Goal: Information Seeking & Learning: Learn about a topic

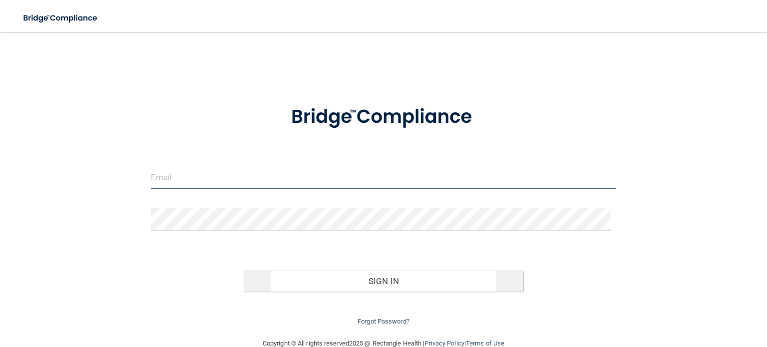
type input "[EMAIL_ADDRESS][DOMAIN_NAME]"
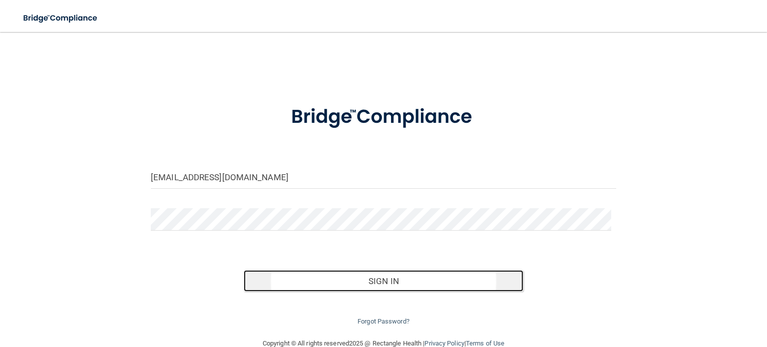
click at [427, 286] on button "Sign In" at bounding box center [383, 281] width 279 height 22
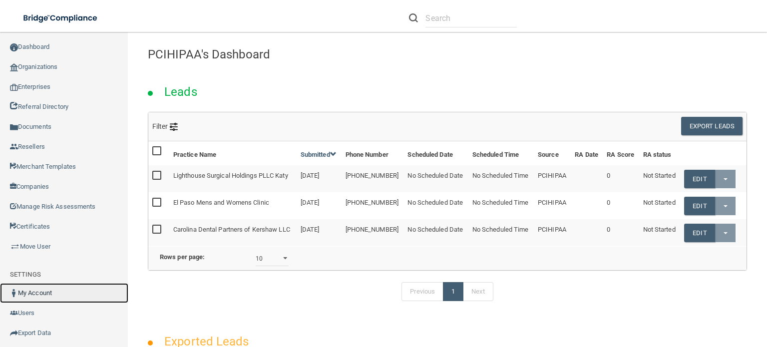
click at [48, 295] on link "My Account" at bounding box center [64, 293] width 128 height 20
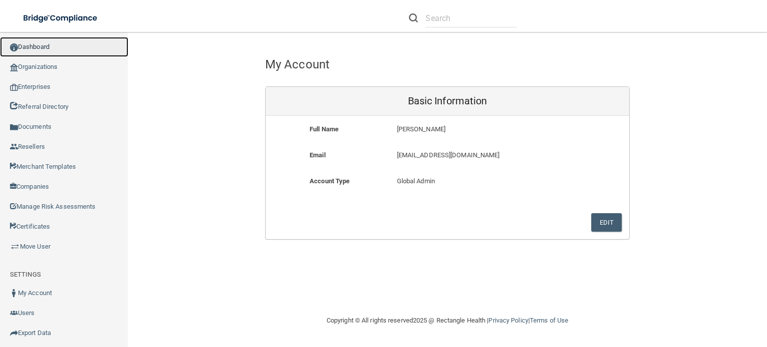
click at [37, 44] on link "Dashboard" at bounding box center [64, 47] width 128 height 20
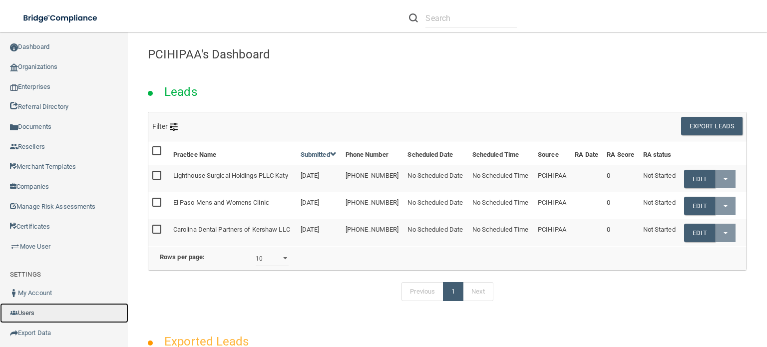
click at [28, 312] on link "Users" at bounding box center [64, 313] width 128 height 20
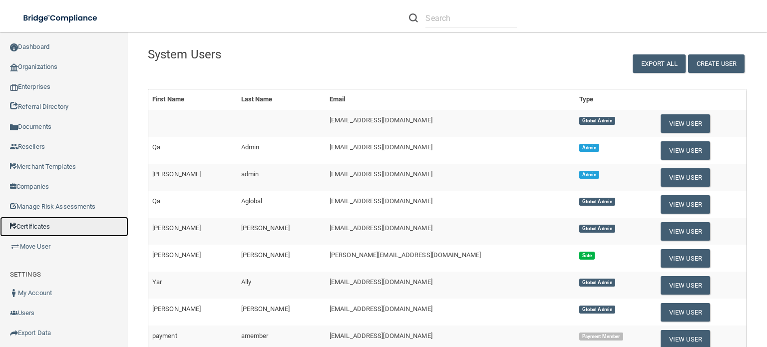
click at [32, 226] on link "Certificates" at bounding box center [64, 227] width 128 height 20
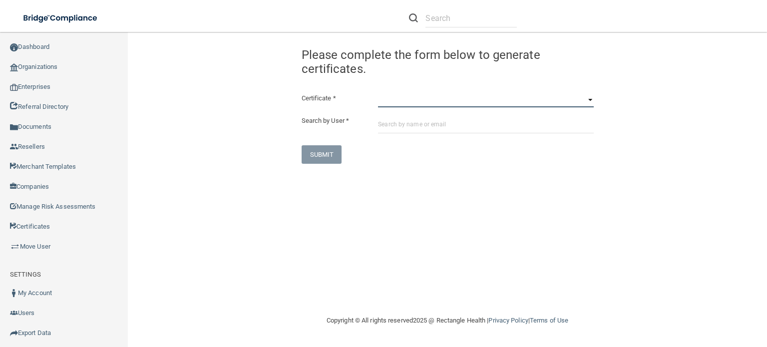
click at [430, 102] on select "HIPAA Officer Certification Training OSHA Bloodborne Pathogens OSHA COVID-19 Pr…" at bounding box center [485, 99] width 215 height 15
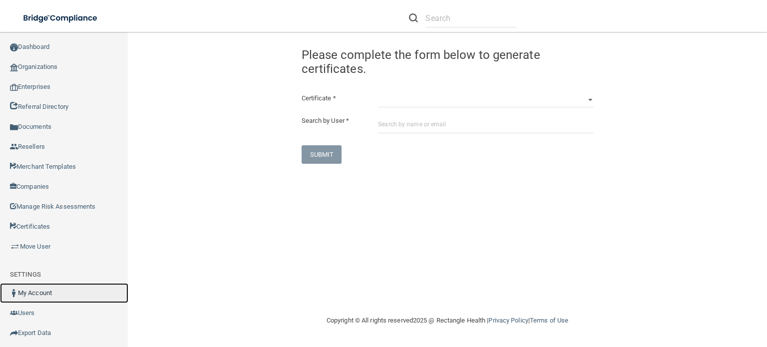
click at [46, 292] on link "My Account" at bounding box center [64, 293] width 128 height 20
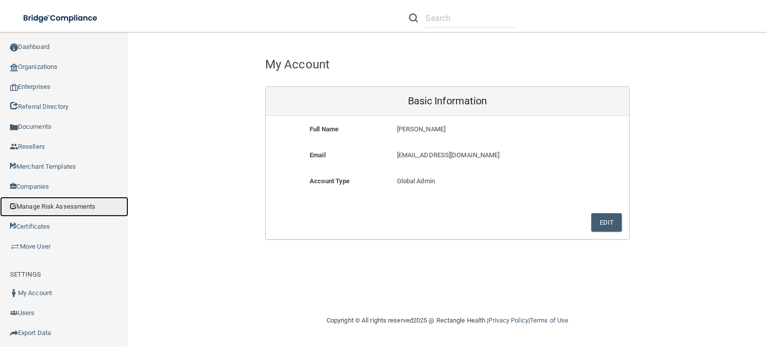
click at [36, 204] on link "Manage Risk Assessments" at bounding box center [64, 207] width 128 height 20
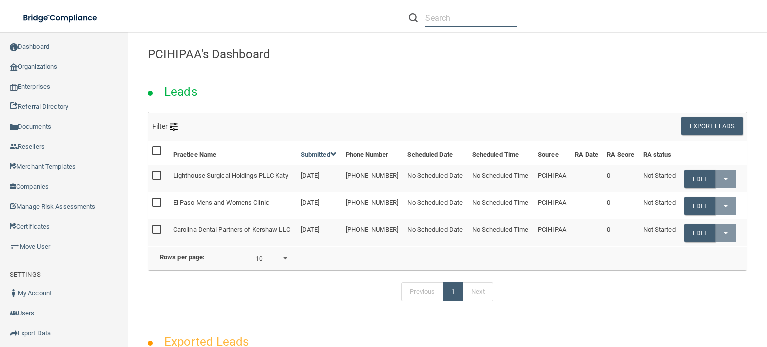
click at [447, 20] on input "text" at bounding box center [470, 18] width 91 height 18
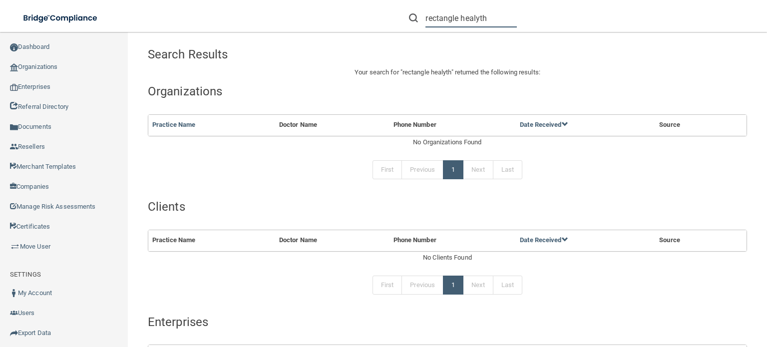
click at [482, 20] on input "rectangle healyth" at bounding box center [470, 18] width 91 height 18
drag, startPoint x: 481, startPoint y: 17, endPoint x: 478, endPoint y: 21, distance: 5.3
click at [479, 19] on input "rectangle healyth" at bounding box center [470, 18] width 91 height 18
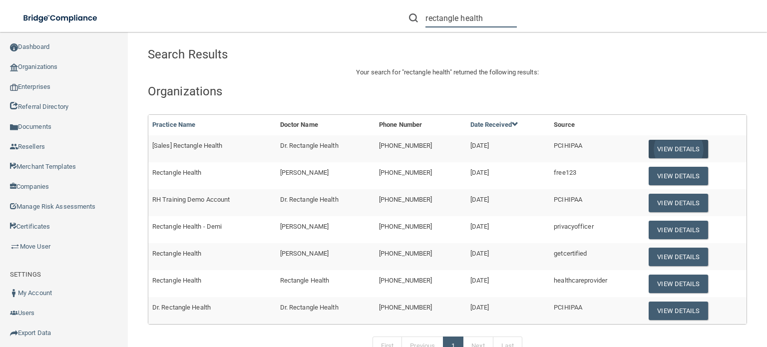
type input "rectangle health"
click at [669, 148] on button "View Details" at bounding box center [677, 149] width 59 height 18
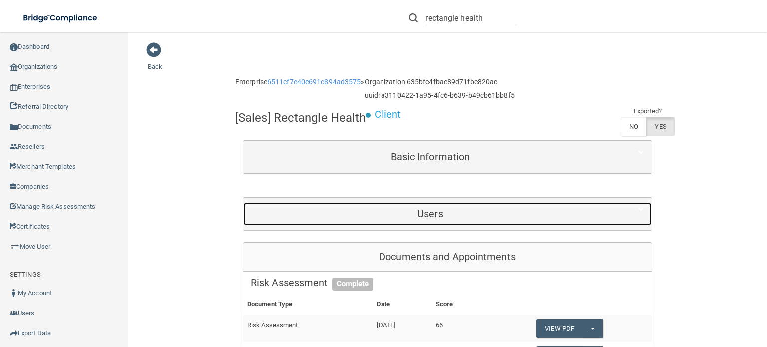
click at [449, 218] on h5 "Users" at bounding box center [430, 213] width 359 height 11
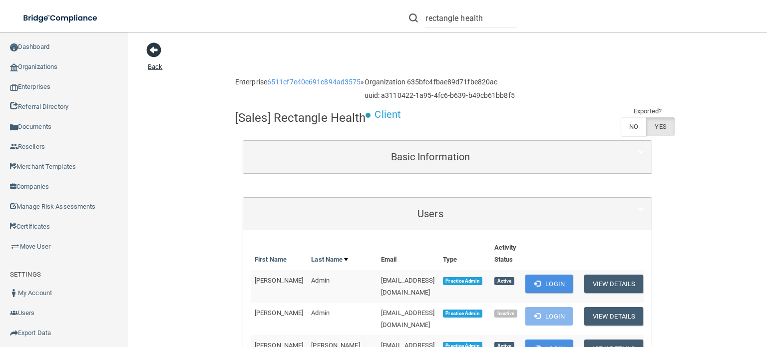
click at [156, 49] on span at bounding box center [153, 49] width 15 height 15
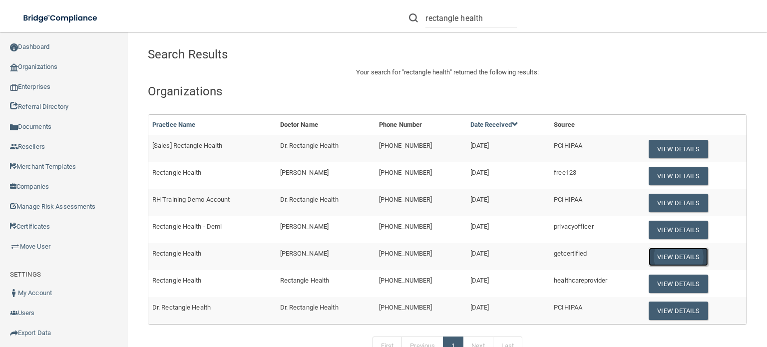
click at [674, 257] on button "View Details" at bounding box center [677, 257] width 59 height 18
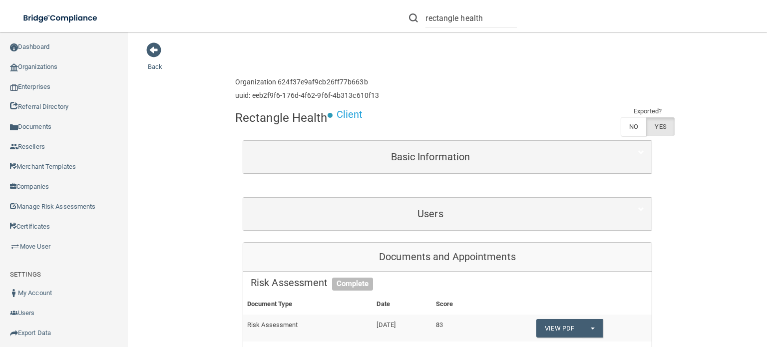
drag, startPoint x: 434, startPoint y: 233, endPoint x: 437, endPoint y: 221, distance: 12.3
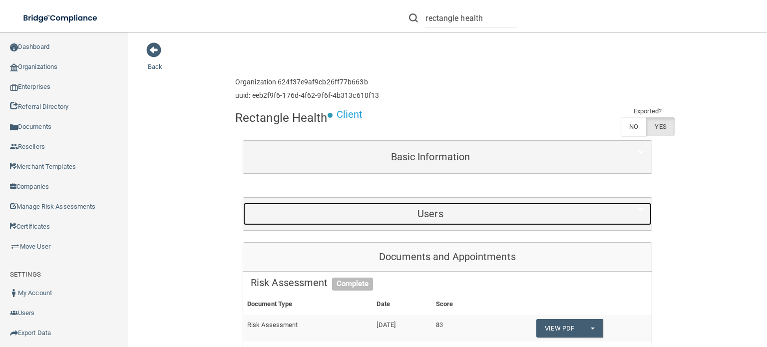
click at [437, 221] on div "Users" at bounding box center [430, 214] width 374 height 22
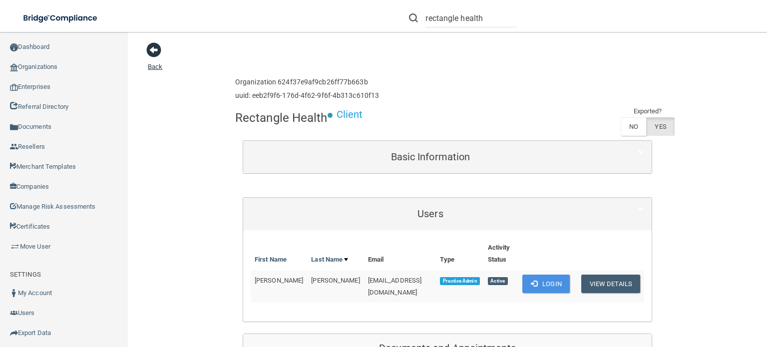
click at [157, 55] on span at bounding box center [153, 49] width 15 height 15
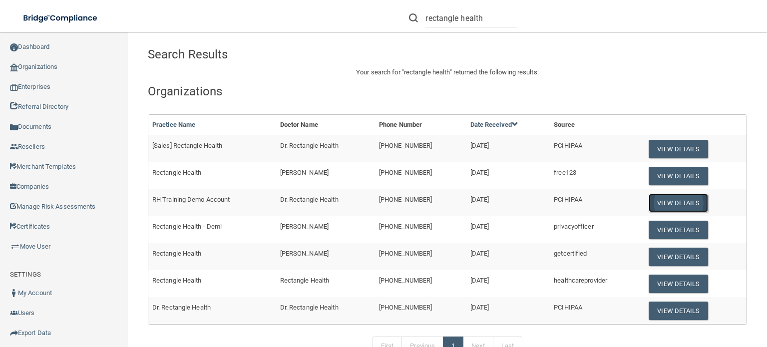
click at [673, 200] on button "View Details" at bounding box center [677, 203] width 59 height 18
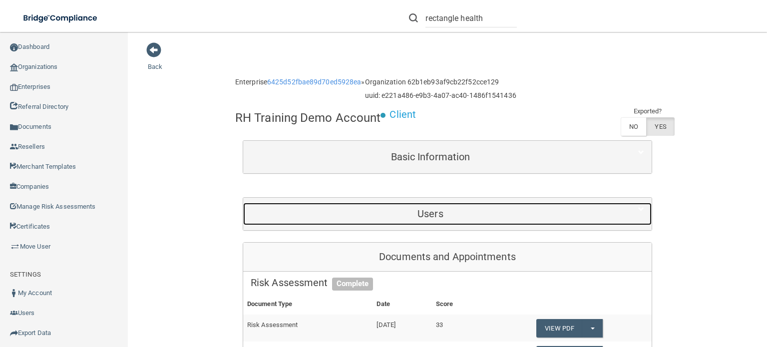
click at [484, 210] on h5 "Users" at bounding box center [430, 213] width 359 height 11
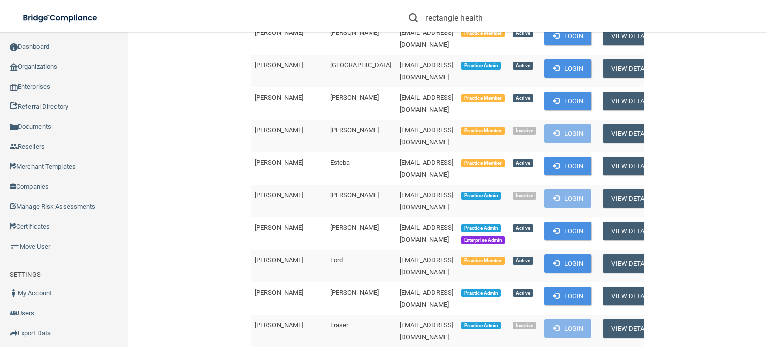
scroll to position [2196, 0]
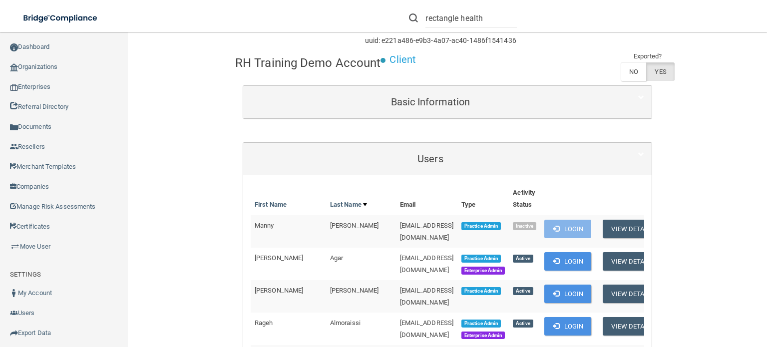
scroll to position [0, 0]
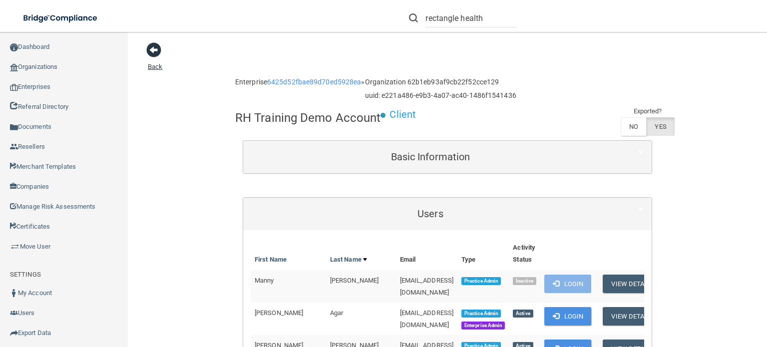
click at [156, 48] on span at bounding box center [153, 49] width 15 height 15
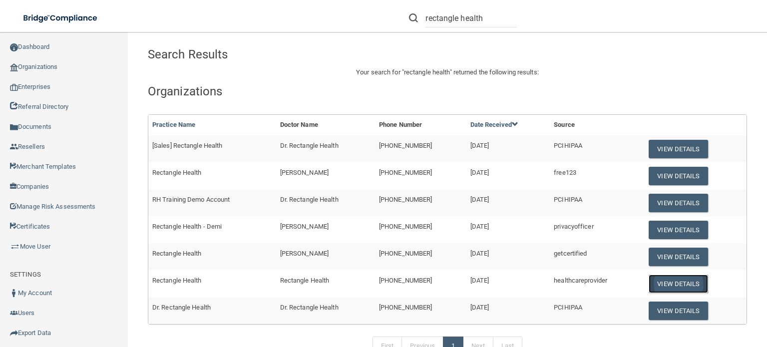
click at [658, 285] on button "View Details" at bounding box center [677, 284] width 59 height 18
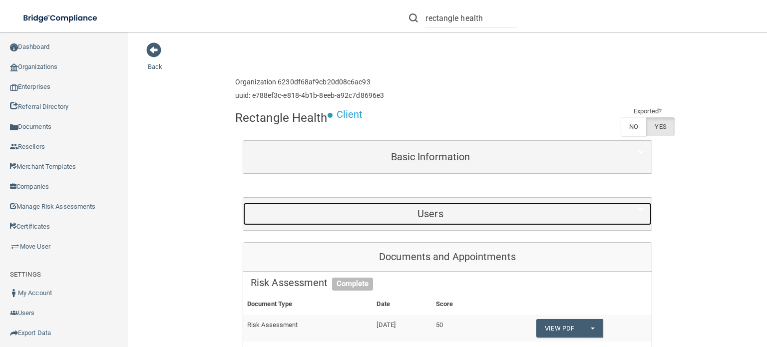
click at [453, 217] on h5 "Users" at bounding box center [430, 213] width 359 height 11
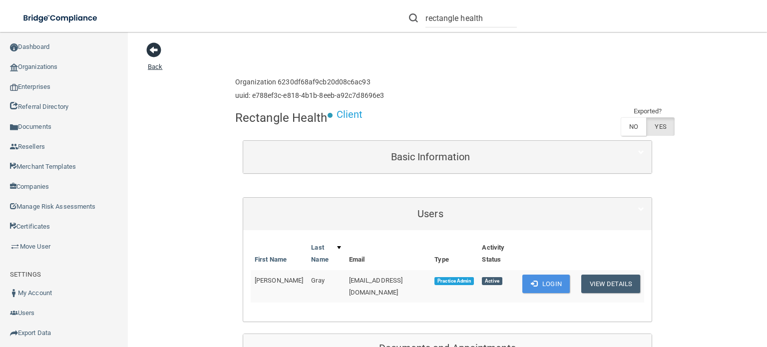
click at [154, 46] on span at bounding box center [153, 49] width 15 height 15
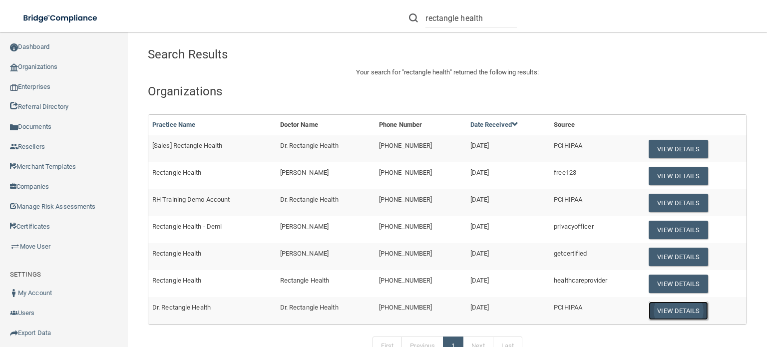
click at [666, 309] on button "View Details" at bounding box center [677, 310] width 59 height 18
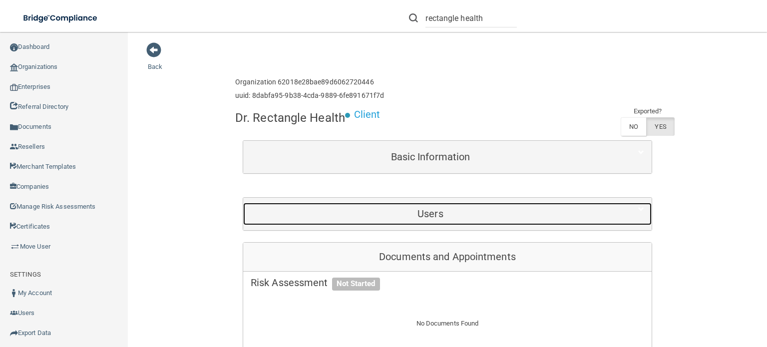
click at [437, 208] on h5 "Users" at bounding box center [430, 213] width 359 height 11
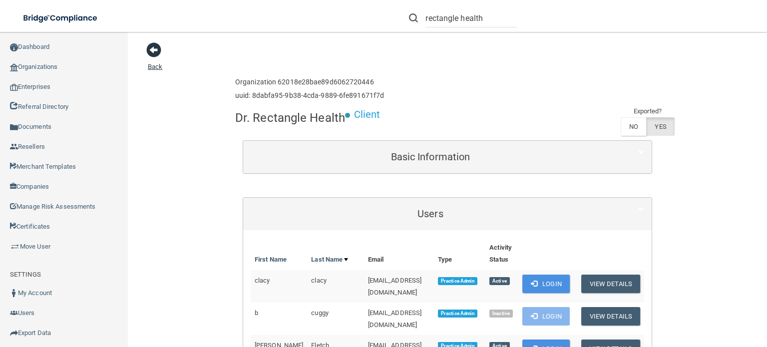
click at [151, 50] on span at bounding box center [153, 49] width 15 height 15
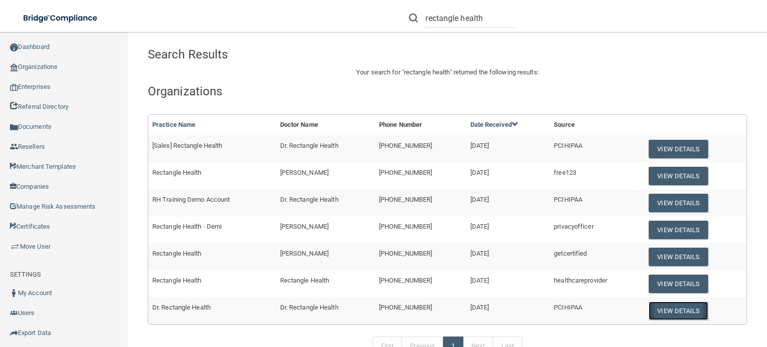
click at [673, 312] on button "View Details" at bounding box center [677, 310] width 59 height 18
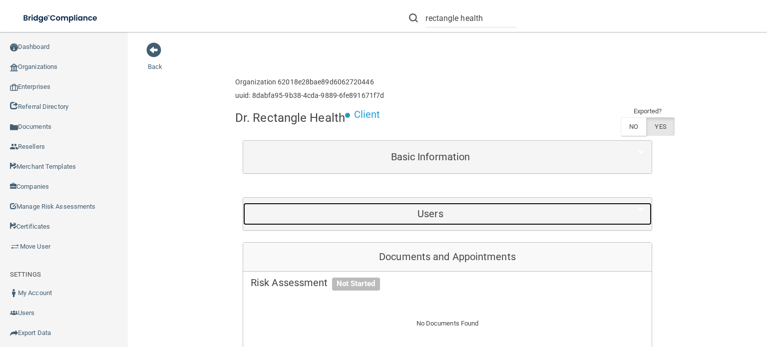
click at [433, 215] on h5 "Users" at bounding box center [430, 213] width 359 height 11
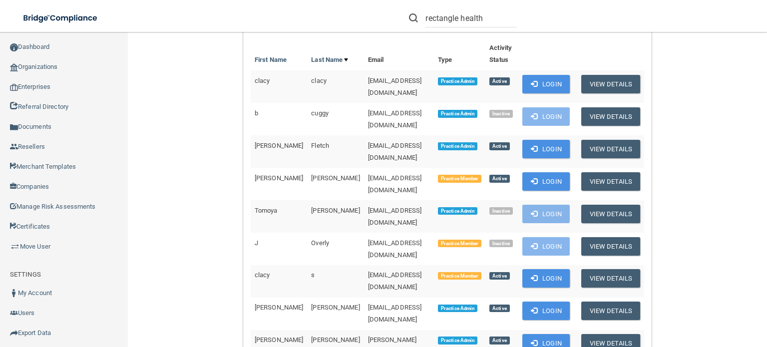
scroll to position [250, 0]
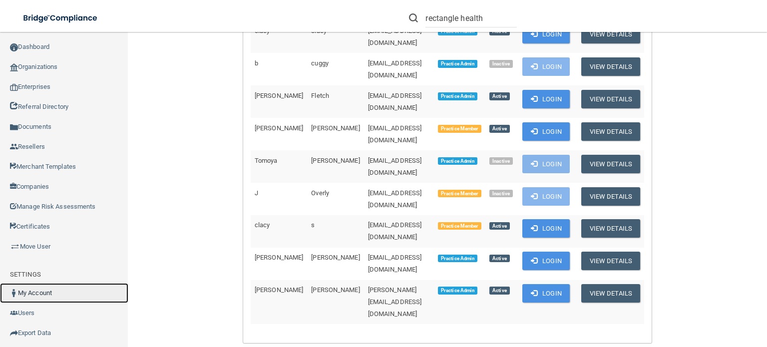
click at [42, 292] on link "My Account" at bounding box center [64, 293] width 128 height 20
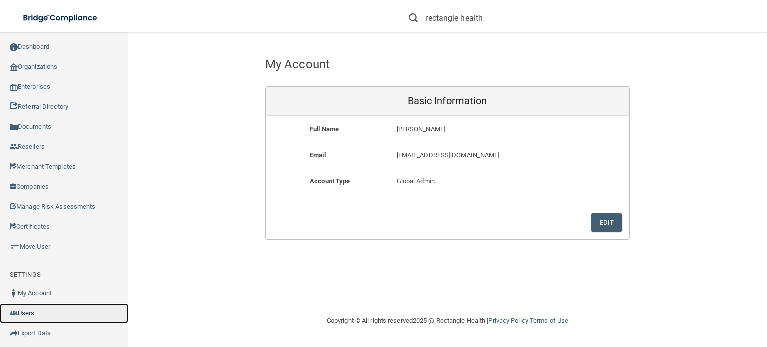
click at [29, 309] on link "Users" at bounding box center [64, 313] width 128 height 20
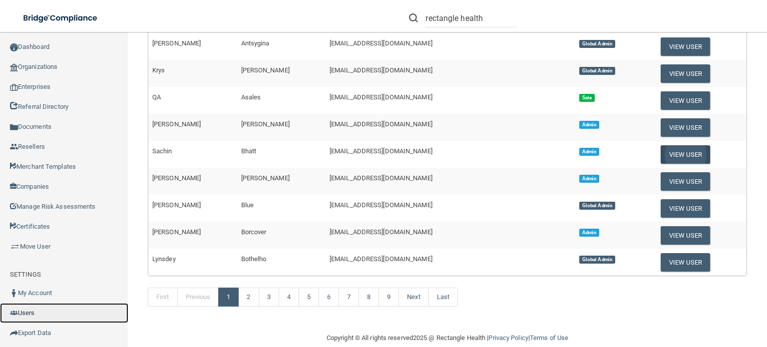
scroll to position [383, 0]
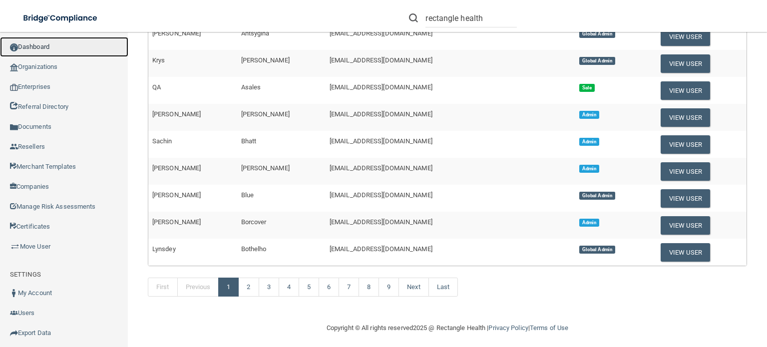
click at [34, 45] on link "Dashboard" at bounding box center [64, 47] width 128 height 20
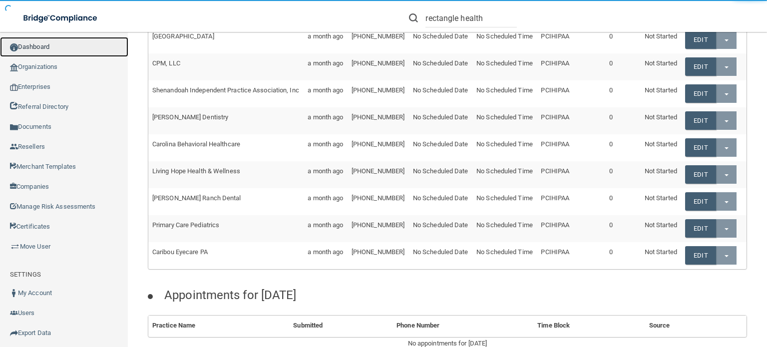
scroll to position [505, 0]
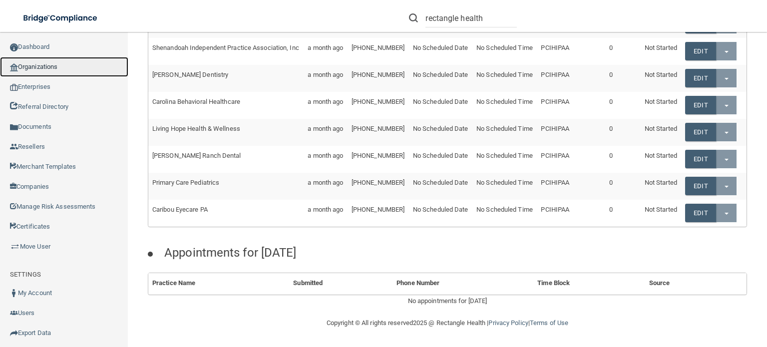
click at [40, 66] on link "Organizations" at bounding box center [64, 67] width 128 height 20
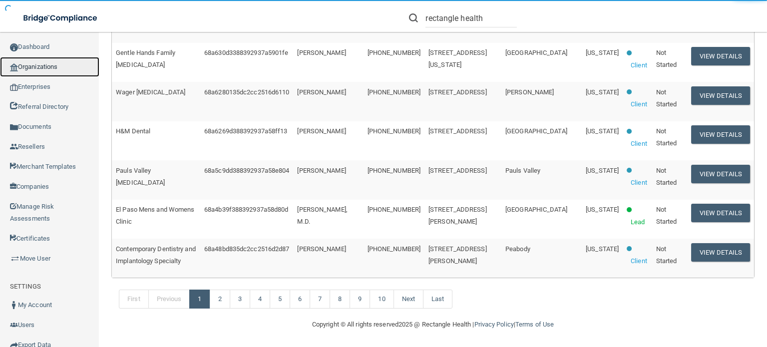
scroll to position [511, 0]
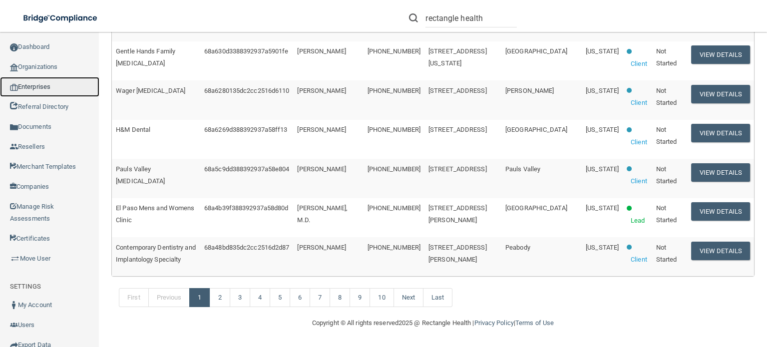
click at [38, 88] on link "Enterprises" at bounding box center [49, 87] width 99 height 20
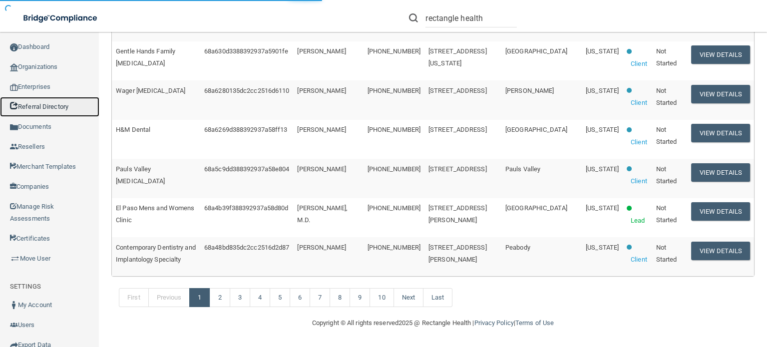
click at [37, 107] on link "Referral Directory" at bounding box center [49, 107] width 99 height 20
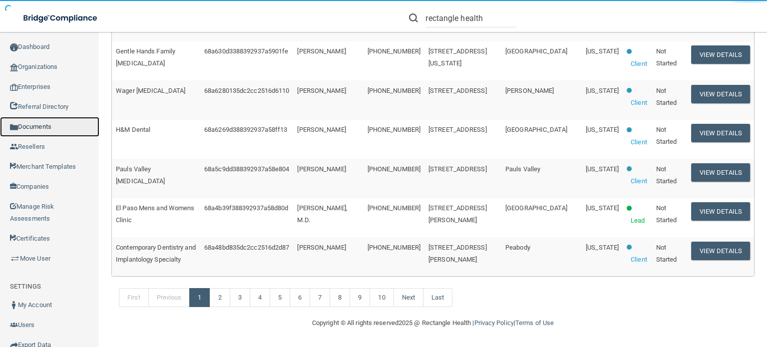
click at [48, 123] on link "Documents" at bounding box center [49, 127] width 99 height 20
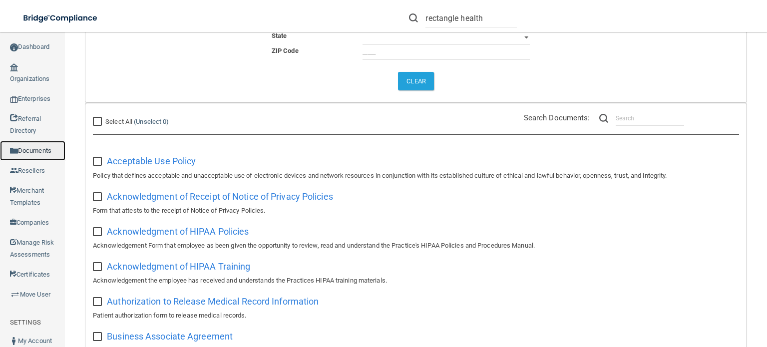
scroll to position [399, 0]
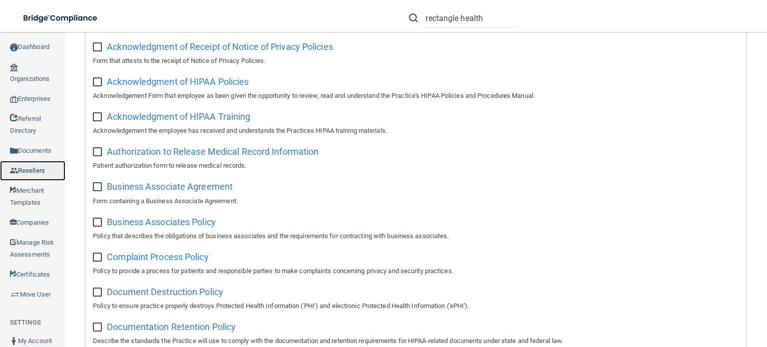
click at [38, 181] on link "Resellers" at bounding box center [32, 171] width 65 height 20
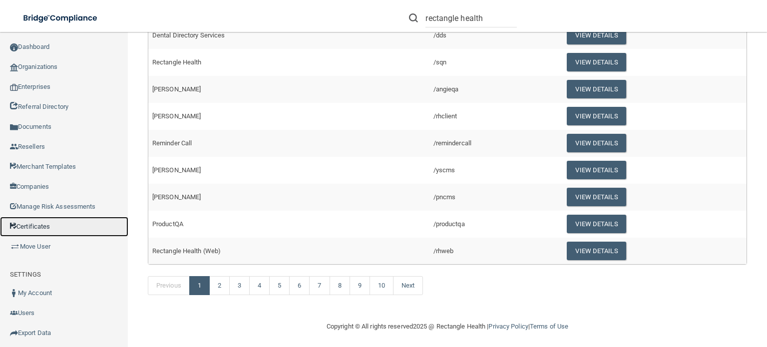
click at [32, 218] on link "Certificates" at bounding box center [64, 227] width 128 height 20
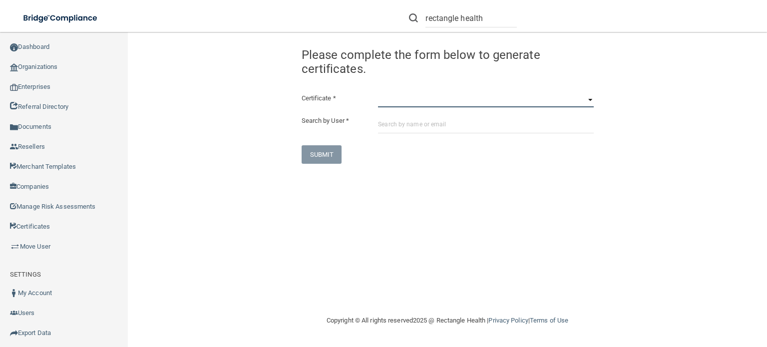
click at [589, 101] on select "HIPAA Officer Certification Training OSHA Bloodborne Pathogens OSHA COVID-19 Pr…" at bounding box center [485, 99] width 215 height 15
select select "0"
click at [378, 92] on select "HIPAA Officer Certification Training OSHA Bloodborne Pathogens OSHA COVID-19 Pr…" at bounding box center [485, 99] width 215 height 15
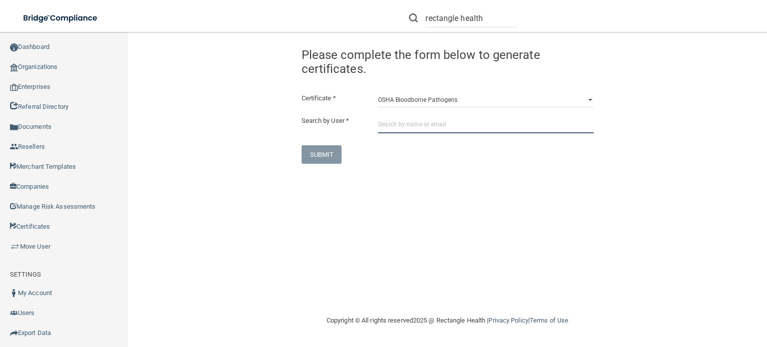
click at [503, 123] on input "text" at bounding box center [485, 124] width 215 height 18
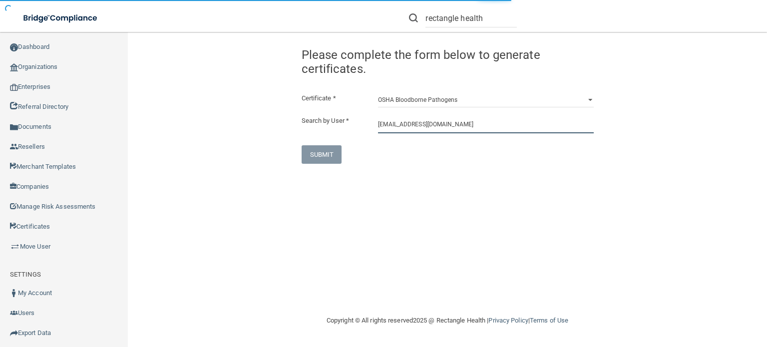
type input "swhite@rectanglehealth.com"
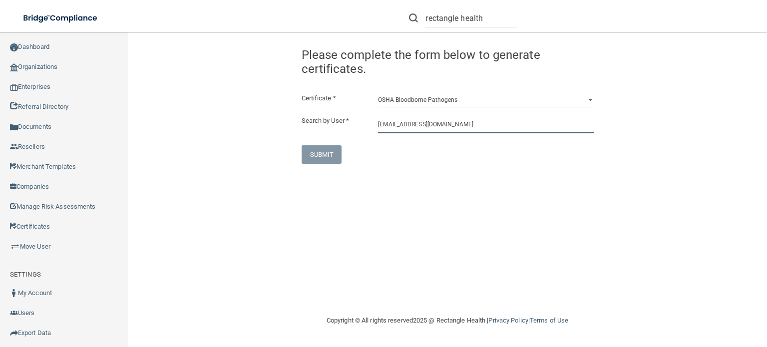
click at [477, 131] on input "swhite@rectanglehealth.com" at bounding box center [485, 124] width 215 height 18
click at [378, 123] on input "swhite@rectanglehealth.com" at bounding box center [485, 124] width 215 height 18
drag, startPoint x: 475, startPoint y: 124, endPoint x: 375, endPoint y: 105, distance: 101.0
click at [377, 106] on div "Certificate * HIPAA Officer Certification Training OSHA Bloodborne Pathogens OS…" at bounding box center [447, 127] width 292 height 71
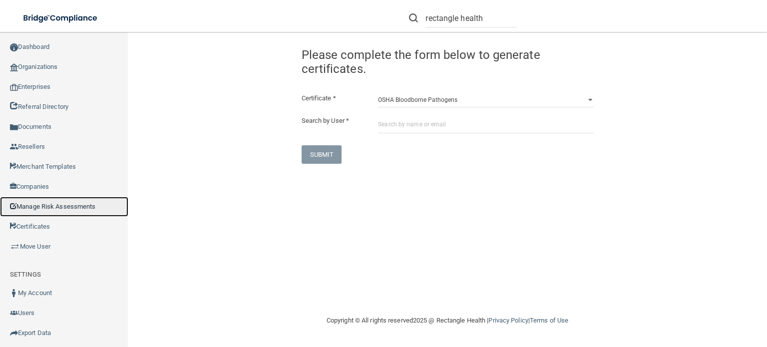
click at [48, 205] on link "Manage Risk Assessments" at bounding box center [64, 207] width 128 height 20
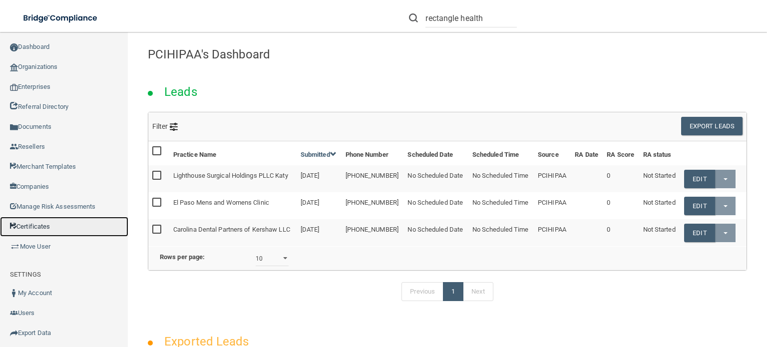
click at [40, 226] on link "Certificates" at bounding box center [64, 227] width 128 height 20
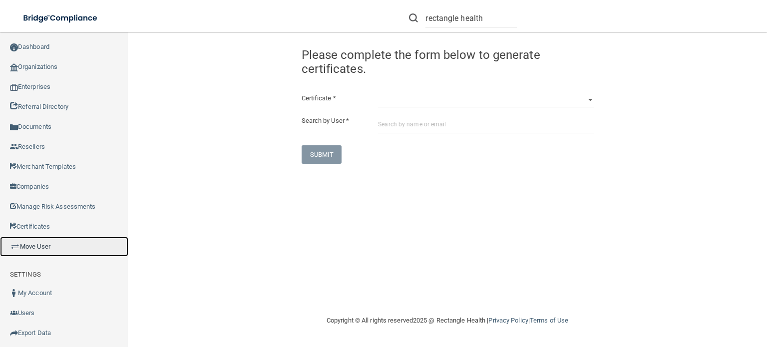
click at [40, 248] on link "Move User" at bounding box center [64, 247] width 128 height 20
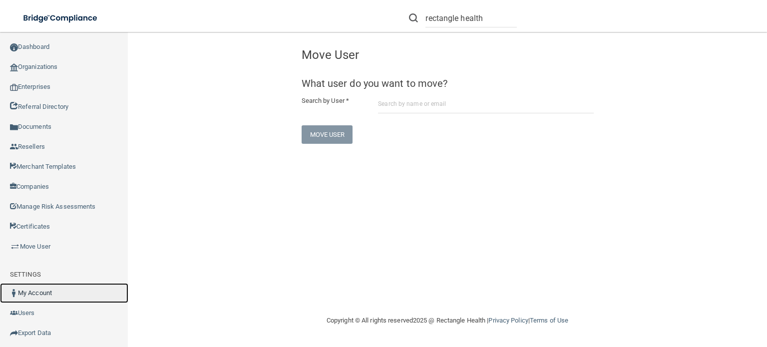
click at [36, 293] on link "My Account" at bounding box center [64, 293] width 128 height 20
select select "global_admin"
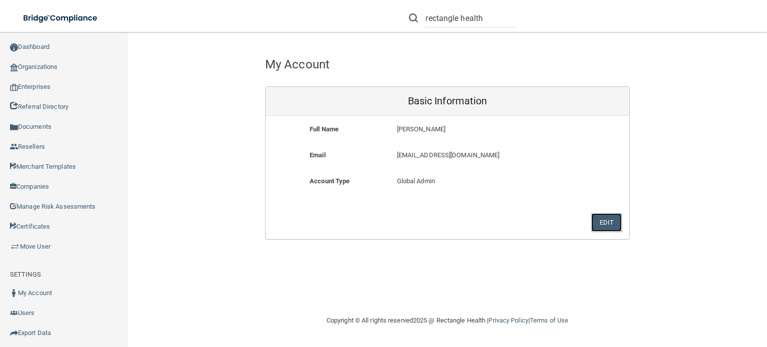
click at [608, 220] on button "Edit" at bounding box center [606, 222] width 30 height 18
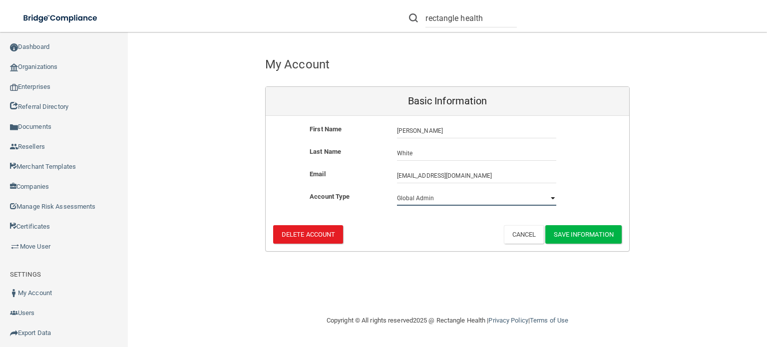
click at [503, 199] on select "Select the user type Admin Sales Global Admin Payment Admin Payment Member" at bounding box center [476, 198] width 159 height 15
click at [670, 189] on div "My Account Basic Information First Name Shaniqua White Shaniqua Last Name White…" at bounding box center [447, 147] width 599 height 210
click at [521, 233] on button "Cancel" at bounding box center [524, 234] width 40 height 18
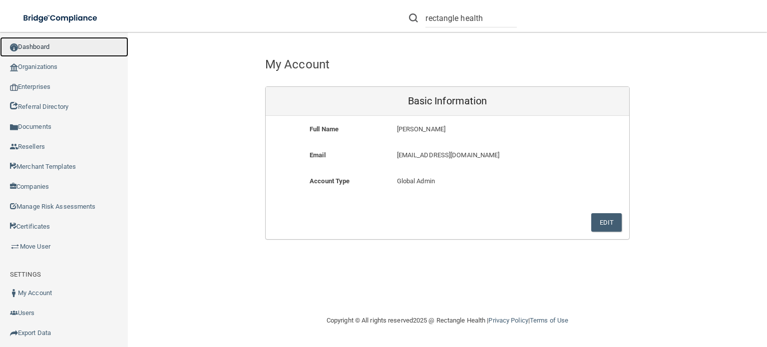
click at [36, 46] on link "Dashboard" at bounding box center [64, 47] width 128 height 20
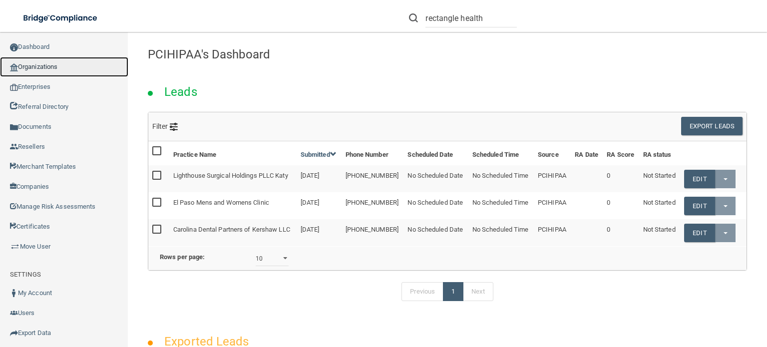
click at [52, 60] on link "Organizations" at bounding box center [64, 67] width 128 height 20
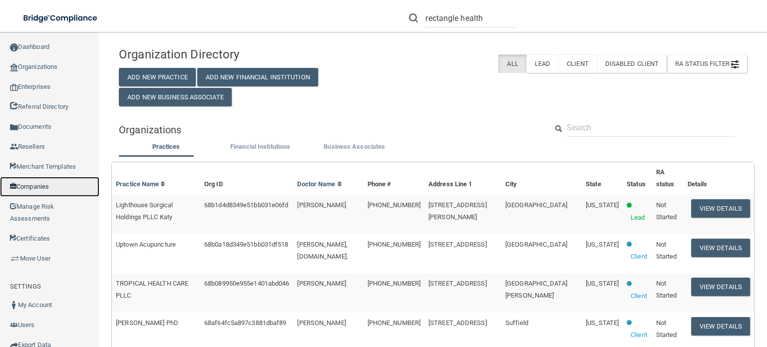
click at [30, 185] on link "Companies" at bounding box center [49, 187] width 99 height 20
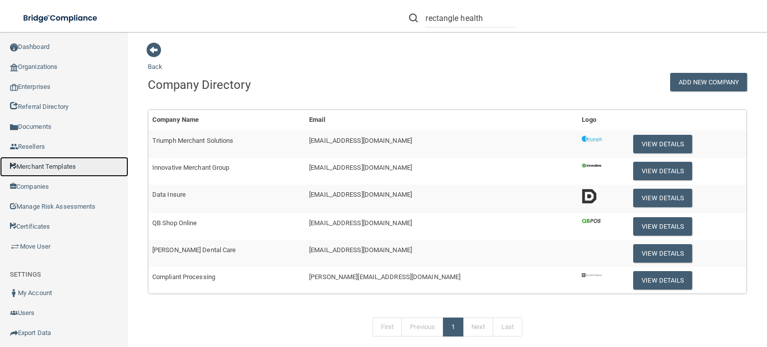
click at [37, 165] on link "Merchant Templates" at bounding box center [64, 167] width 128 height 20
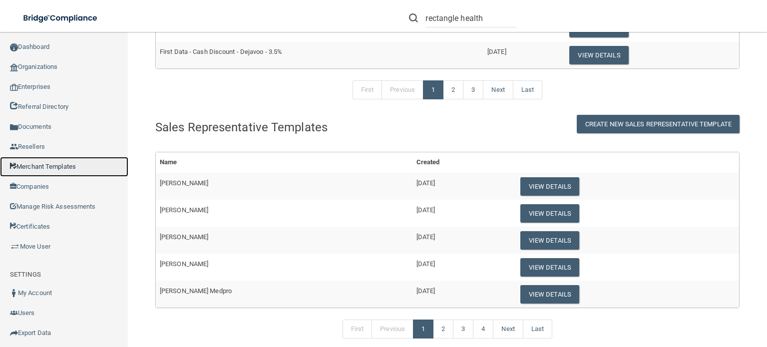
scroll to position [219, 0]
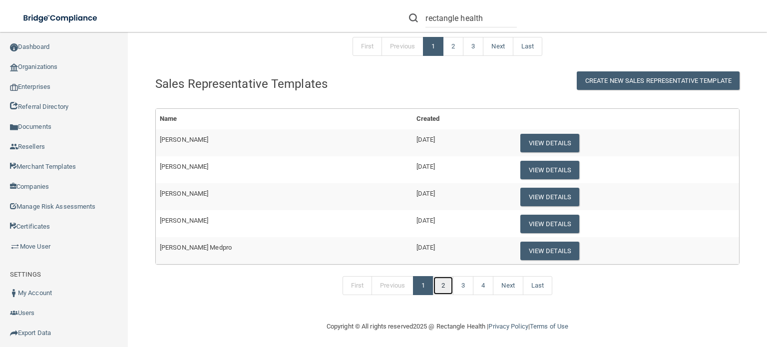
click at [445, 279] on link "2" at bounding box center [443, 285] width 20 height 19
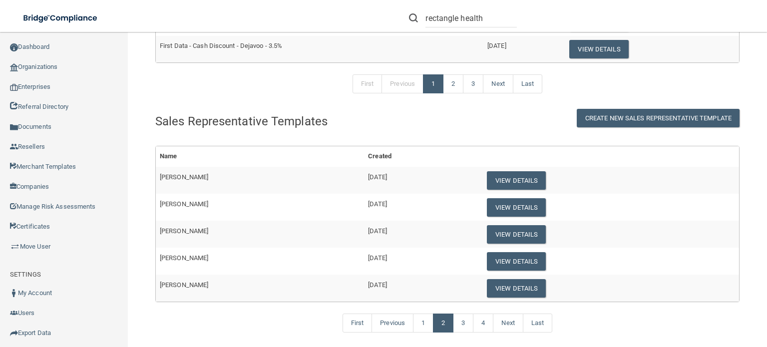
scroll to position [219, 0]
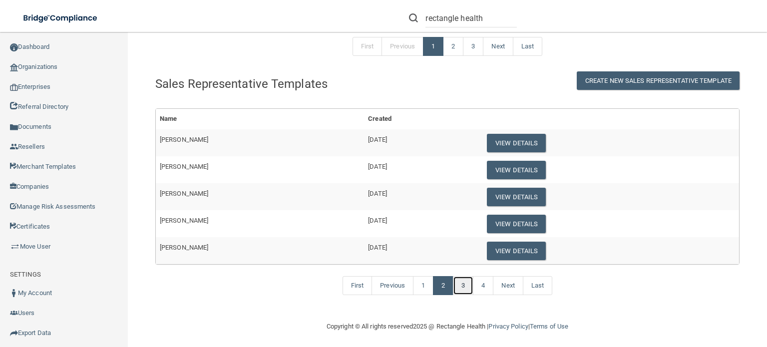
click at [457, 284] on link "3" at bounding box center [463, 285] width 20 height 19
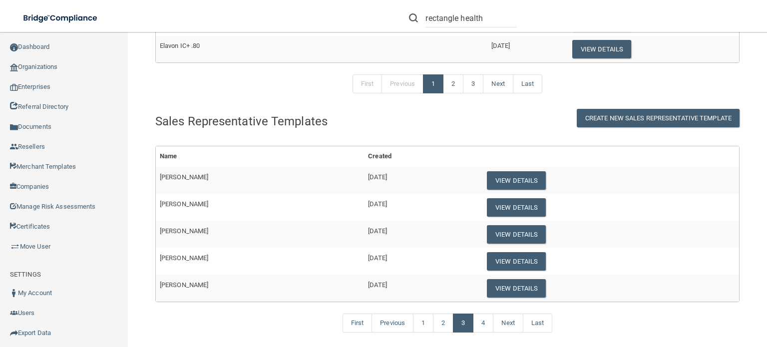
scroll to position [219, 0]
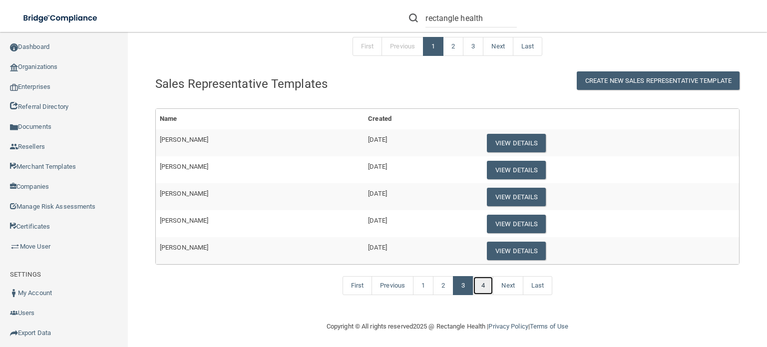
click at [480, 283] on link "4" at bounding box center [483, 285] width 20 height 19
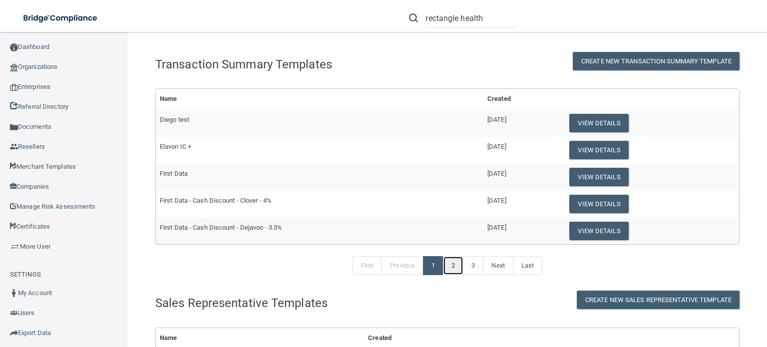
click at [449, 267] on link "2" at bounding box center [453, 265] width 20 height 19
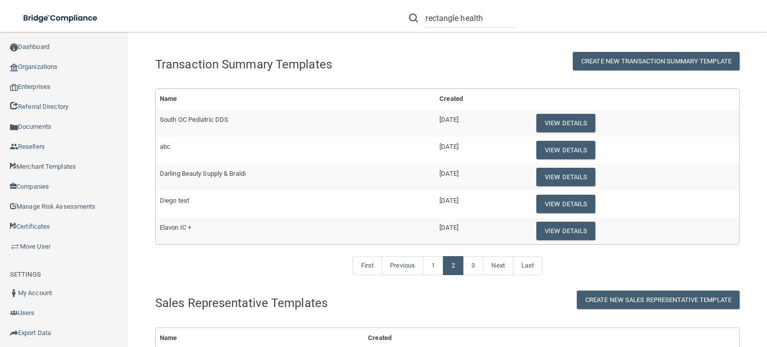
click at [470, 274] on div "First Previous 1 2 3 Next Last" at bounding box center [447, 268] width 599 height 46
click at [473, 270] on link "3" at bounding box center [473, 265] width 20 height 19
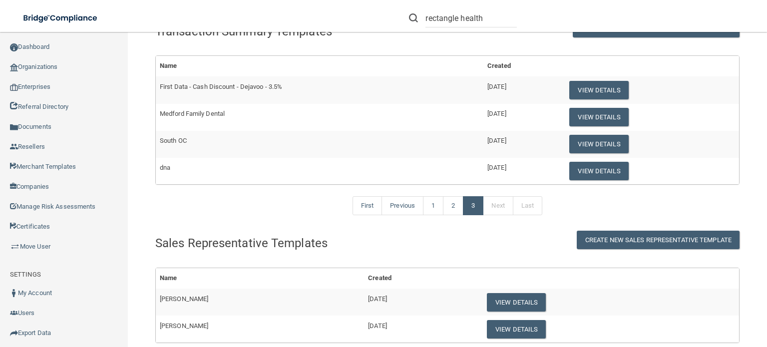
scroll to position [50, 0]
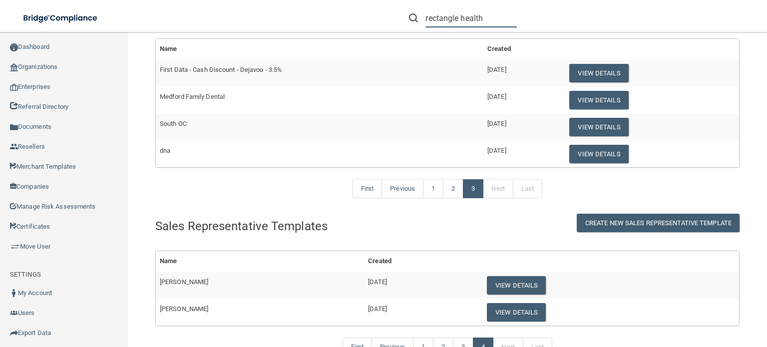
click at [493, 21] on input "rectangle health" at bounding box center [470, 18] width 91 height 18
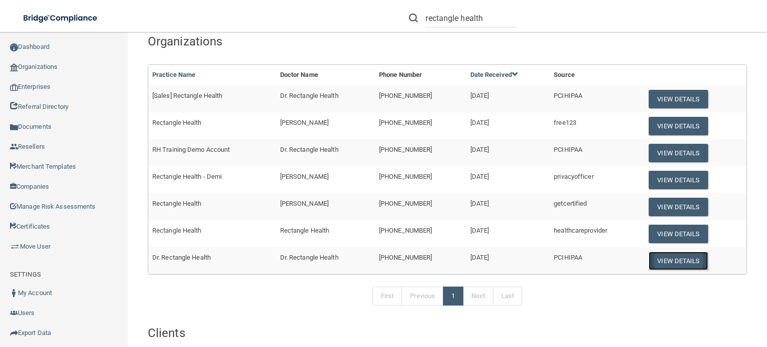
click at [672, 259] on button "View Details" at bounding box center [677, 261] width 59 height 18
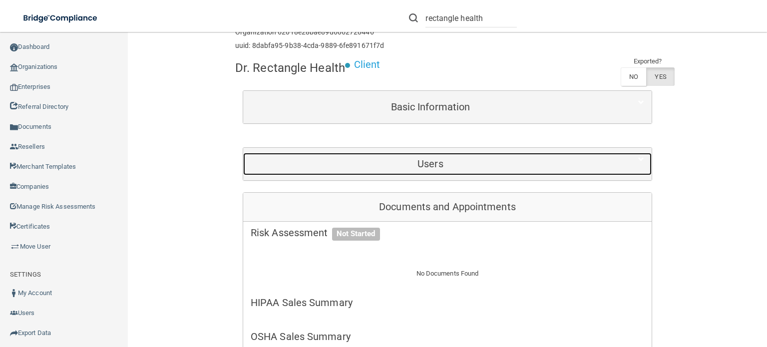
click at [445, 165] on h5 "Users" at bounding box center [430, 163] width 359 height 11
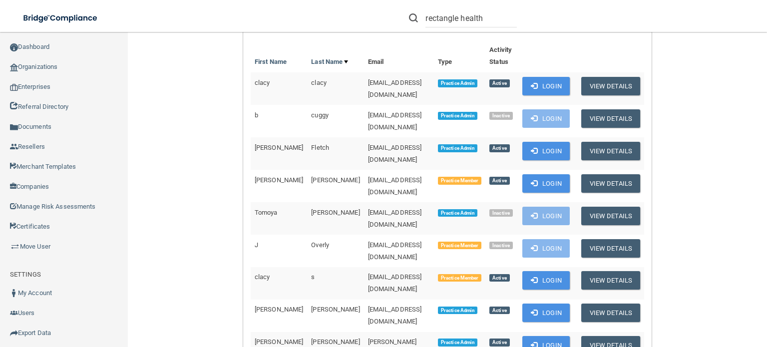
scroll to position [200, 0]
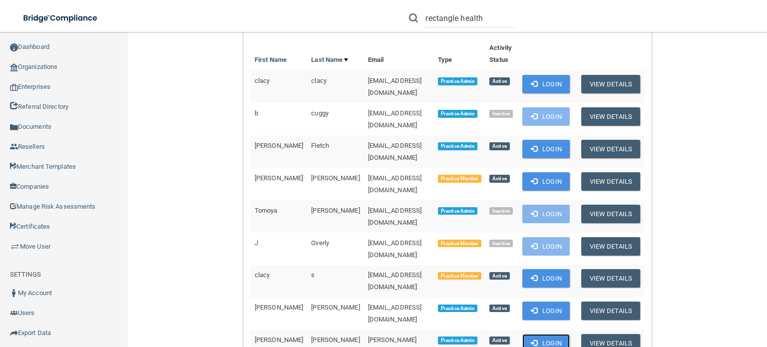
click at [539, 334] on button "Login" at bounding box center [545, 343] width 47 height 18
click at [543, 301] on button "Login" at bounding box center [545, 310] width 47 height 18
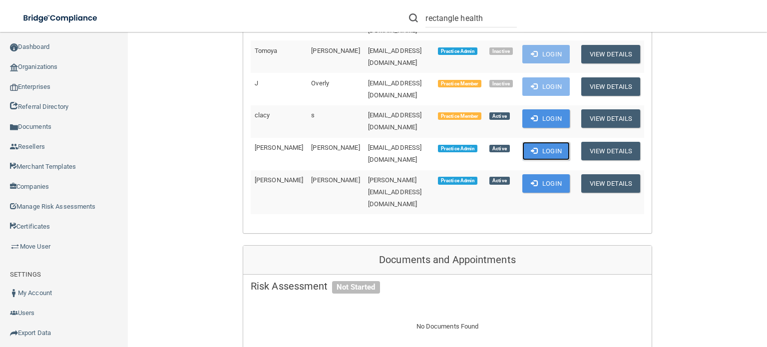
scroll to position [299, 0]
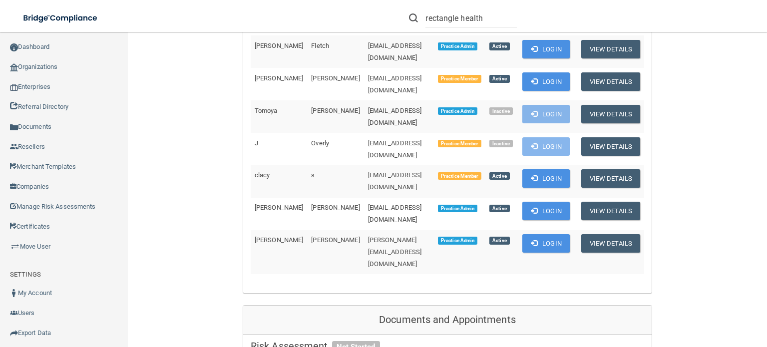
click at [540, 198] on td "Login" at bounding box center [545, 214] width 55 height 32
click at [542, 202] on button "Login" at bounding box center [545, 211] width 47 height 18
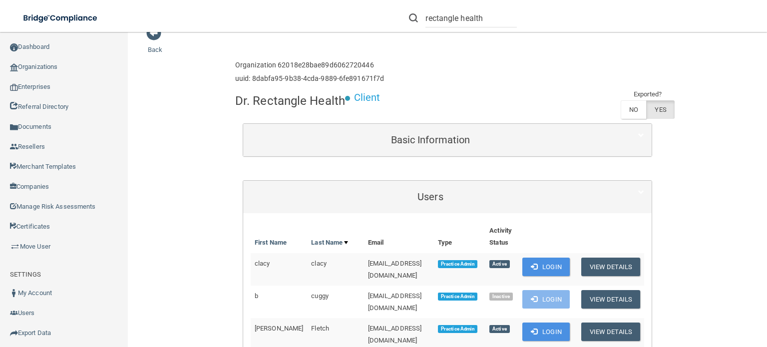
scroll to position [0, 0]
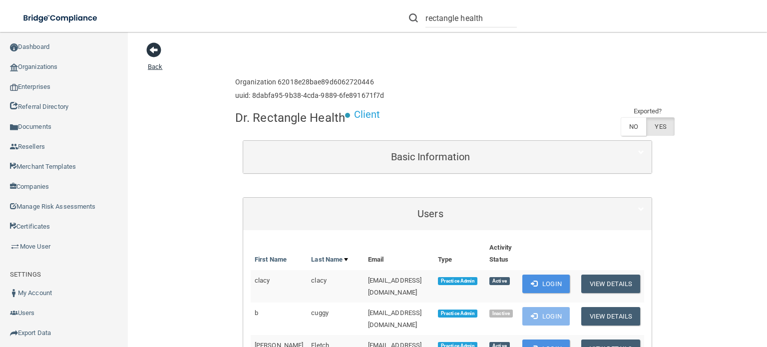
click at [150, 44] on span at bounding box center [153, 49] width 15 height 15
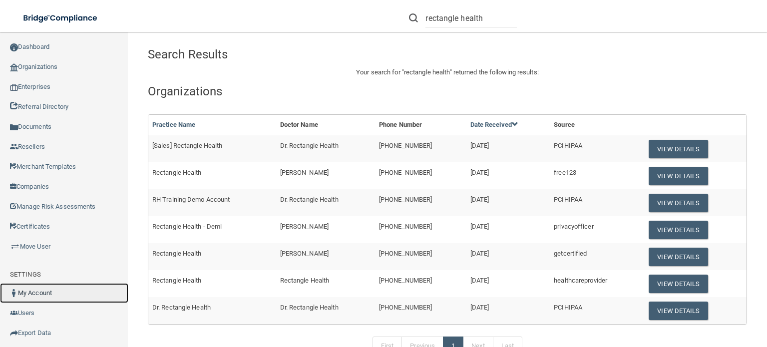
click at [29, 292] on link "My Account" at bounding box center [64, 293] width 128 height 20
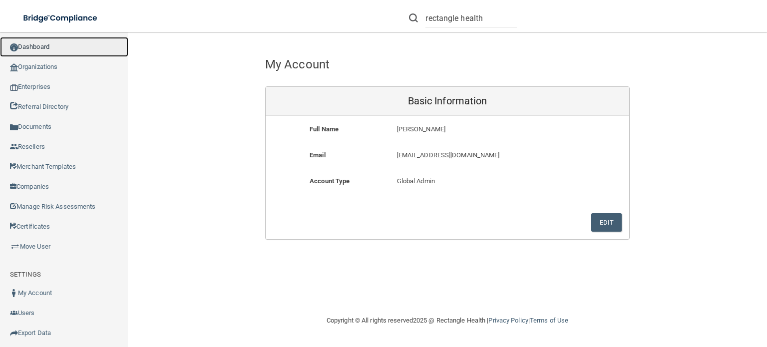
click at [30, 47] on link "Dashboard" at bounding box center [64, 47] width 128 height 20
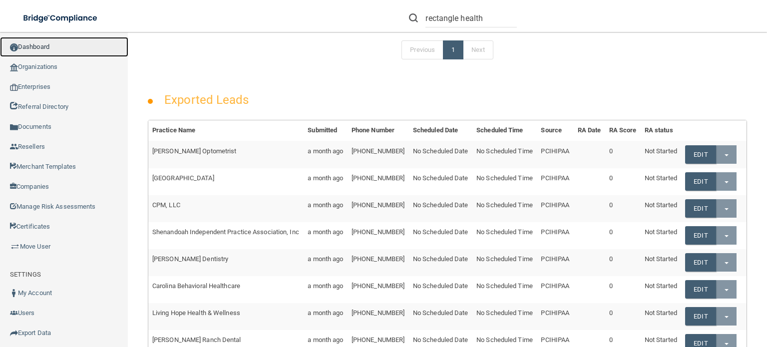
scroll to position [505, 0]
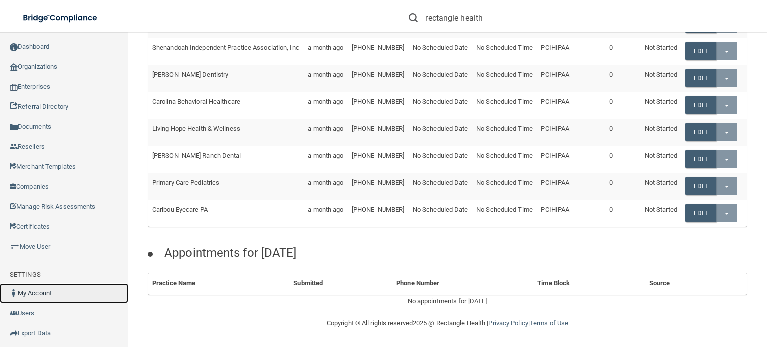
click at [30, 291] on link "My Account" at bounding box center [64, 293] width 128 height 20
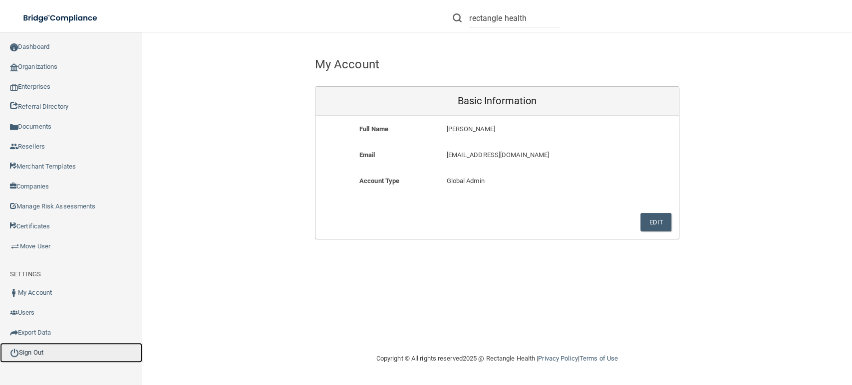
click at [33, 346] on link "Sign Out" at bounding box center [71, 353] width 142 height 20
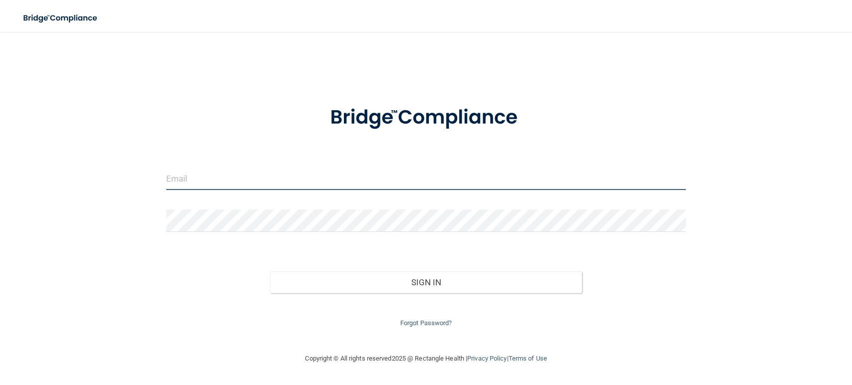
type input "swhite@rectanglehealth.com"
drag, startPoint x: 335, startPoint y: 183, endPoint x: 104, endPoint y: 160, distance: 232.3
click at [104, 160] on div "swhite@rectanglehealth.com Invalid email/password. You don't have permission to…" at bounding box center [426, 192] width 812 height 301
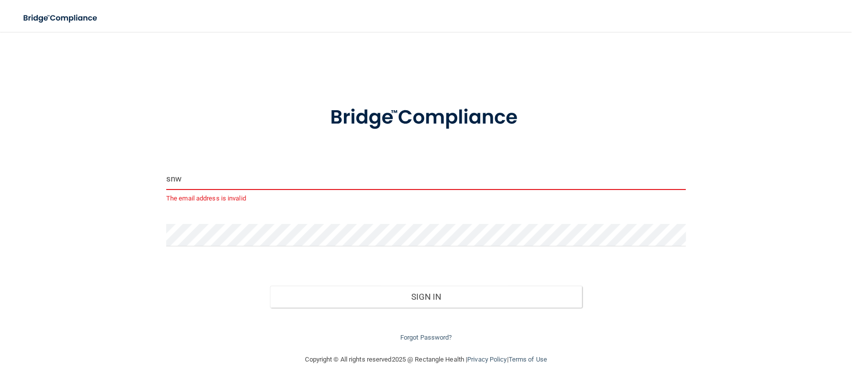
type input "[EMAIL_ADDRESS][DOMAIN_NAME]"
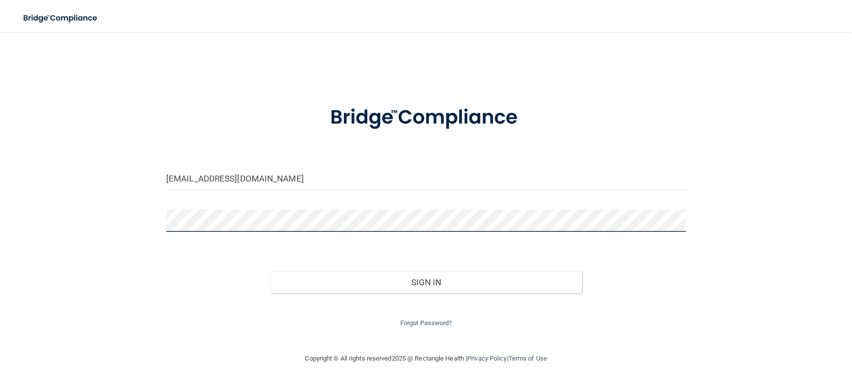
click at [136, 208] on div "snw0912@gmail.com Invalid email/password. You don't have permission to access t…" at bounding box center [426, 192] width 812 height 301
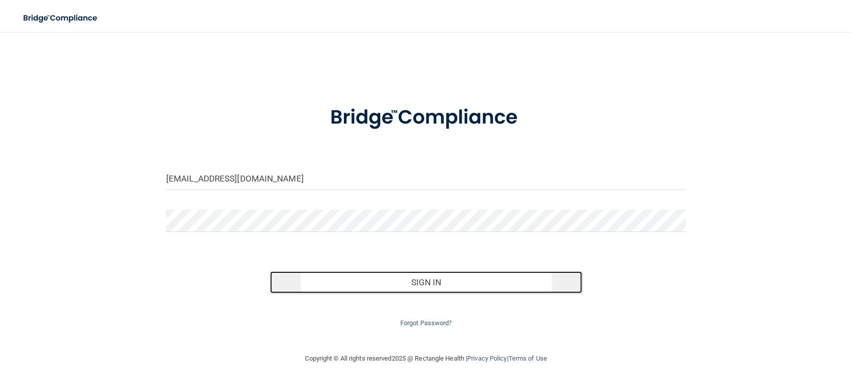
click at [437, 278] on button "Sign In" at bounding box center [426, 283] width 312 height 22
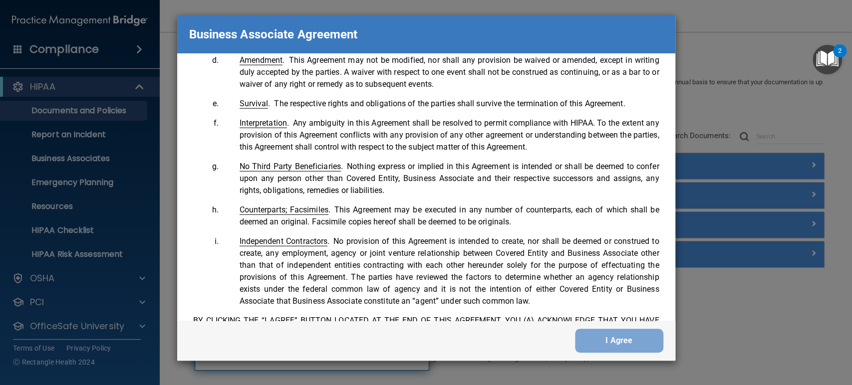
scroll to position [2035, 0]
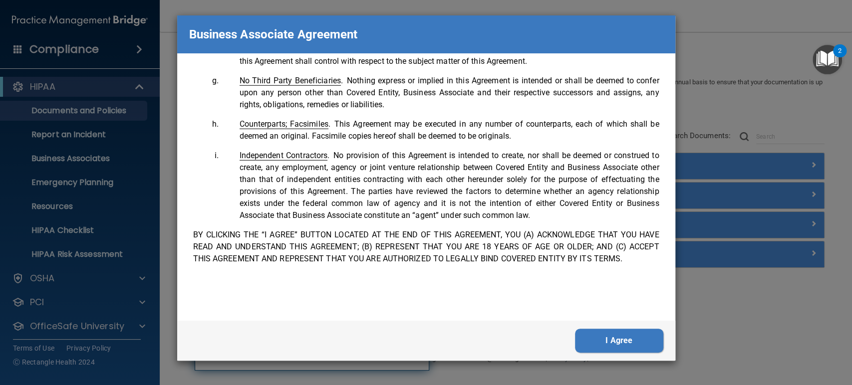
click at [638, 342] on button "I Agree" at bounding box center [619, 341] width 88 height 24
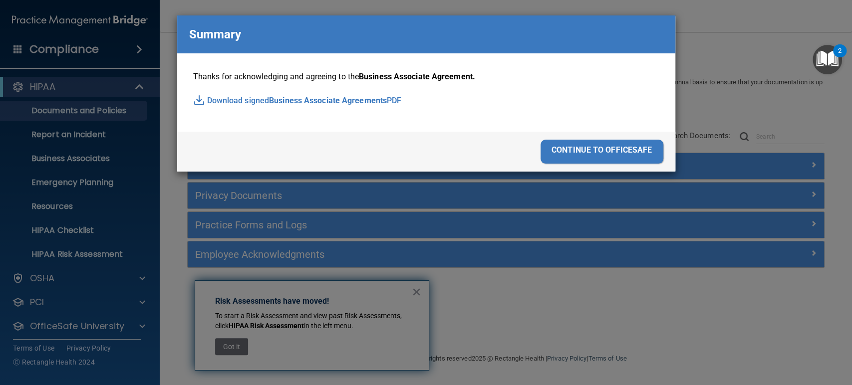
click at [627, 150] on div "continue to officesafe" at bounding box center [602, 152] width 123 height 24
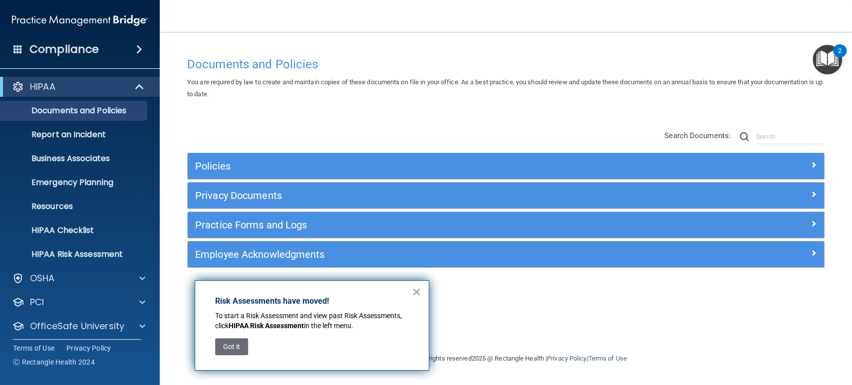
click at [424, 291] on div "× Risk Assessments have moved! To start a Risk Assessment and view past Risk As…" at bounding box center [312, 325] width 235 height 90
click at [419, 292] on button "×" at bounding box center [416, 292] width 9 height 16
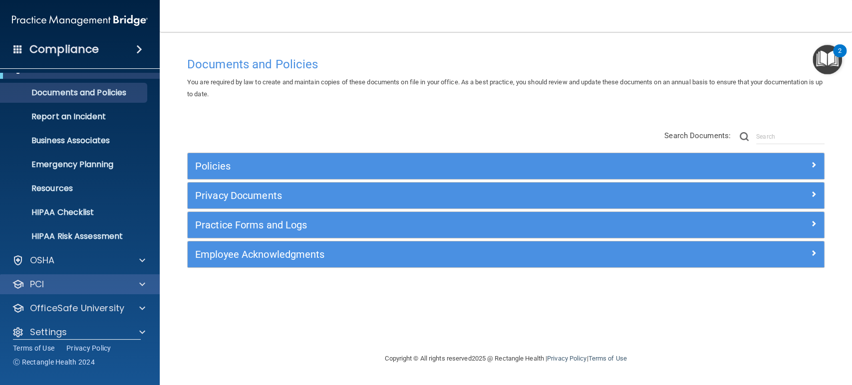
scroll to position [28, 0]
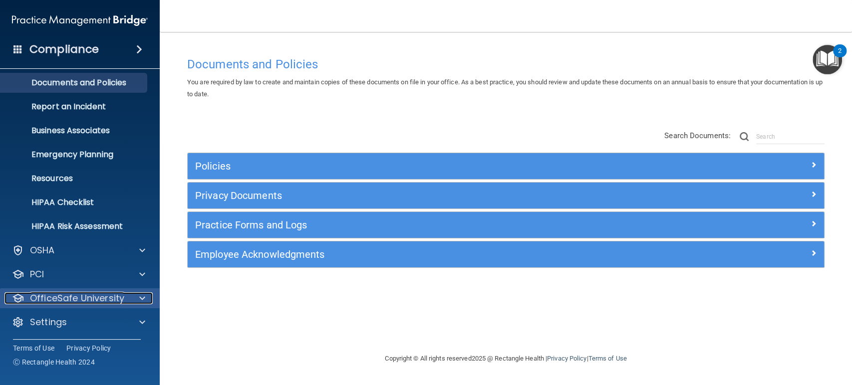
click at [145, 296] on div at bounding box center [140, 298] width 25 height 12
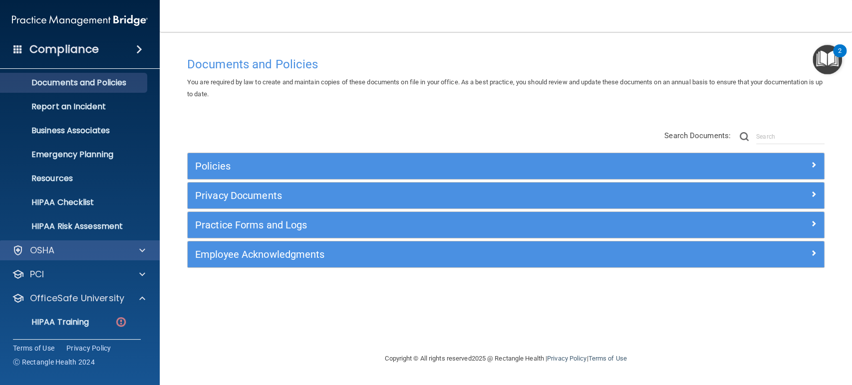
click at [142, 241] on div "OSHA" at bounding box center [80, 251] width 160 height 20
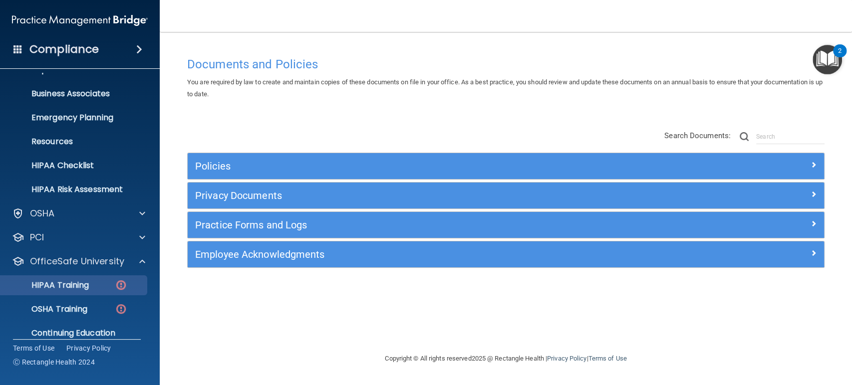
scroll to position [100, 0]
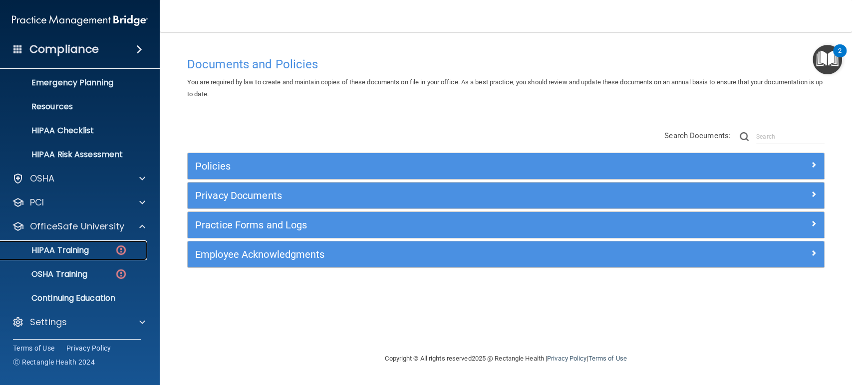
click at [73, 253] on p "HIPAA Training" at bounding box center [47, 251] width 82 height 10
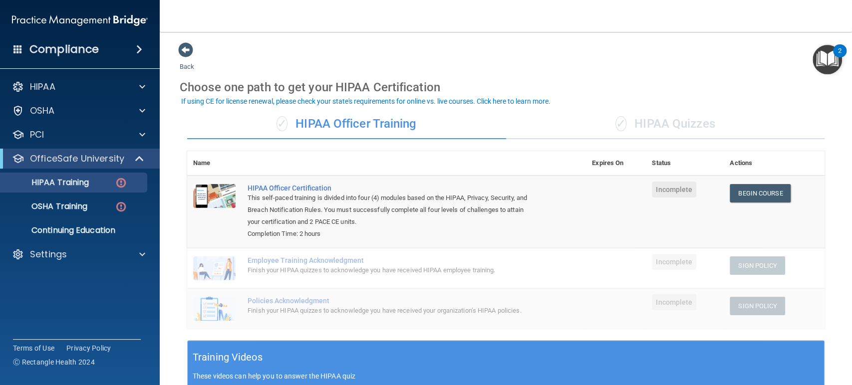
click at [685, 121] on div "✓ HIPAA Quizzes" at bounding box center [665, 124] width 319 height 30
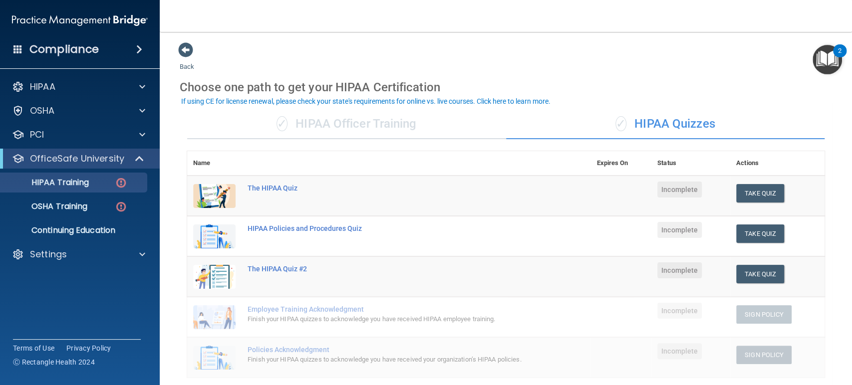
click at [371, 121] on div "✓ HIPAA Officer Training" at bounding box center [346, 124] width 319 height 30
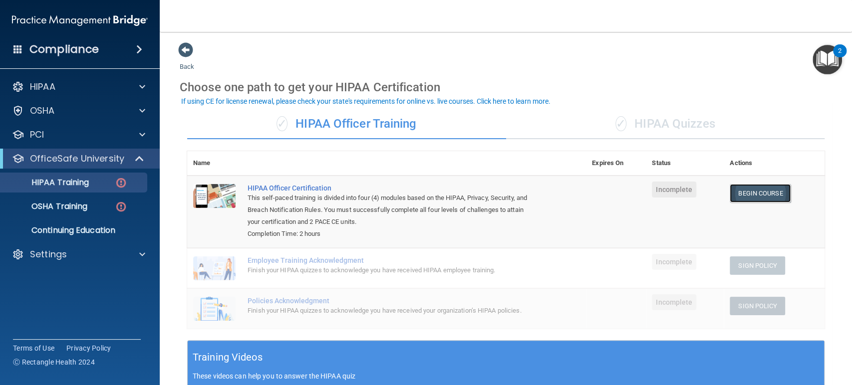
click at [764, 192] on link "Begin Course" at bounding box center [760, 193] width 61 height 18
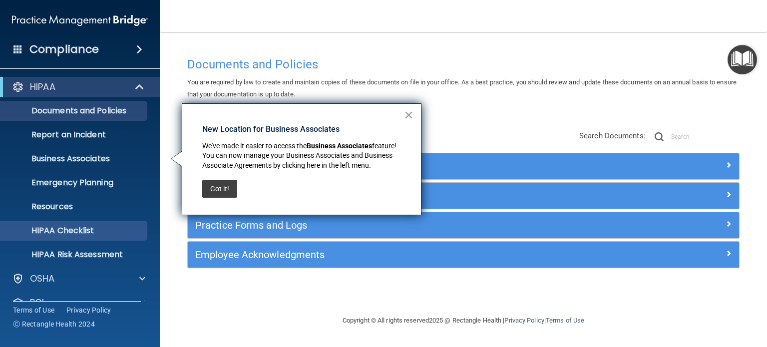
scroll to position [67, 0]
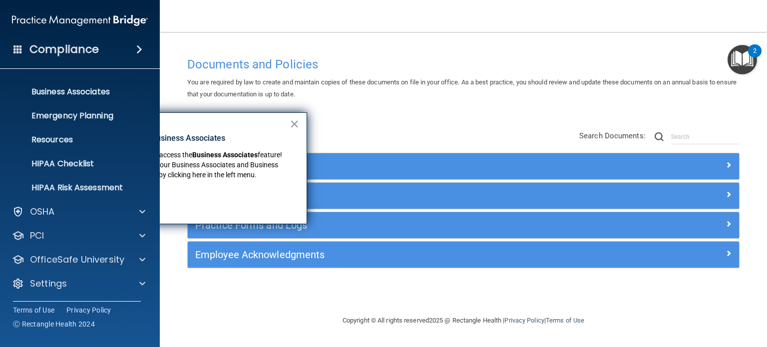
click at [293, 124] on button "×" at bounding box center [293, 124] width 9 height 16
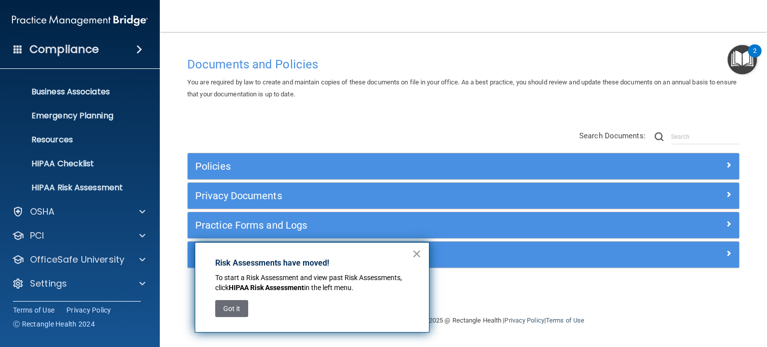
click at [419, 251] on button "×" at bounding box center [416, 254] width 9 height 16
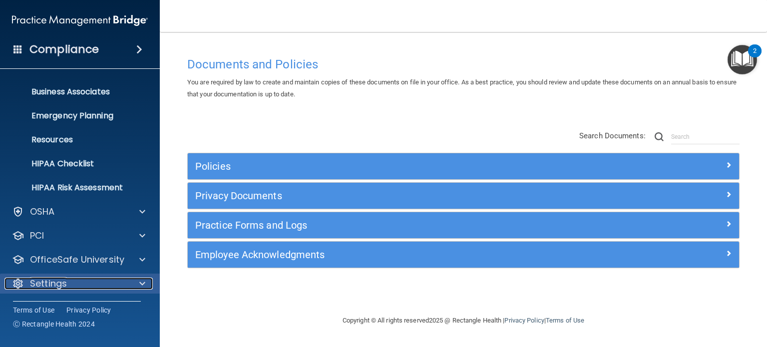
click at [143, 279] on span at bounding box center [142, 283] width 6 height 12
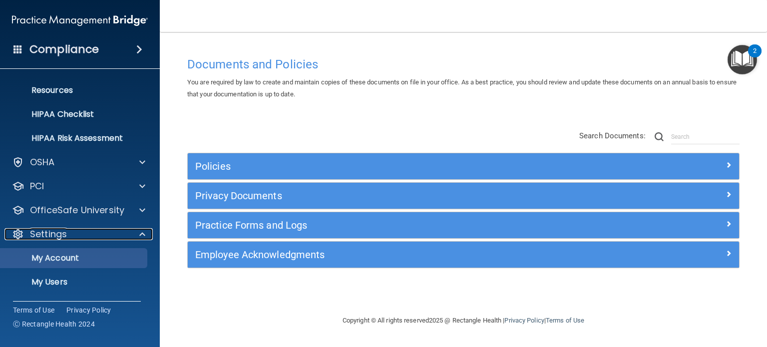
scroll to position [163, 0]
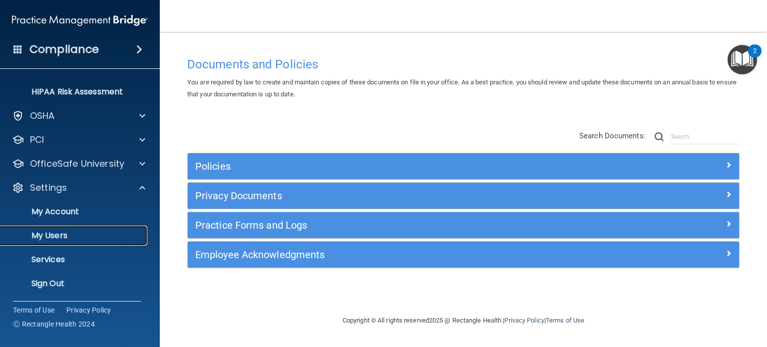
click at [77, 234] on p "My Users" at bounding box center [74, 236] width 136 height 10
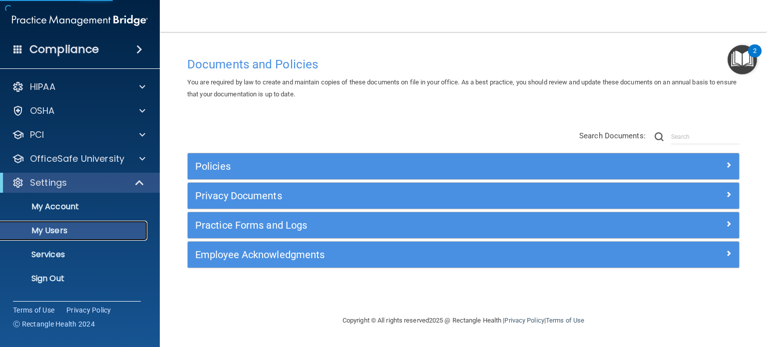
select select "20"
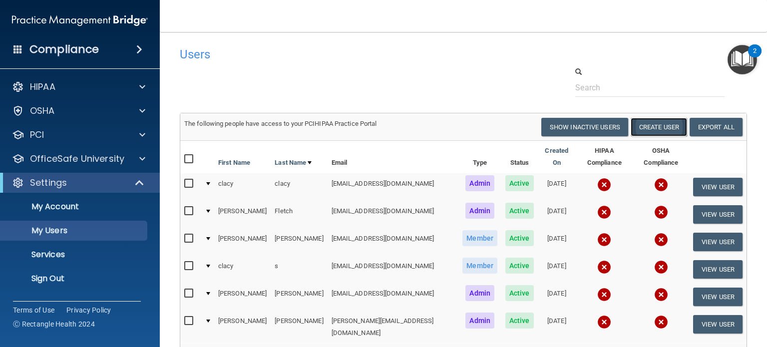
click at [656, 123] on button "Create User" at bounding box center [658, 127] width 56 height 18
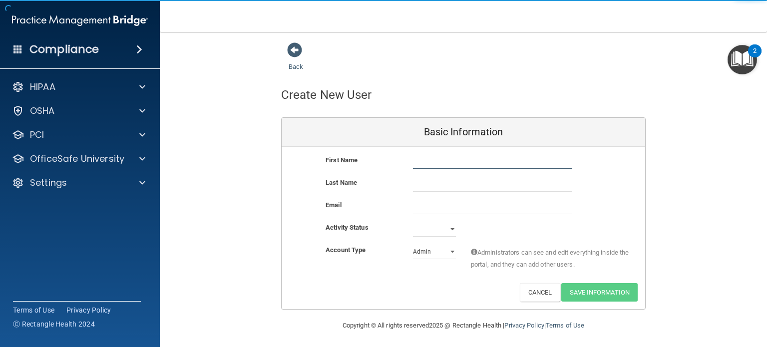
click at [481, 159] on input "text" at bounding box center [492, 161] width 159 height 15
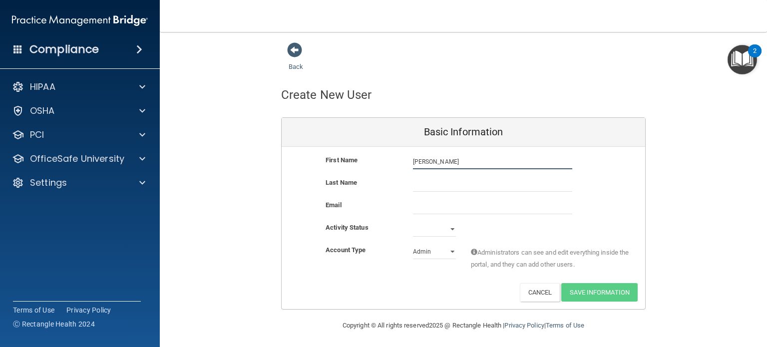
type input "Shaniqua"
type input "W"
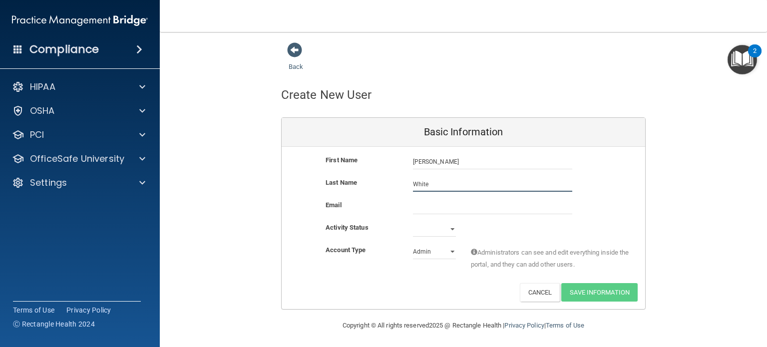
type input "White"
click at [447, 205] on input "email" at bounding box center [492, 206] width 159 height 15
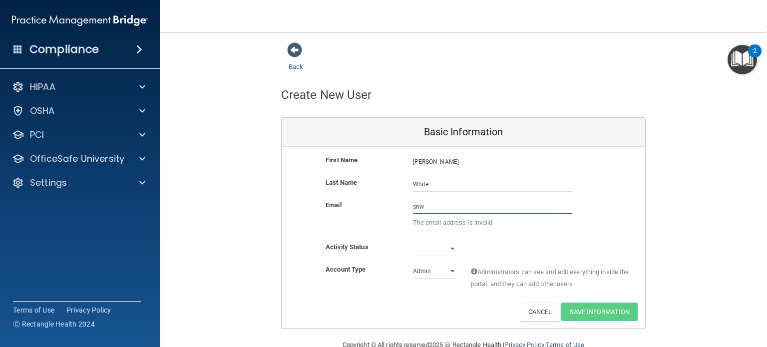
type input "snw0912gmail.com"
click at [447, 246] on select "Active Inactive" at bounding box center [434, 248] width 43 height 15
select select "active"
click at [413, 241] on select "Active Inactive" at bounding box center [434, 248] width 43 height 15
click at [448, 272] on select "Admin Member" at bounding box center [434, 271] width 43 height 15
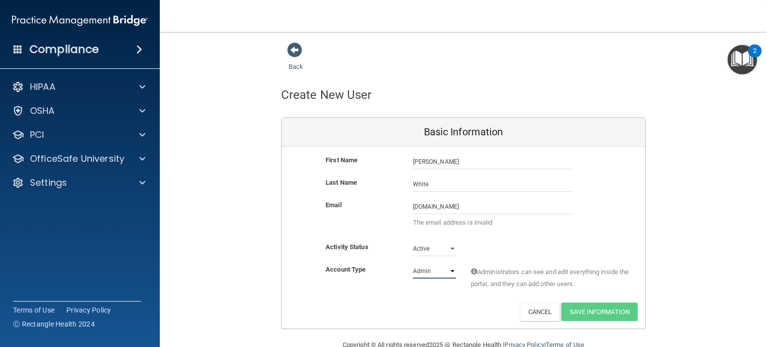
click at [413, 264] on select "Admin Member" at bounding box center [434, 271] width 43 height 15
click at [440, 270] on select "Admin Member" at bounding box center [434, 271] width 43 height 15
select select "practice_member"
click at [413, 264] on select "Admin Member" at bounding box center [434, 271] width 43 height 15
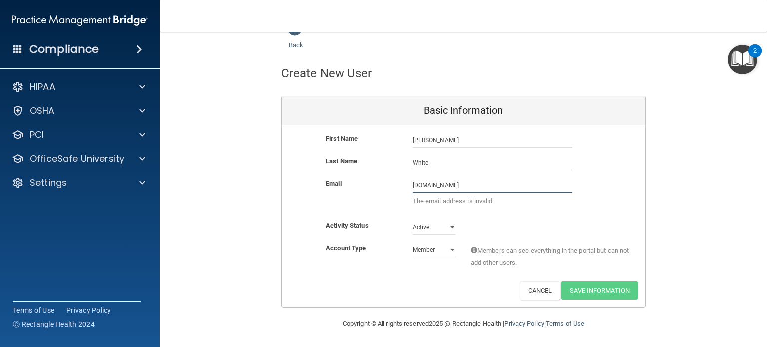
click at [433, 184] on input "snw0912gmail.com" at bounding box center [492, 185] width 159 height 15
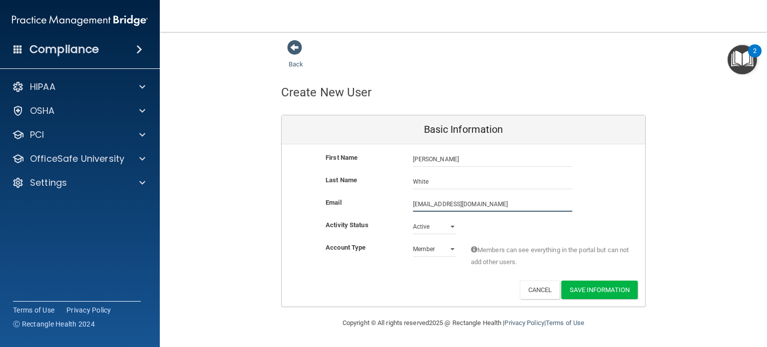
scroll to position [2, 0]
type input "[EMAIL_ADDRESS][DOMAIN_NAME]"
click at [446, 245] on select "Admin Member" at bounding box center [434, 249] width 43 height 15
select select "practice_admin"
click at [413, 242] on select "Admin Member" at bounding box center [434, 249] width 43 height 15
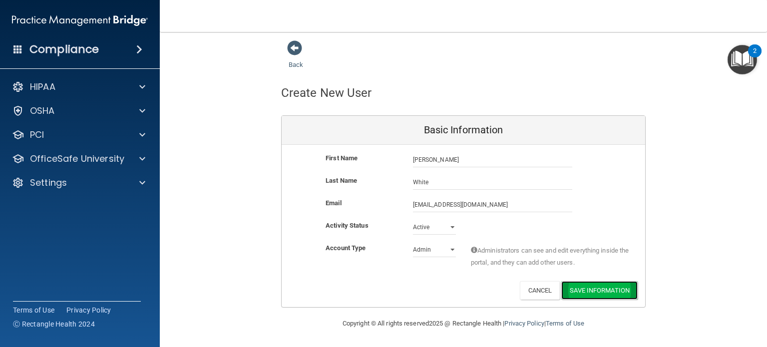
click at [603, 289] on button "Save Information" at bounding box center [599, 290] width 76 height 18
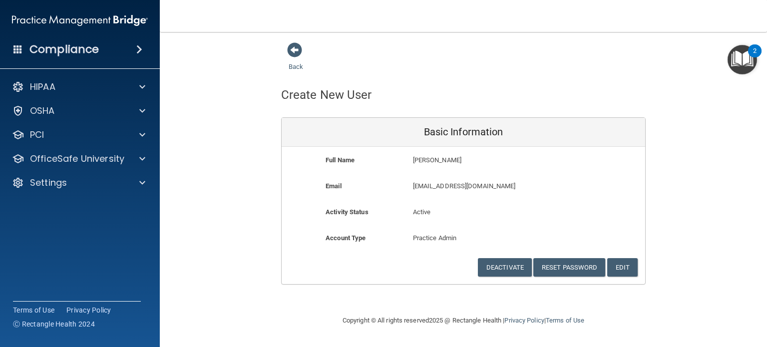
scroll to position [0, 0]
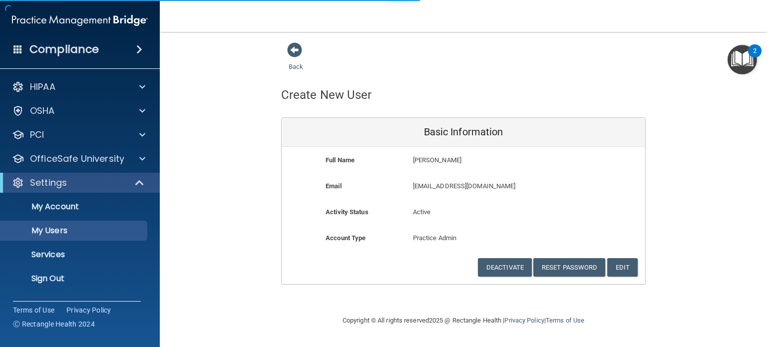
select select "20"
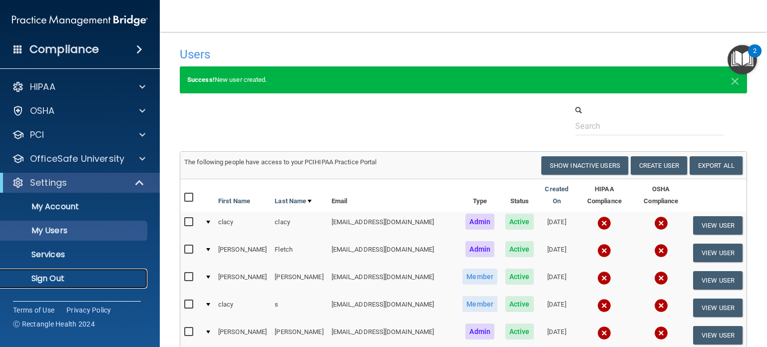
click at [52, 280] on p "Sign Out" at bounding box center [74, 279] width 136 height 10
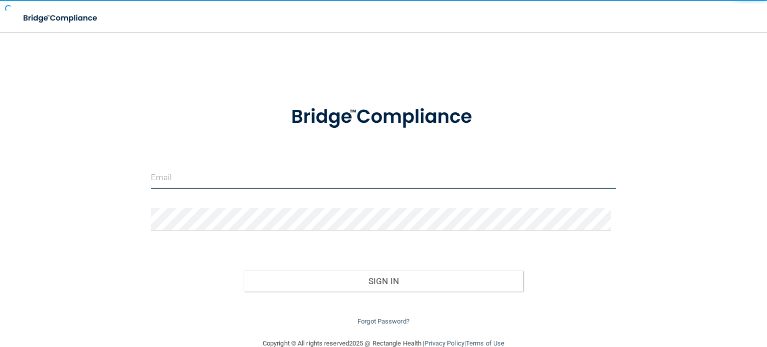
type input "swhite@rectanglehealth.com"
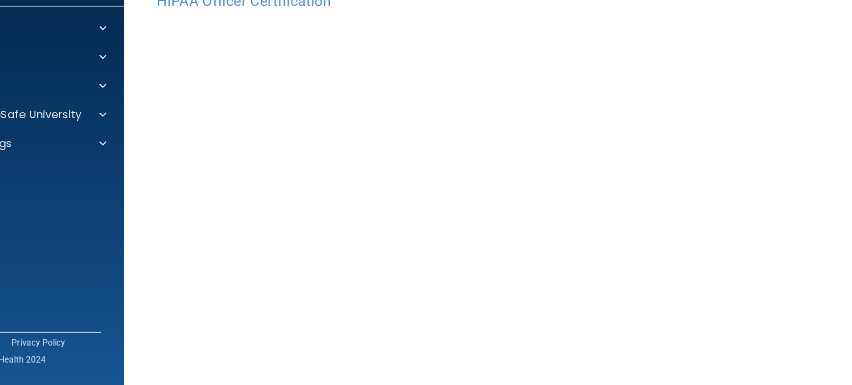
scroll to position [46, 0]
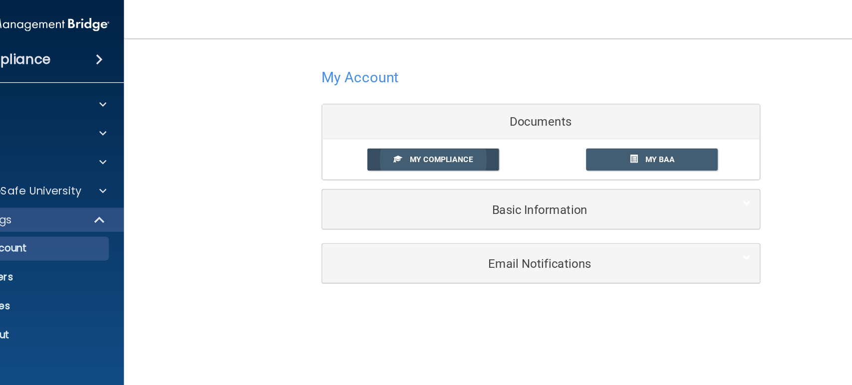
click at [404, 133] on span "My Compliance" at bounding box center [423, 132] width 52 height 7
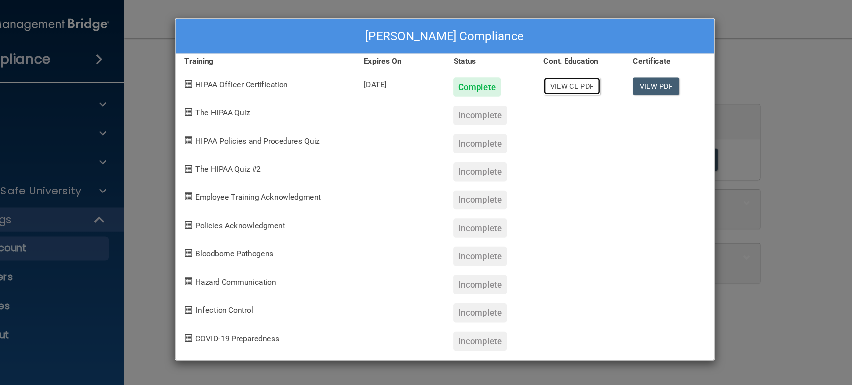
click at [530, 73] on link "View CE PDF" at bounding box center [531, 71] width 47 height 14
click at [610, 73] on link "View PDF" at bounding box center [601, 71] width 38 height 14
click at [696, 171] on div "Shaniqua White's Compliance Training Expires On Status Cont. Education Certific…" at bounding box center [426, 192] width 852 height 385
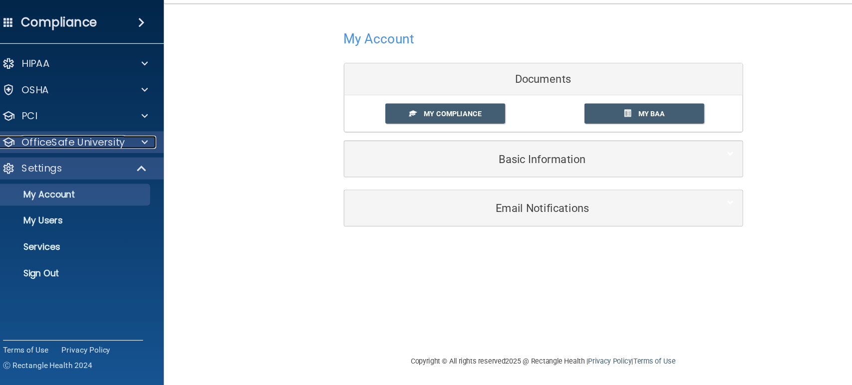
click at [142, 158] on span at bounding box center [142, 159] width 6 height 12
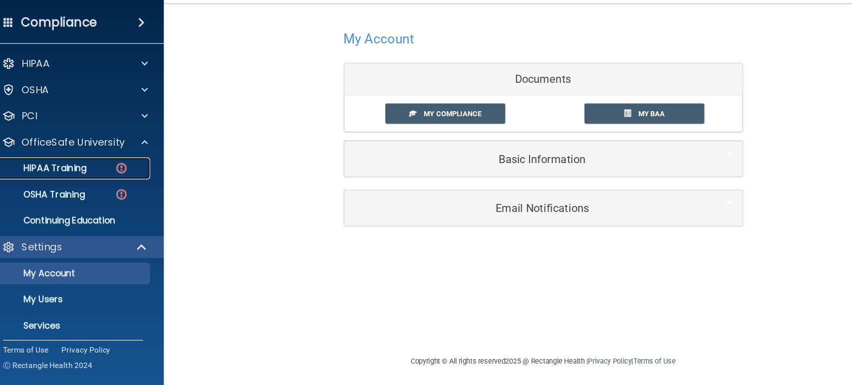
click at [77, 184] on p "HIPAA Training" at bounding box center [47, 183] width 82 height 10
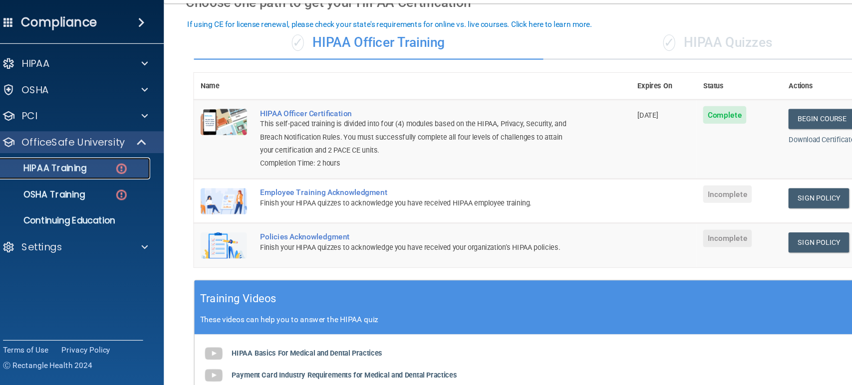
scroll to position [50, 0]
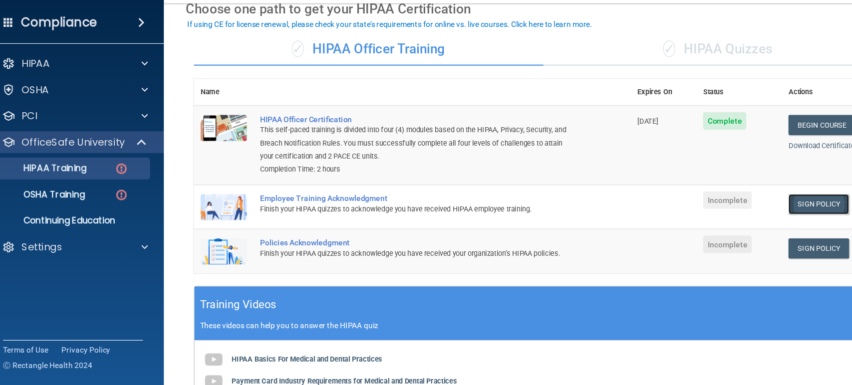
click at [741, 215] on link "Sign Policy" at bounding box center [757, 215] width 55 height 18
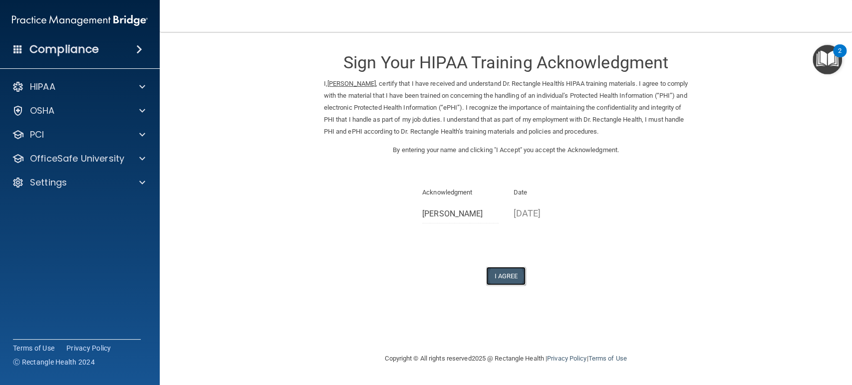
click at [515, 276] on button "I Agree" at bounding box center [506, 276] width 40 height 18
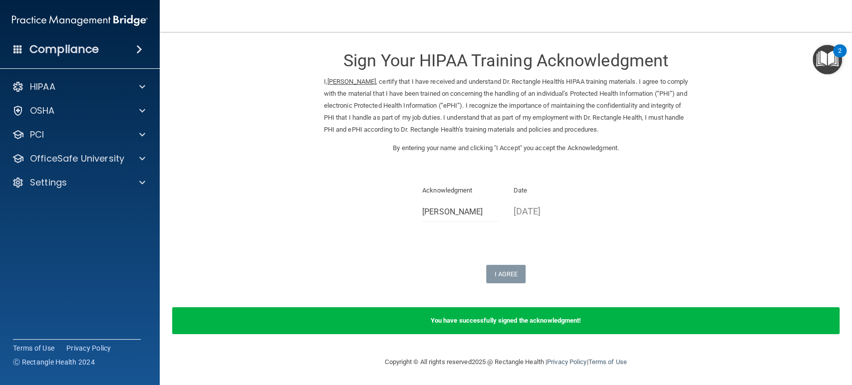
scroll to position [2, 0]
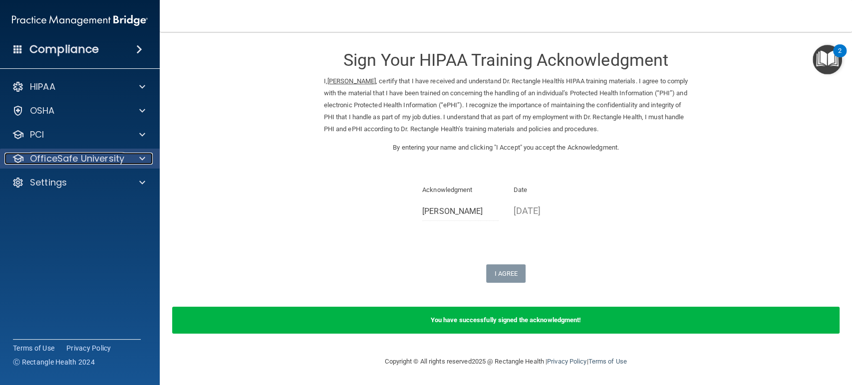
click at [140, 157] on span at bounding box center [142, 159] width 6 height 12
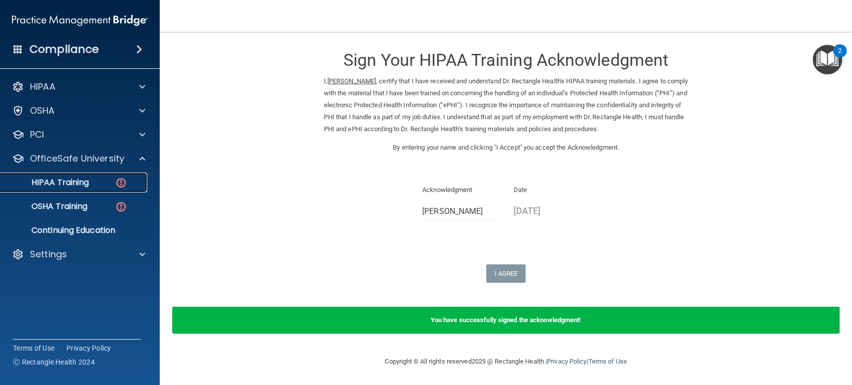
click at [79, 183] on p "HIPAA Training" at bounding box center [47, 183] width 82 height 10
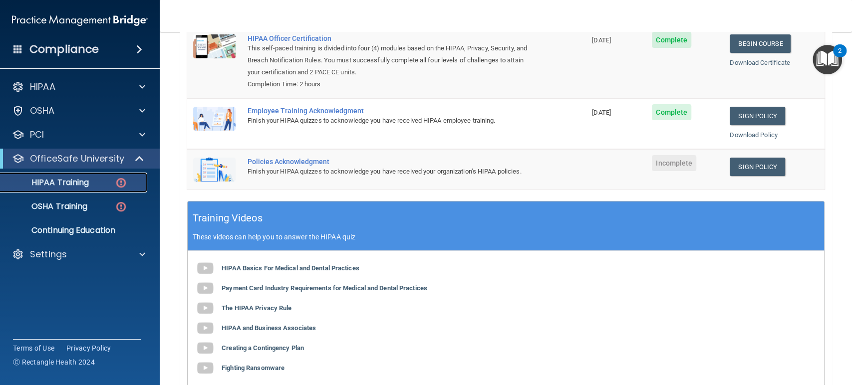
scroll to position [116, 0]
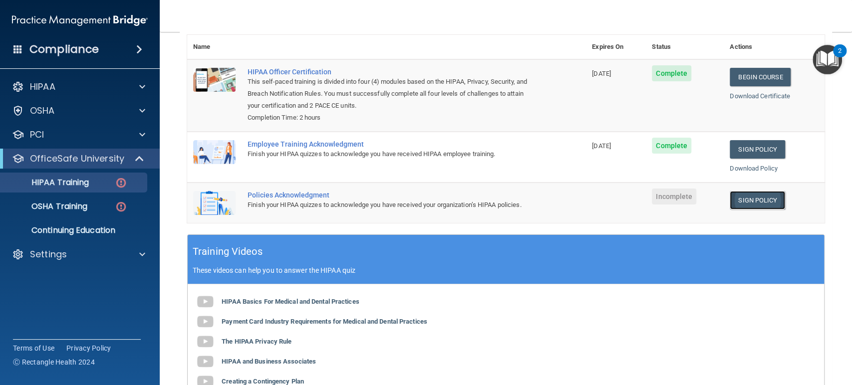
click at [746, 200] on link "Sign Policy" at bounding box center [757, 200] width 55 height 18
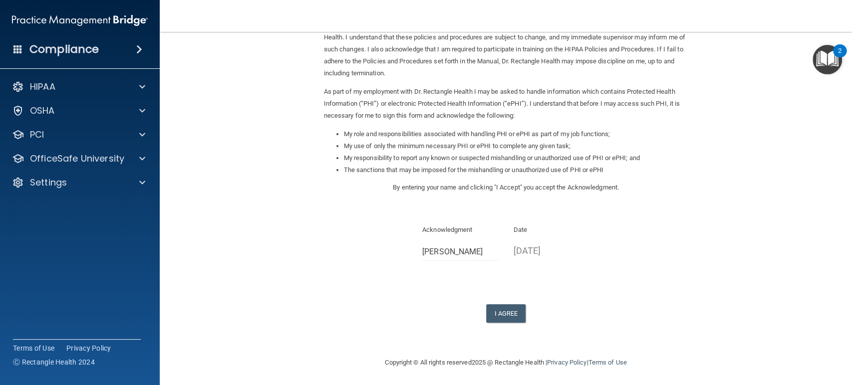
scroll to position [71, 0]
click at [501, 309] on button "I Agree" at bounding box center [506, 312] width 40 height 18
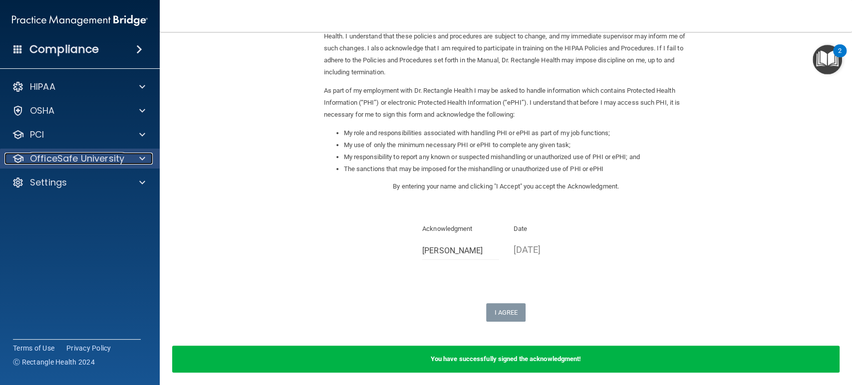
click at [132, 159] on div at bounding box center [140, 159] width 25 height 12
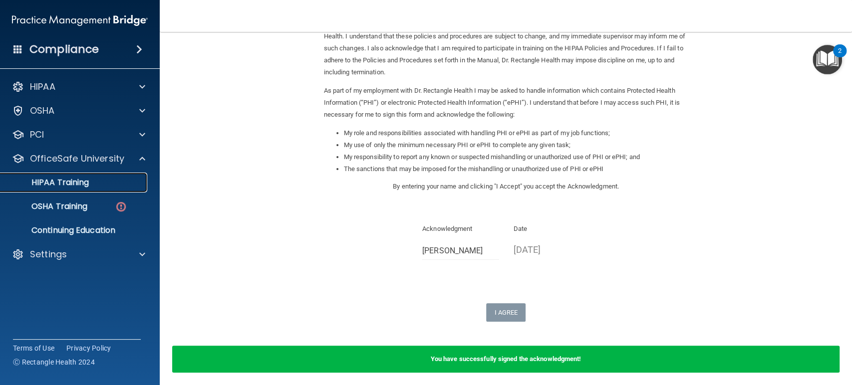
click at [75, 183] on p "HIPAA Training" at bounding box center [47, 183] width 82 height 10
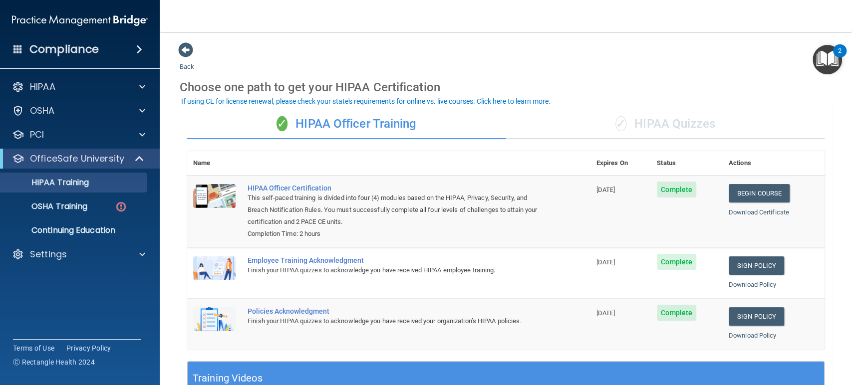
click at [680, 122] on div "✓ HIPAA Quizzes" at bounding box center [665, 124] width 319 height 30
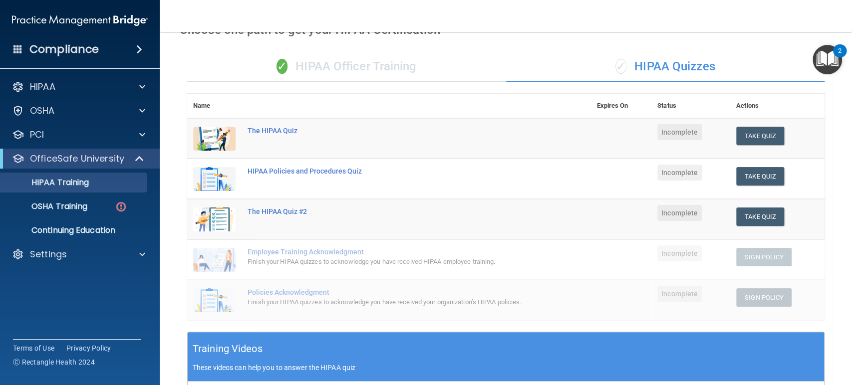
scroll to position [55, 0]
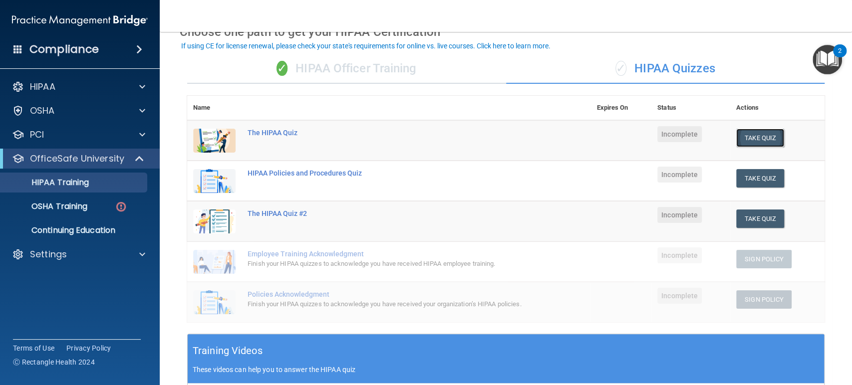
click at [763, 140] on button "Take Quiz" at bounding box center [760, 138] width 48 height 18
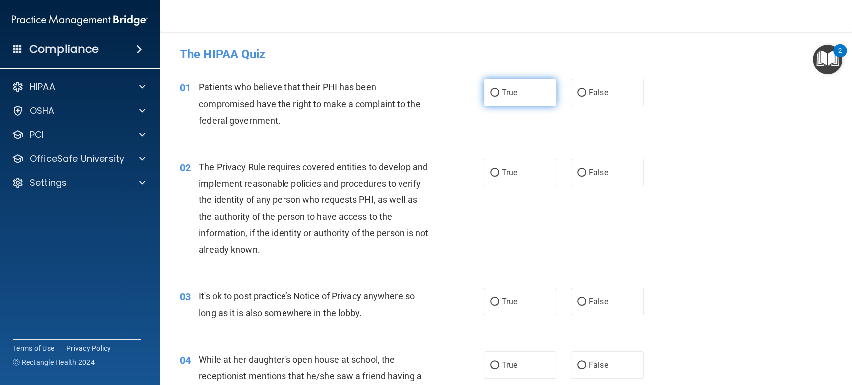
click at [490, 92] on input "True" at bounding box center [494, 92] width 9 height 7
radio input "true"
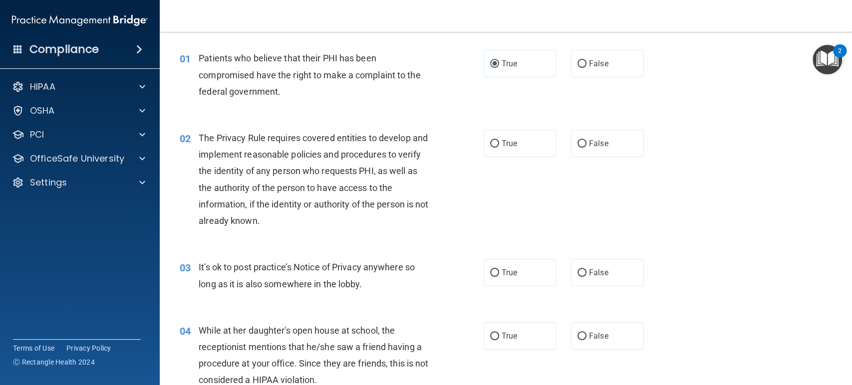
scroll to position [55, 0]
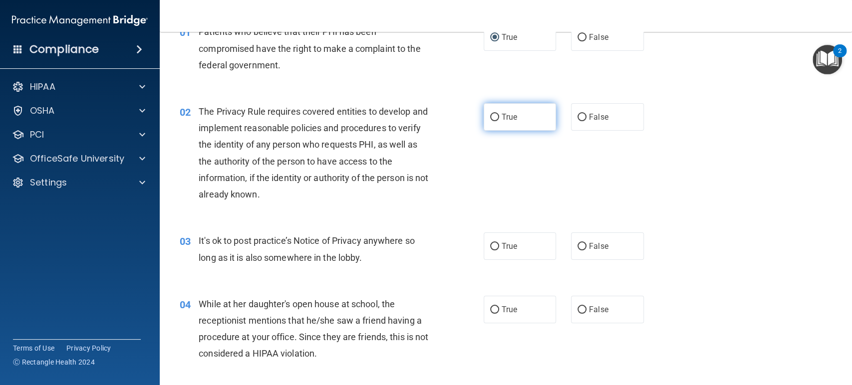
click at [492, 118] on input "True" at bounding box center [494, 117] width 9 height 7
radio input "true"
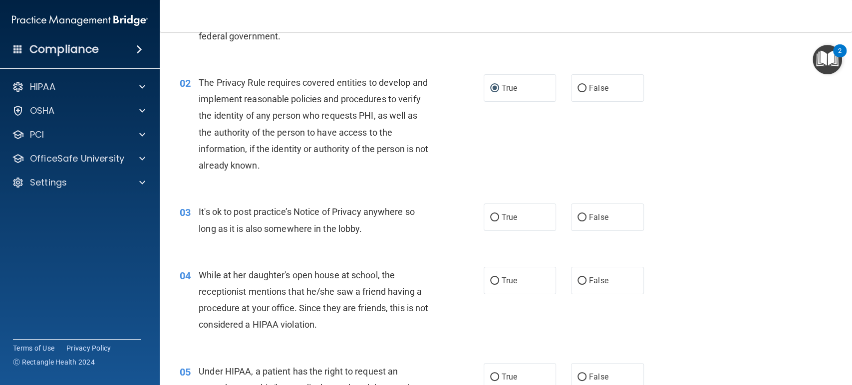
scroll to position [166, 0]
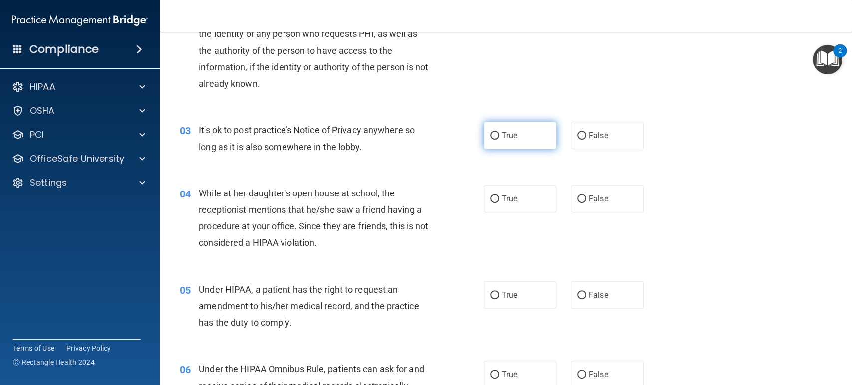
click at [491, 136] on input "True" at bounding box center [494, 135] width 9 height 7
radio input "true"
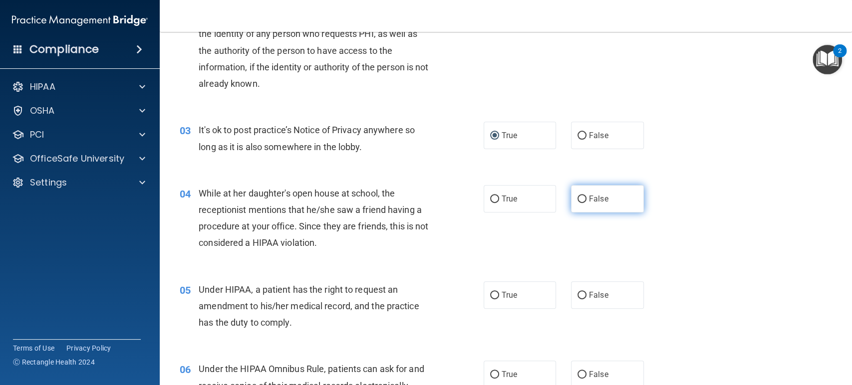
click at [573, 194] on label "False" at bounding box center [607, 198] width 73 height 27
click at [577, 196] on input "False" at bounding box center [581, 199] width 9 height 7
radio input "true"
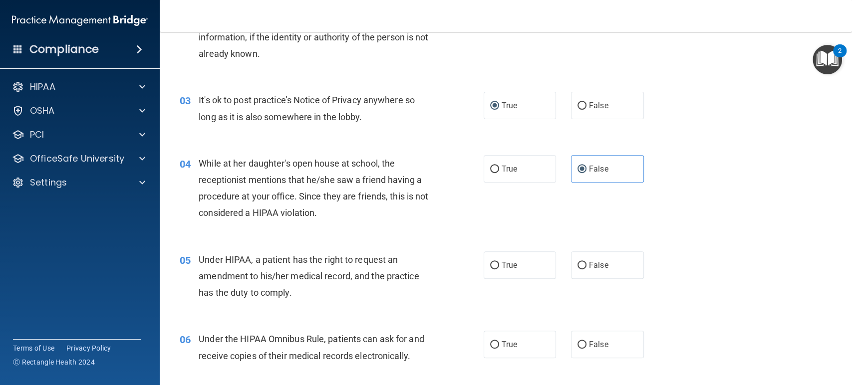
scroll to position [277, 0]
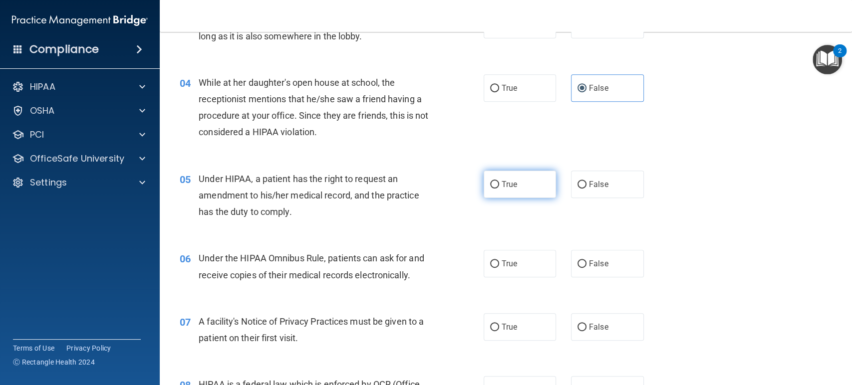
click at [490, 183] on input "True" at bounding box center [494, 184] width 9 height 7
radio input "true"
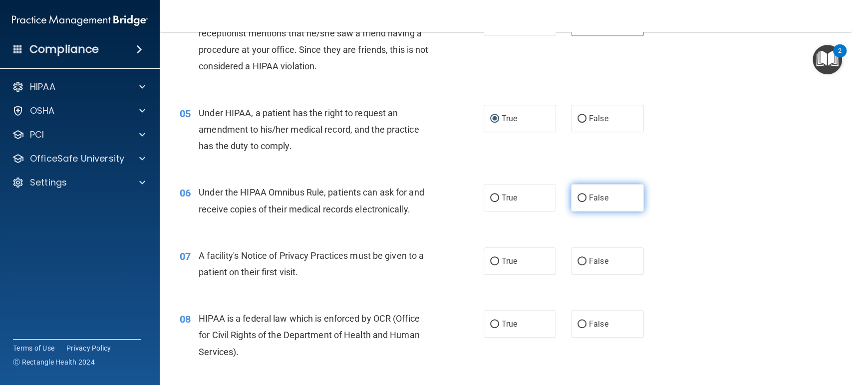
scroll to position [388, 0]
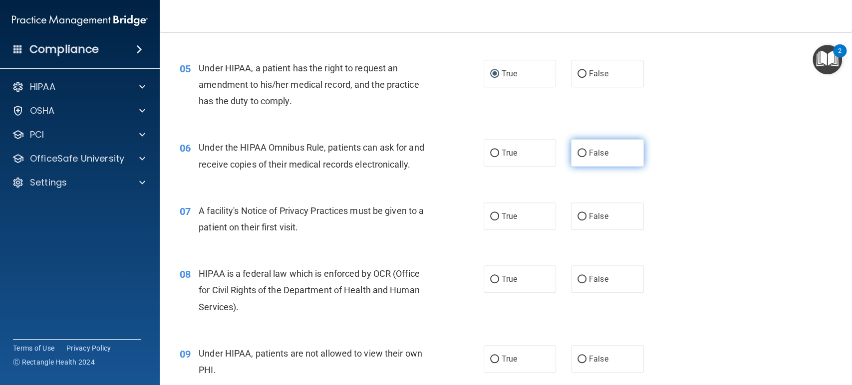
click at [578, 152] on input "False" at bounding box center [581, 153] width 9 height 7
radio input "true"
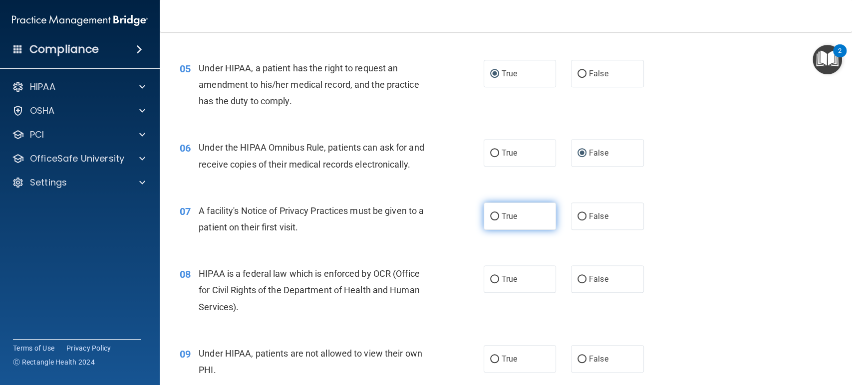
click at [490, 219] on input "True" at bounding box center [494, 216] width 9 height 7
radio input "true"
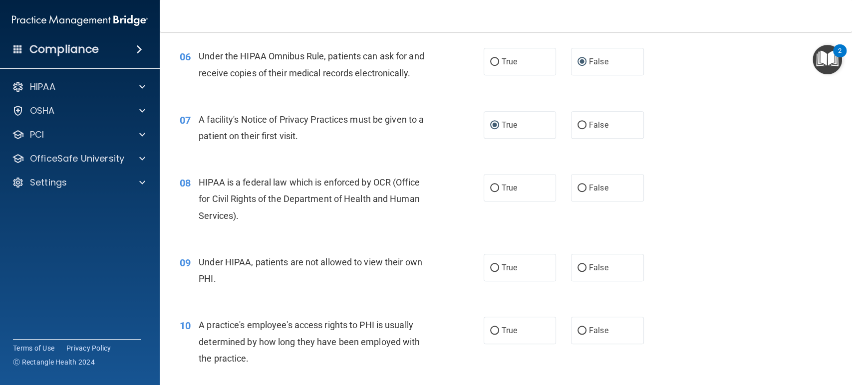
scroll to position [499, 0]
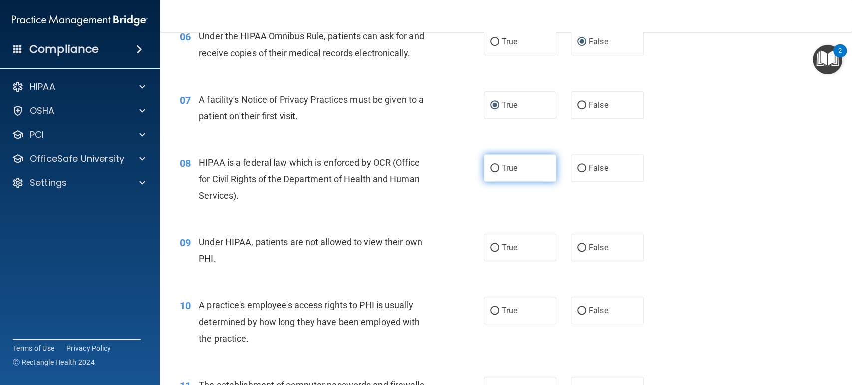
click at [484, 170] on label "True" at bounding box center [520, 167] width 73 height 27
click at [490, 170] on input "True" at bounding box center [494, 168] width 9 height 7
radio input "true"
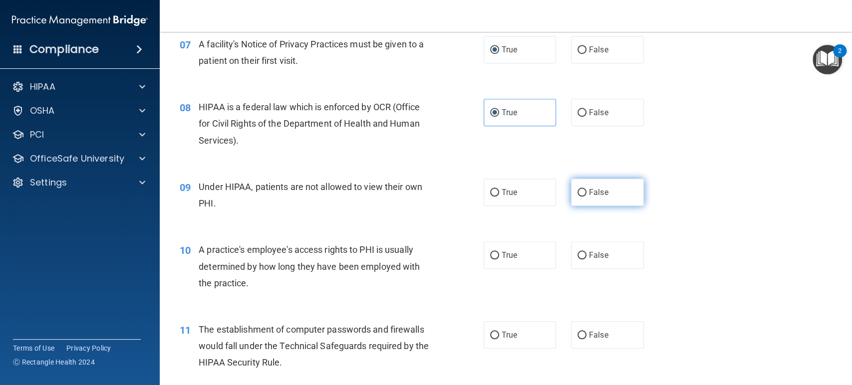
click at [580, 191] on input "False" at bounding box center [581, 192] width 9 height 7
radio input "true"
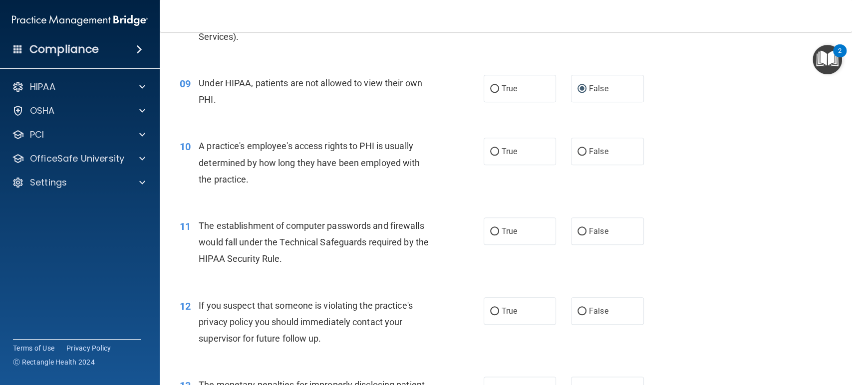
scroll to position [665, 0]
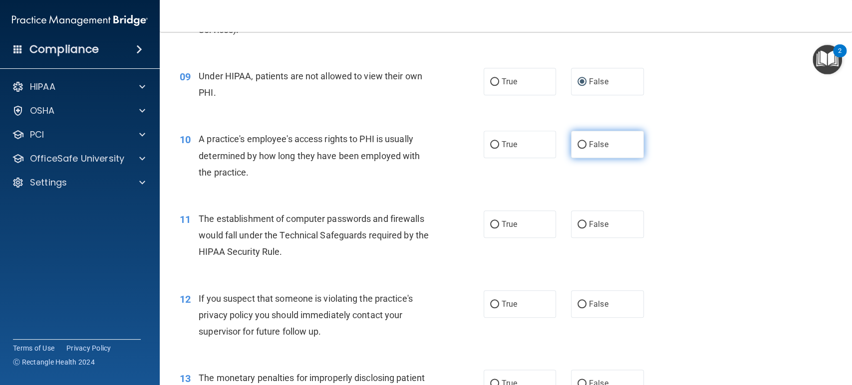
click at [578, 144] on input "False" at bounding box center [581, 144] width 9 height 7
radio input "true"
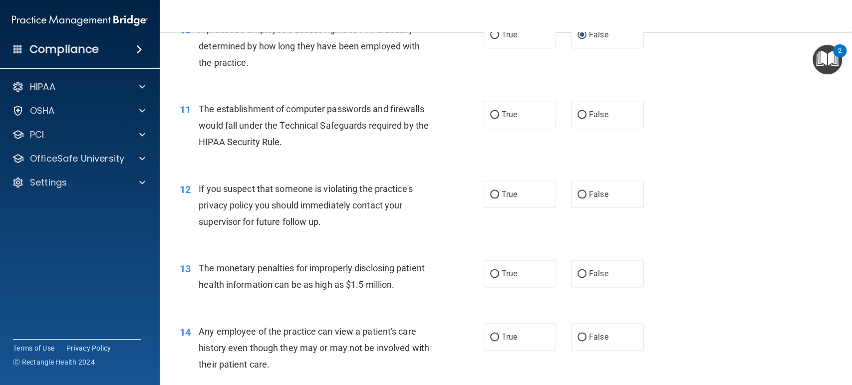
scroll to position [776, 0]
click at [490, 113] on input "True" at bounding box center [494, 113] width 9 height 7
radio input "true"
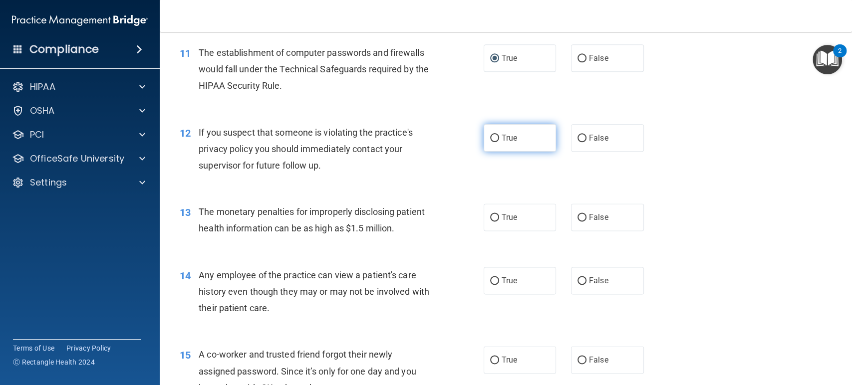
click at [492, 136] on input "True" at bounding box center [494, 138] width 9 height 7
radio input "true"
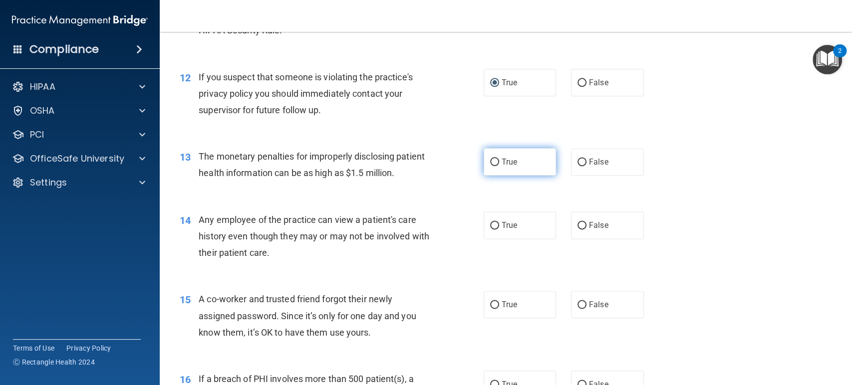
click at [493, 162] on input "True" at bounding box center [494, 162] width 9 height 7
radio input "true"
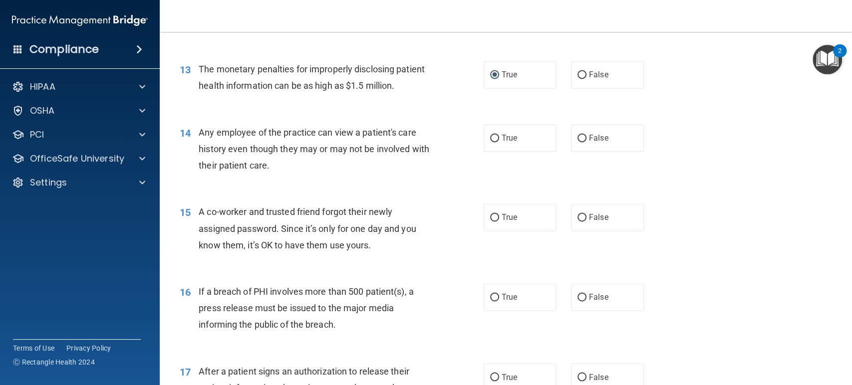
scroll to position [998, 0]
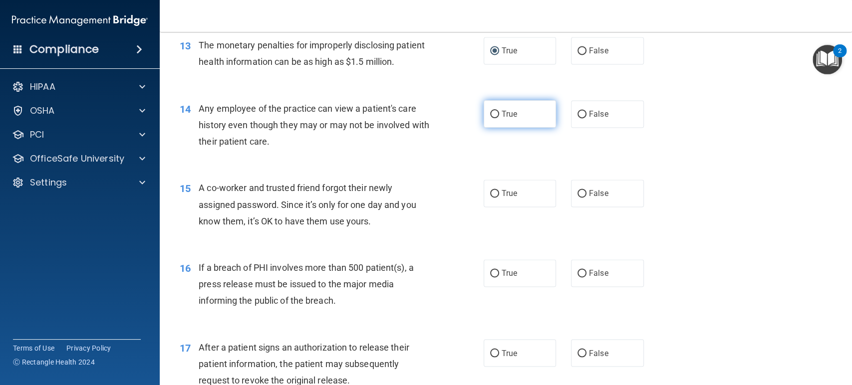
click at [491, 114] on input "True" at bounding box center [494, 114] width 9 height 7
radio input "true"
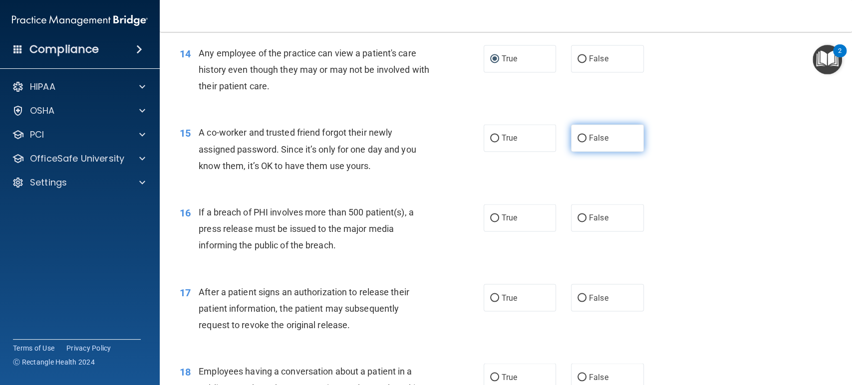
click at [581, 135] on input "False" at bounding box center [581, 138] width 9 height 7
radio input "true"
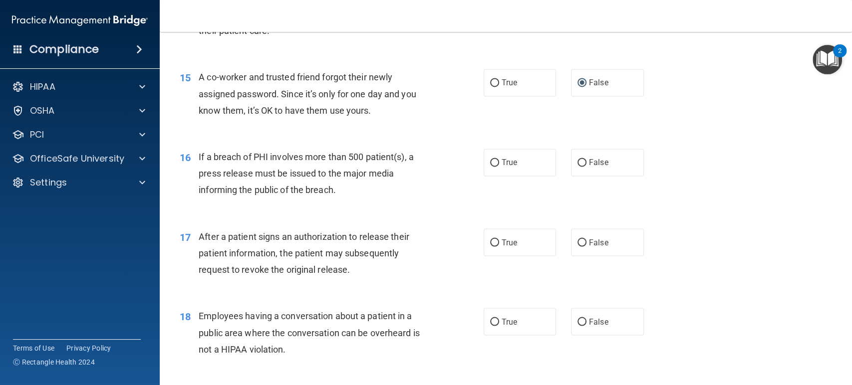
scroll to position [1164, 0]
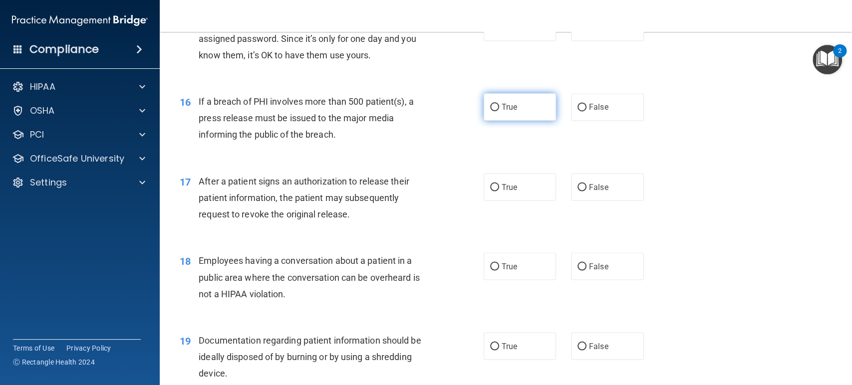
click at [493, 108] on input "True" at bounding box center [494, 107] width 9 height 7
radio input "true"
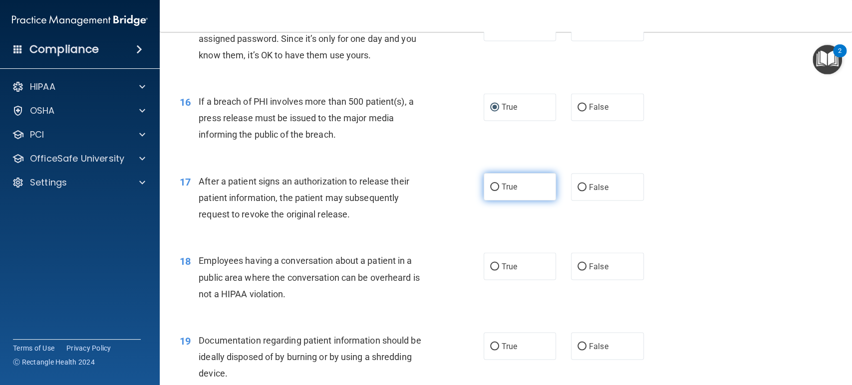
click at [491, 187] on input "True" at bounding box center [494, 187] width 9 height 7
radio input "true"
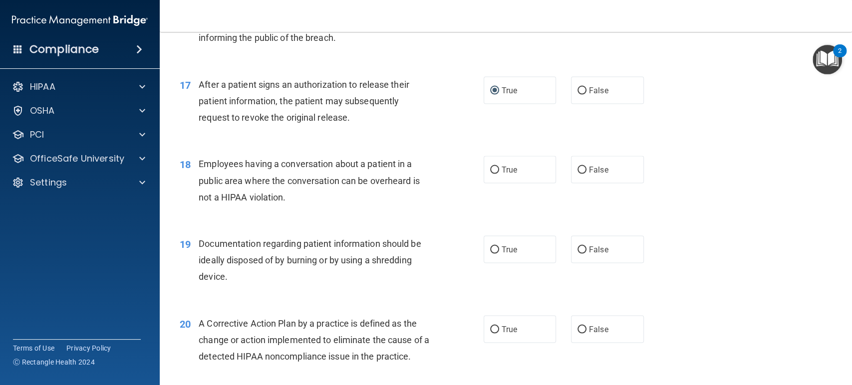
scroll to position [1275, 0]
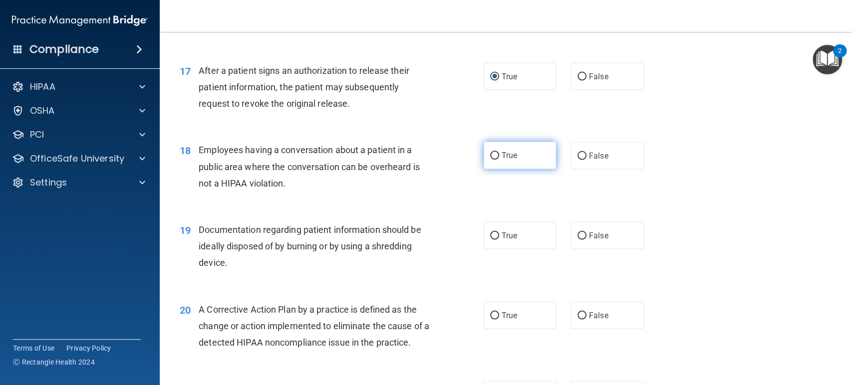
click at [490, 157] on input "True" at bounding box center [494, 155] width 9 height 7
radio input "true"
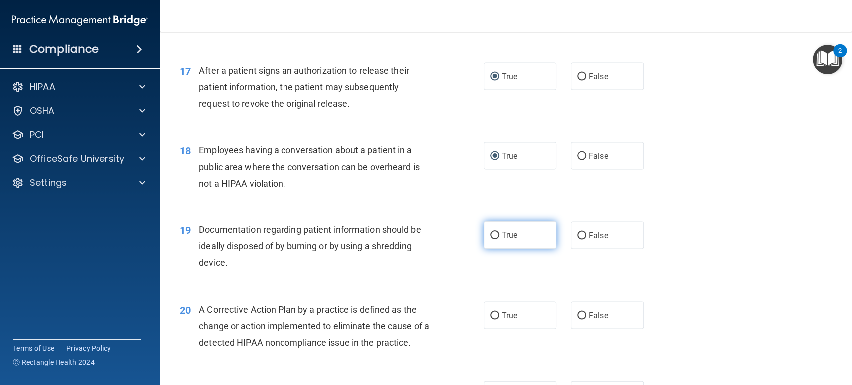
click at [490, 239] on input "True" at bounding box center [494, 235] width 9 height 7
radio input "true"
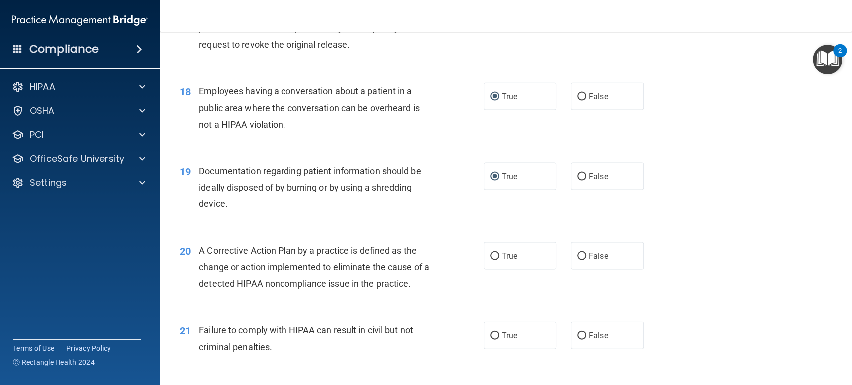
scroll to position [1386, 0]
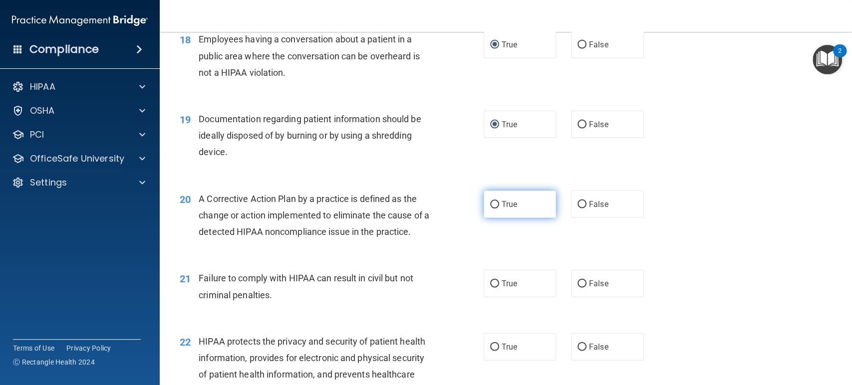
click at [493, 203] on input "True" at bounding box center [494, 204] width 9 height 7
radio input "true"
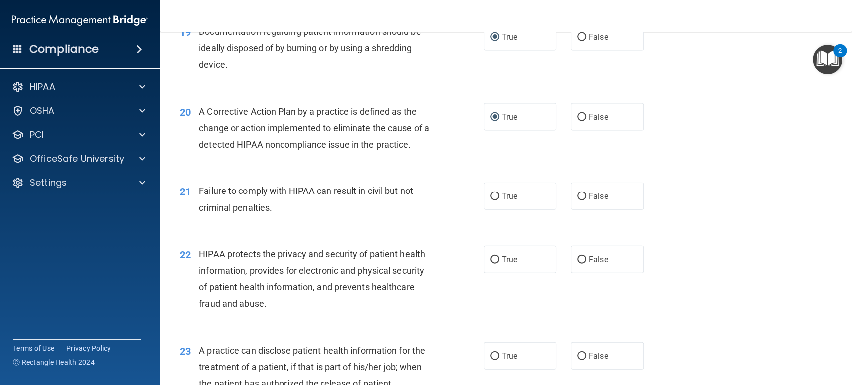
scroll to position [1497, 0]
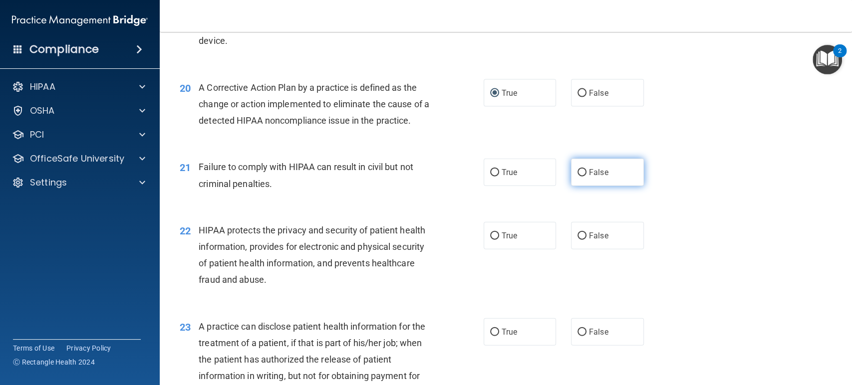
click at [577, 175] on input "False" at bounding box center [581, 172] width 9 height 7
radio input "true"
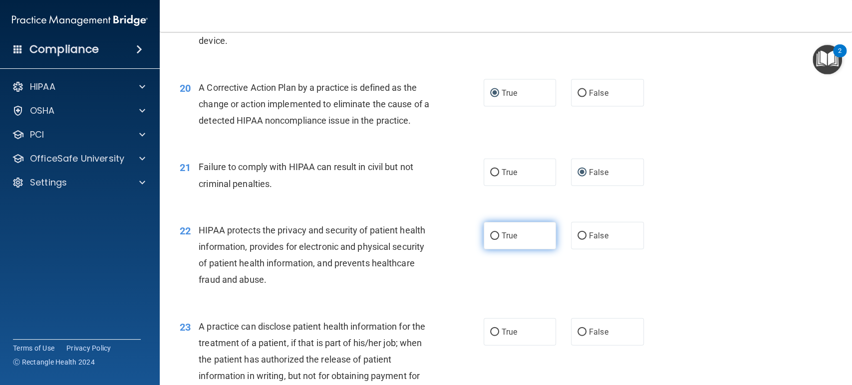
click at [491, 237] on input "True" at bounding box center [494, 236] width 9 height 7
radio input "true"
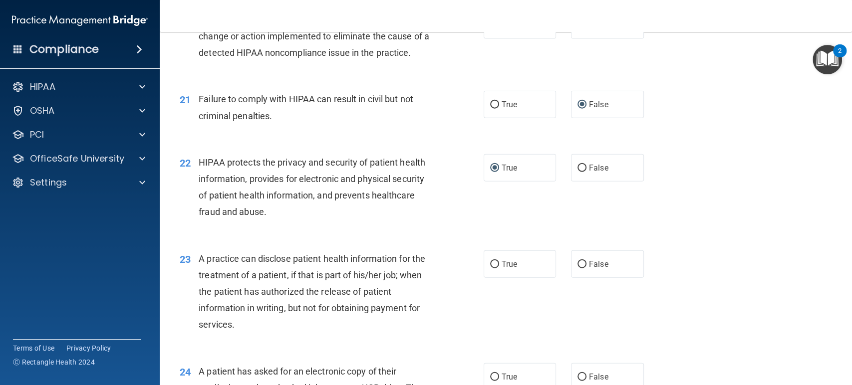
scroll to position [1719, 0]
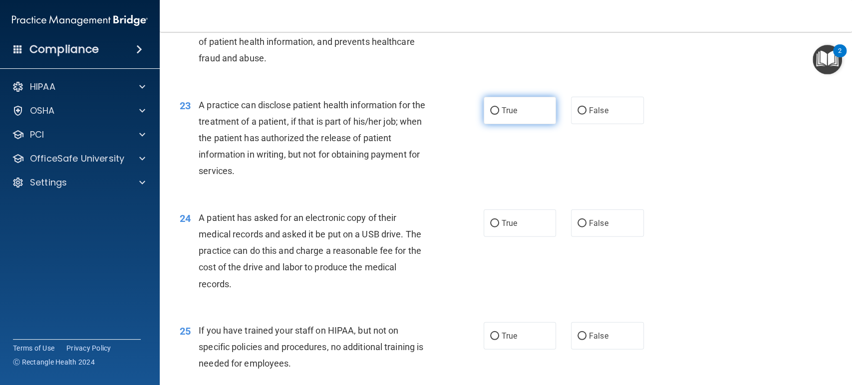
click at [492, 111] on input "True" at bounding box center [494, 110] width 9 height 7
radio input "true"
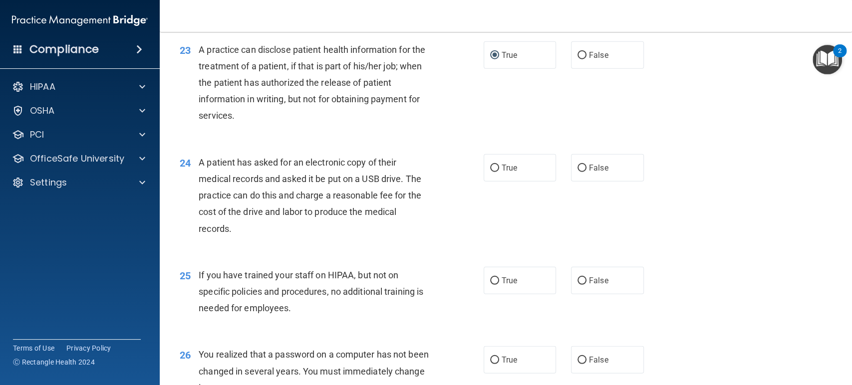
scroll to position [1830, 0]
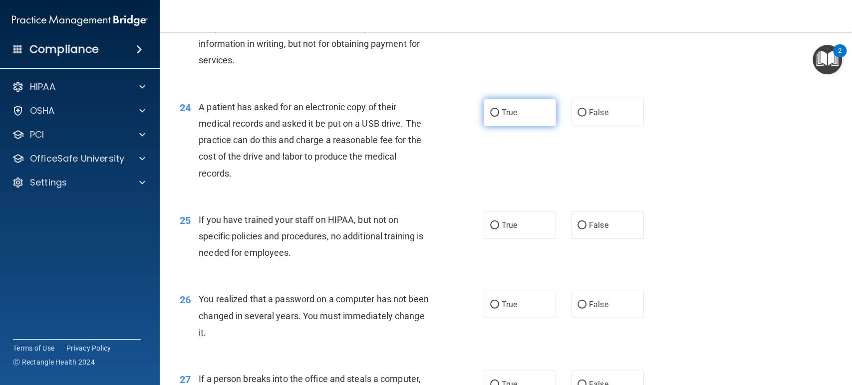
click at [490, 118] on label "True" at bounding box center [520, 112] width 73 height 27
click at [490, 117] on input "True" at bounding box center [494, 112] width 9 height 7
radio input "true"
click at [579, 225] on input "False" at bounding box center [581, 225] width 9 height 7
radio input "true"
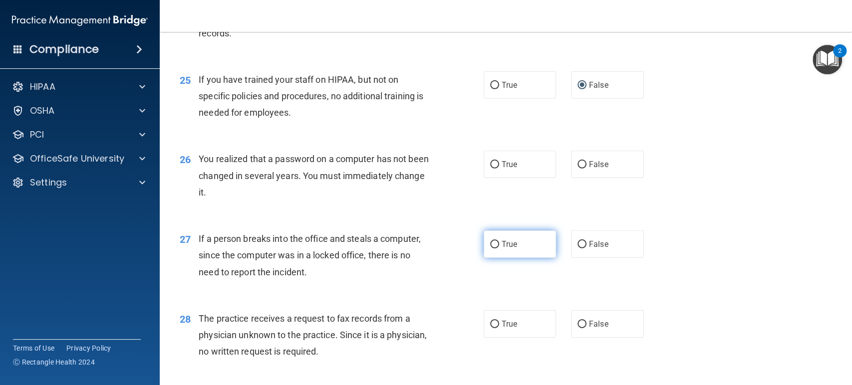
scroll to position [1996, 0]
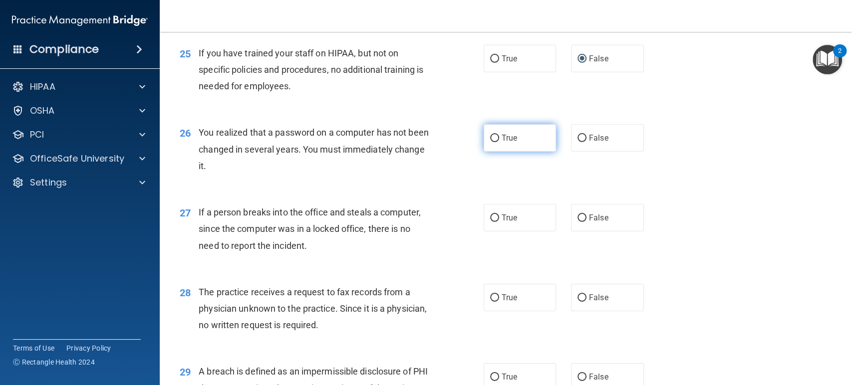
click at [490, 135] on input "True" at bounding box center [494, 138] width 9 height 7
radio input "true"
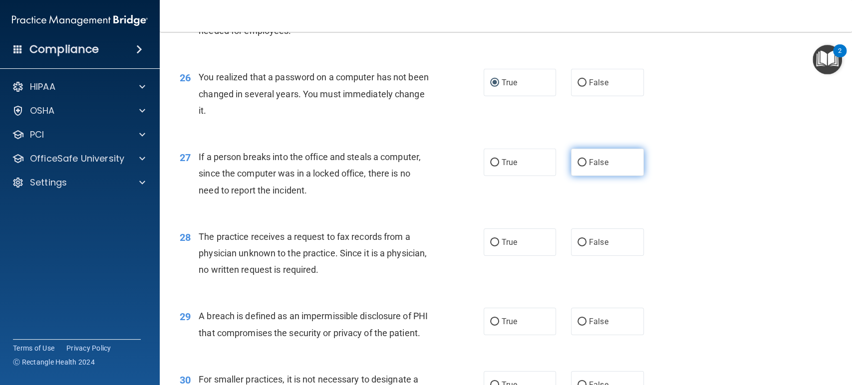
click at [577, 159] on input "False" at bounding box center [581, 162] width 9 height 7
radio input "true"
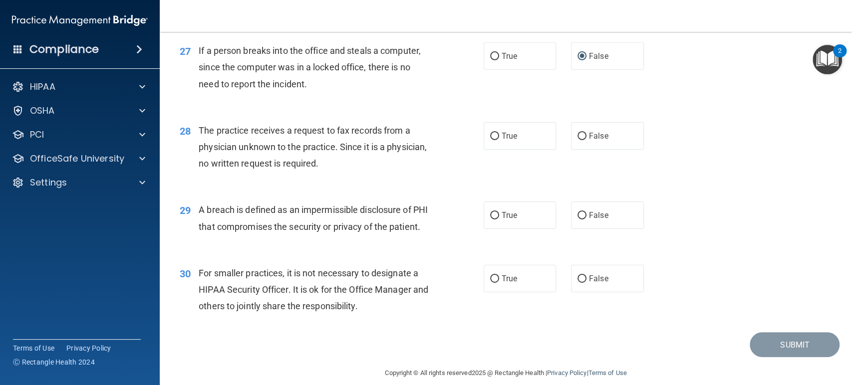
scroll to position [2163, 0]
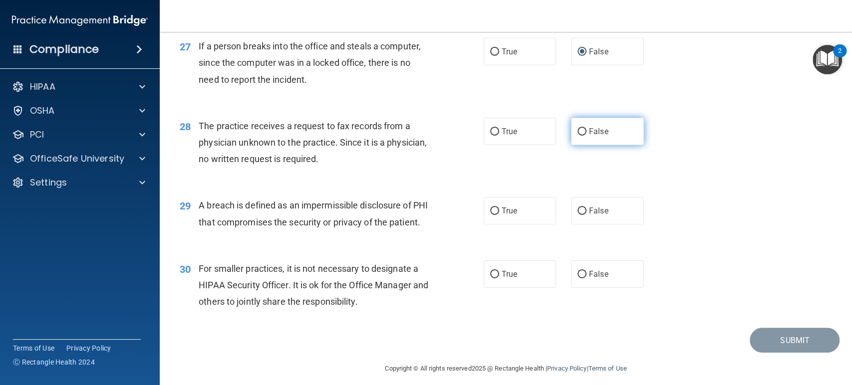
click at [577, 131] on input "False" at bounding box center [581, 131] width 9 height 7
radio input "true"
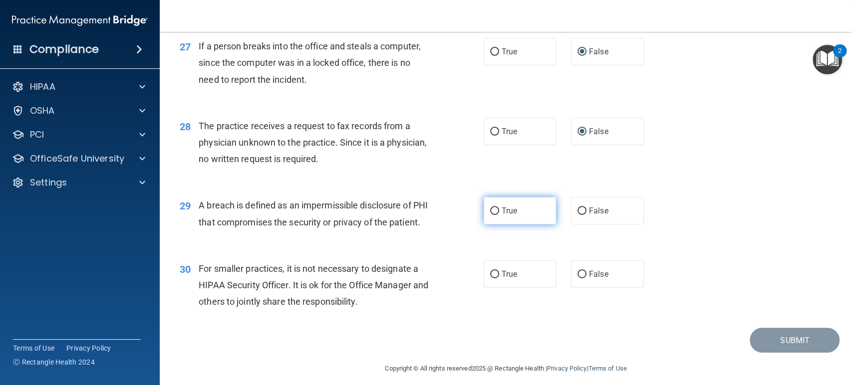
click at [493, 213] on input "True" at bounding box center [494, 211] width 9 height 7
radio input "true"
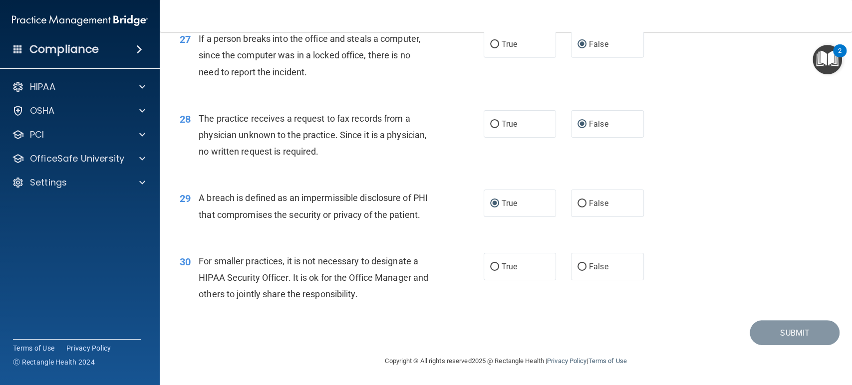
scroll to position [2187, 0]
click at [580, 267] on input "False" at bounding box center [581, 267] width 9 height 7
radio input "true"
click at [779, 329] on button "Submit" at bounding box center [795, 332] width 90 height 25
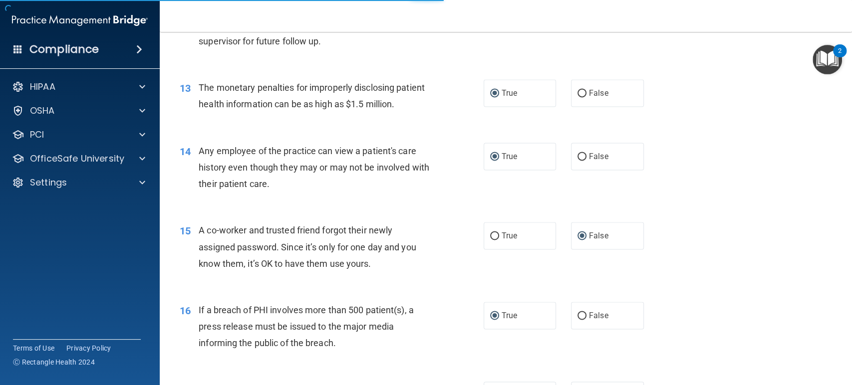
scroll to position [855, 0]
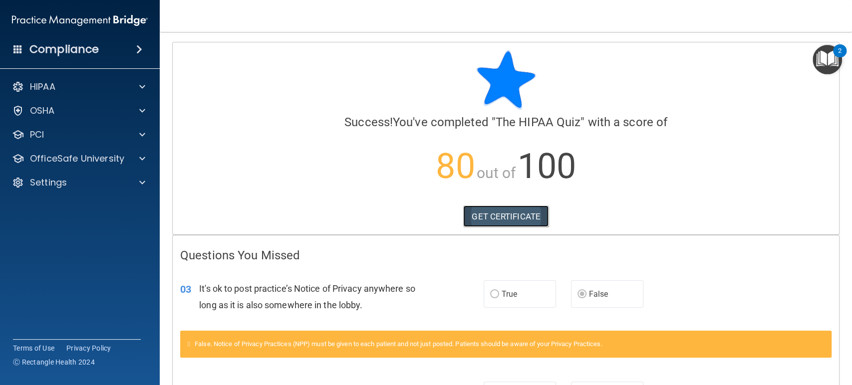
click at [491, 210] on link "GET CERTIFICATE" at bounding box center [505, 217] width 85 height 22
click at [143, 156] on span at bounding box center [142, 159] width 6 height 12
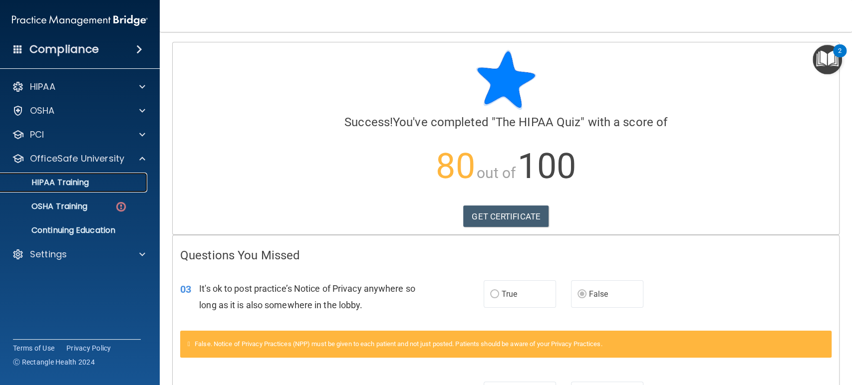
click at [69, 179] on p "HIPAA Training" at bounding box center [47, 183] width 82 height 10
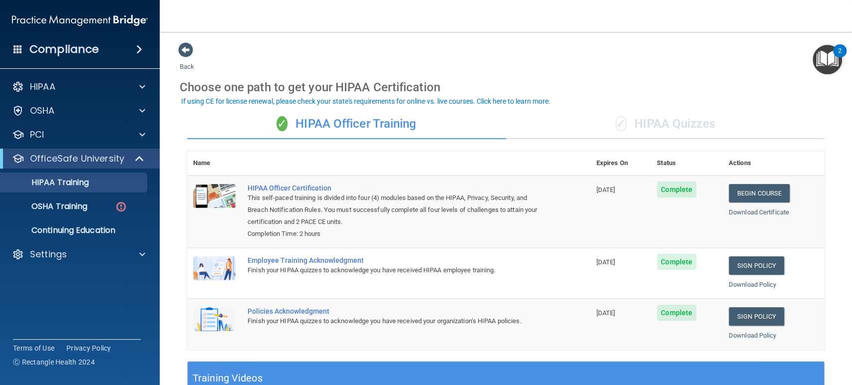
click at [663, 119] on div "✓ HIPAA Quizzes" at bounding box center [665, 124] width 319 height 30
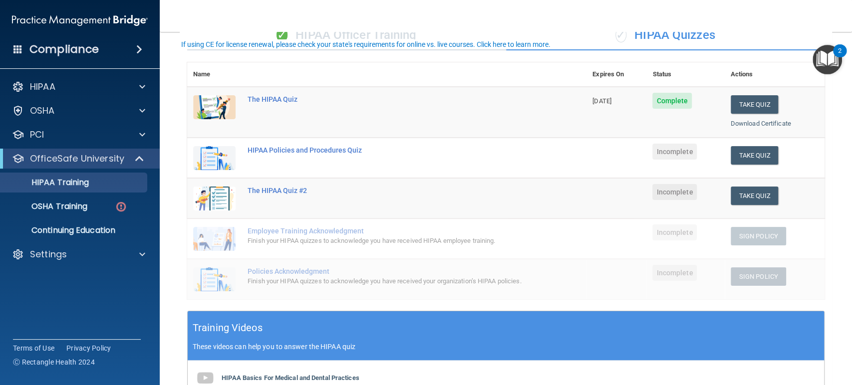
scroll to position [111, 0]
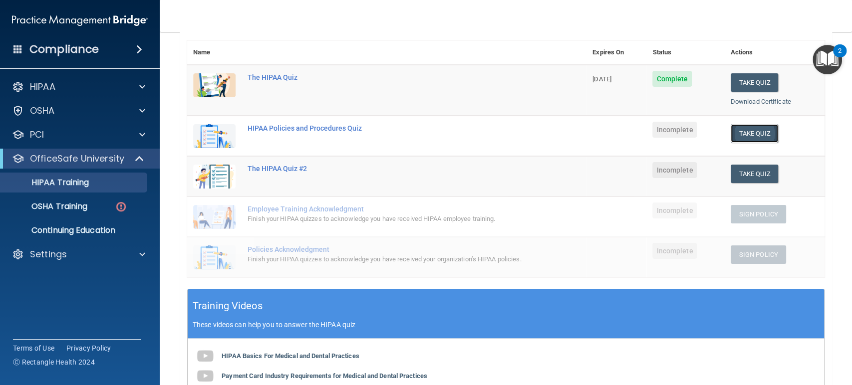
click at [750, 133] on button "Take Quiz" at bounding box center [755, 133] width 48 height 18
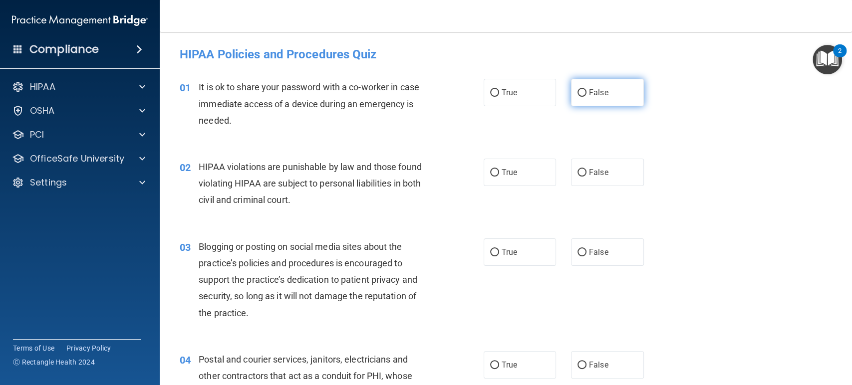
click at [582, 91] on label "False" at bounding box center [607, 92] width 73 height 27
click at [582, 91] on input "False" at bounding box center [581, 92] width 9 height 7
radio input "true"
click at [494, 174] on input "True" at bounding box center [494, 172] width 9 height 7
radio input "true"
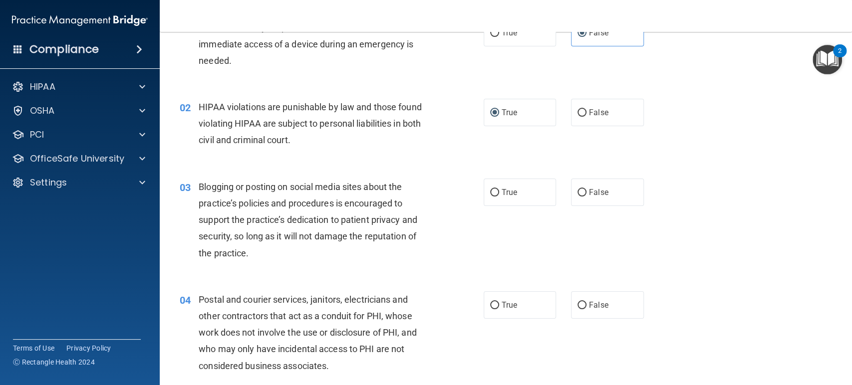
scroll to position [111, 0]
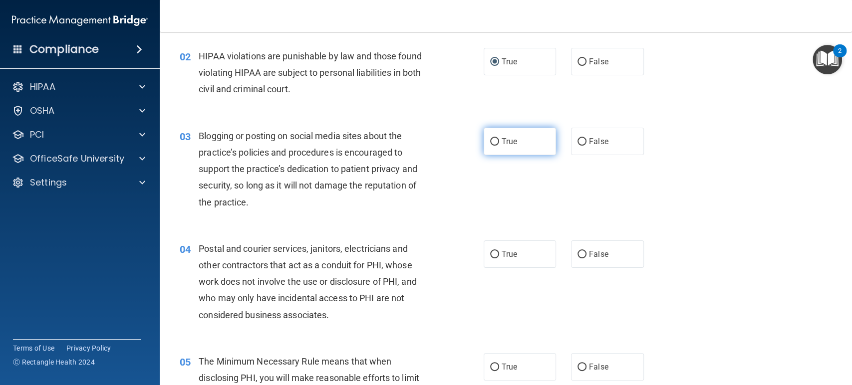
click at [493, 139] on input "True" at bounding box center [494, 141] width 9 height 7
radio input "true"
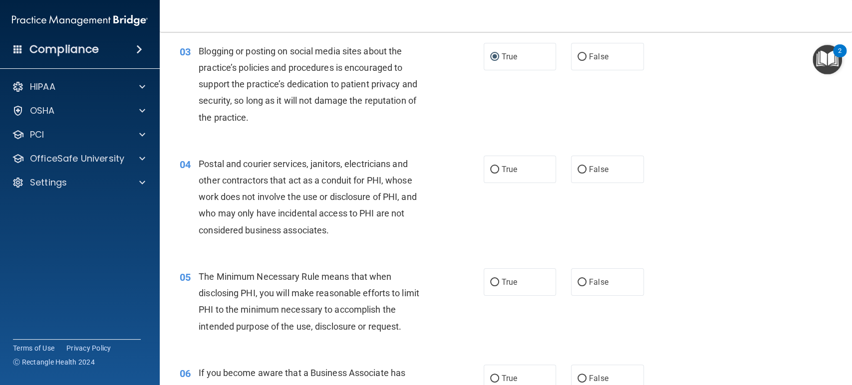
scroll to position [222, 0]
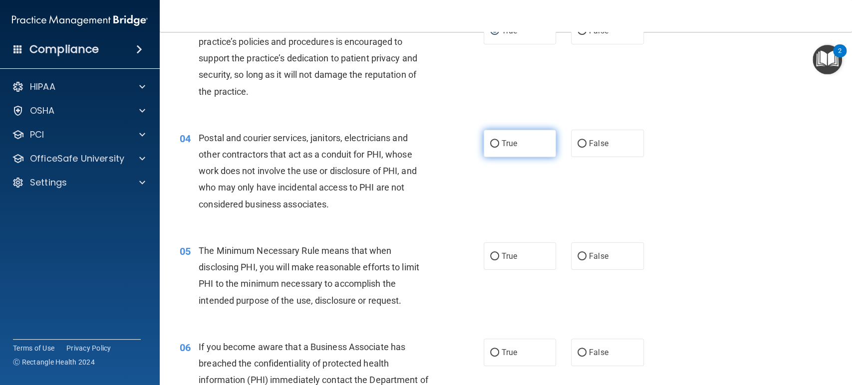
click at [491, 143] on input "True" at bounding box center [494, 143] width 9 height 7
radio input "true"
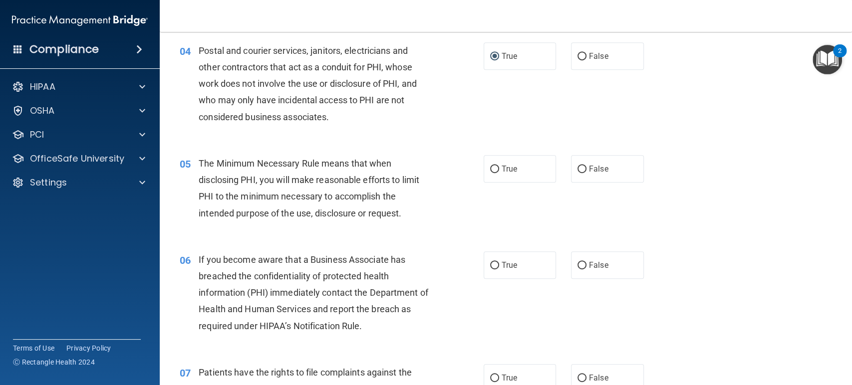
scroll to position [332, 0]
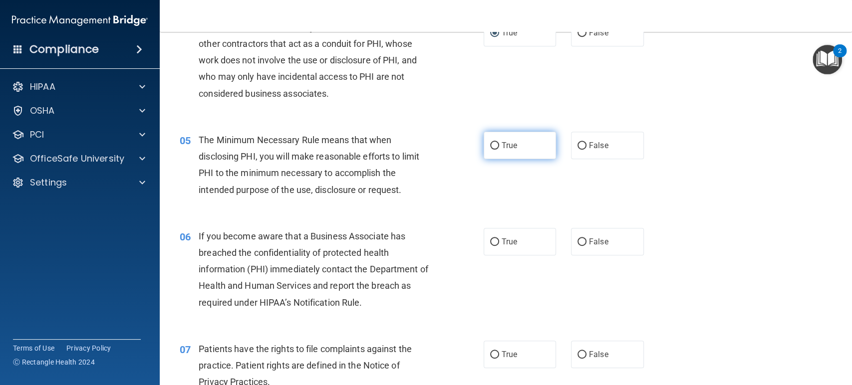
click at [491, 143] on input "True" at bounding box center [494, 145] width 9 height 7
radio input "true"
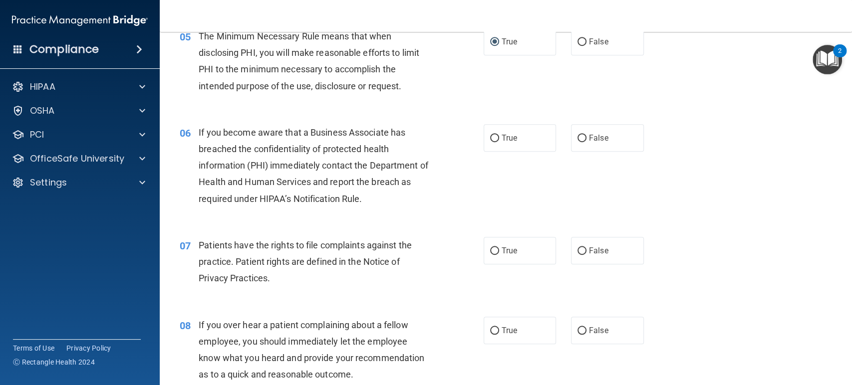
scroll to position [443, 0]
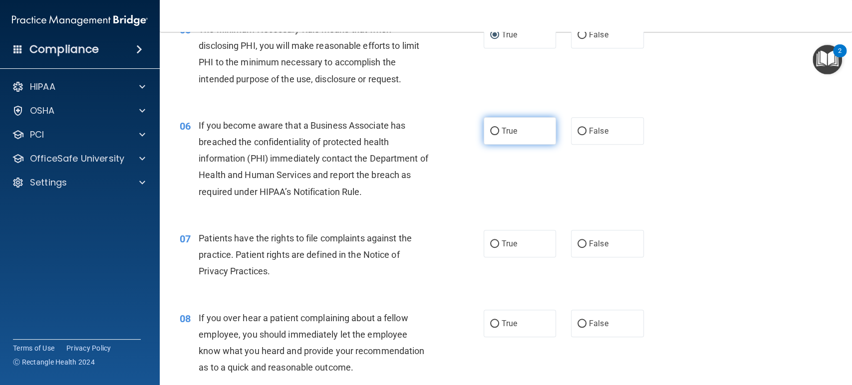
click at [493, 132] on input "True" at bounding box center [494, 131] width 9 height 7
radio input "true"
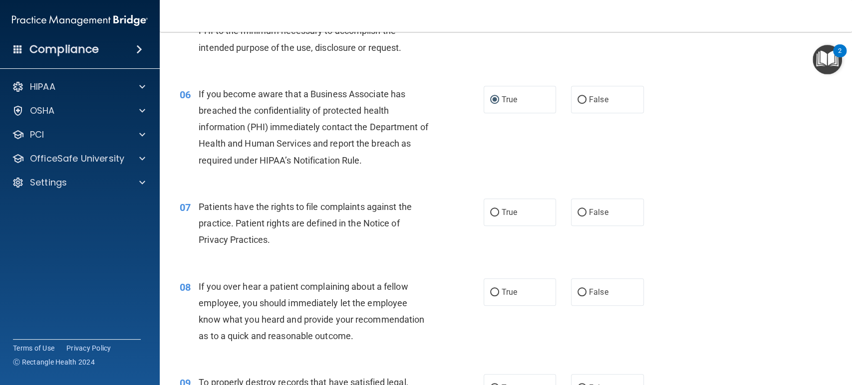
scroll to position [499, 0]
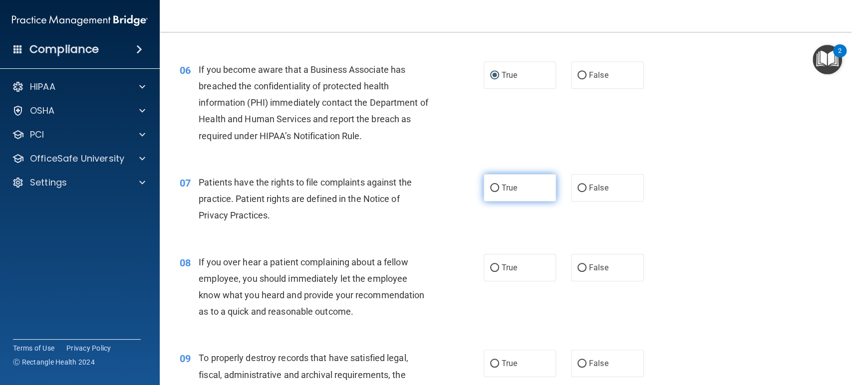
click at [491, 190] on input "True" at bounding box center [494, 188] width 9 height 7
radio input "true"
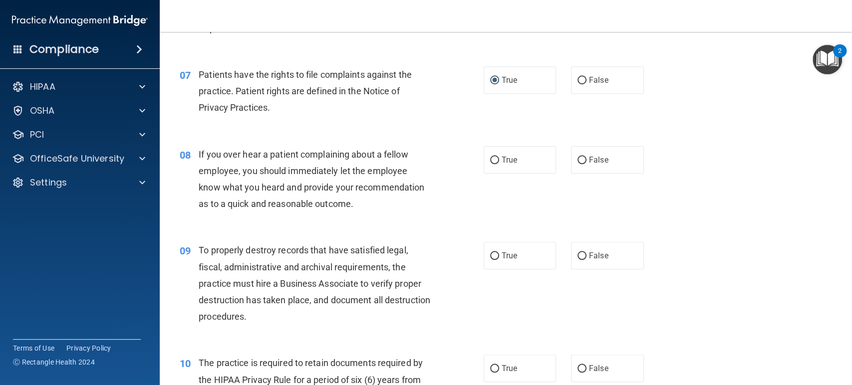
scroll to position [610, 0]
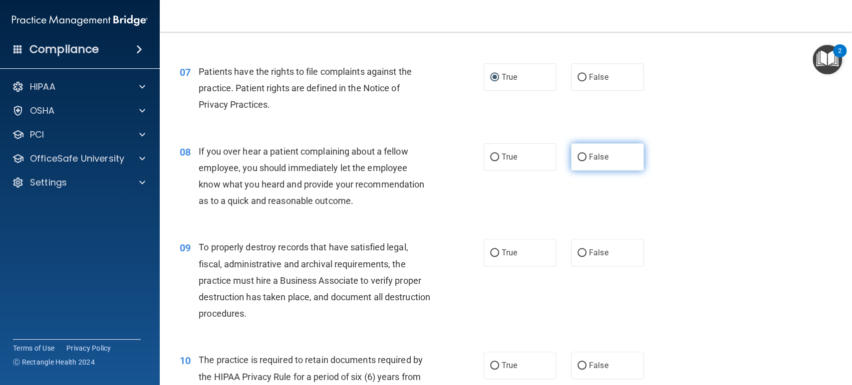
click at [578, 155] on input "False" at bounding box center [581, 157] width 9 height 7
radio input "true"
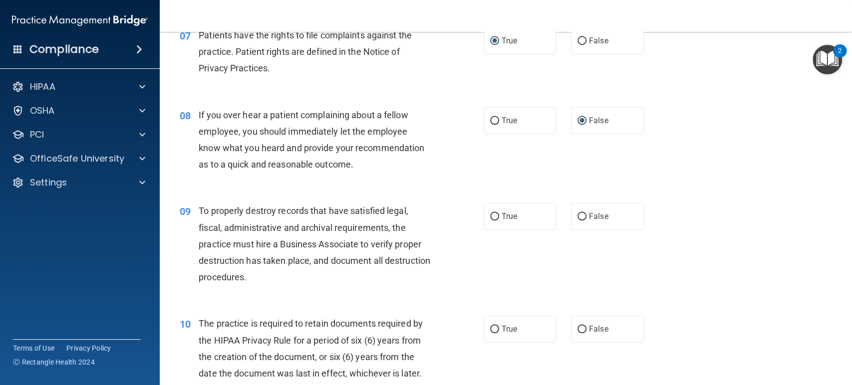
scroll to position [665, 0]
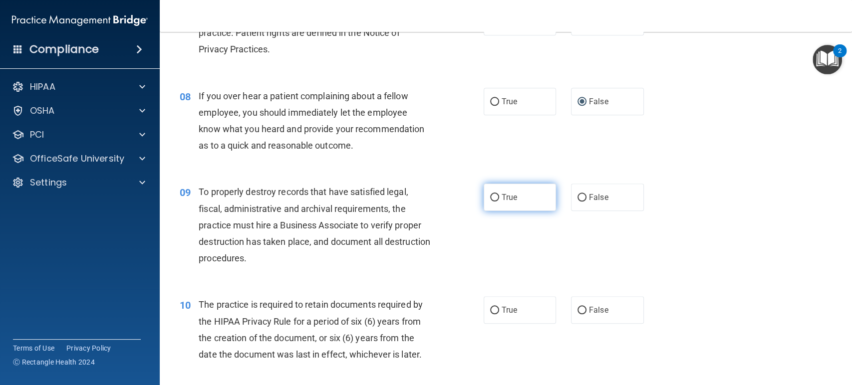
click at [491, 198] on input "True" at bounding box center [494, 197] width 9 height 7
radio input "true"
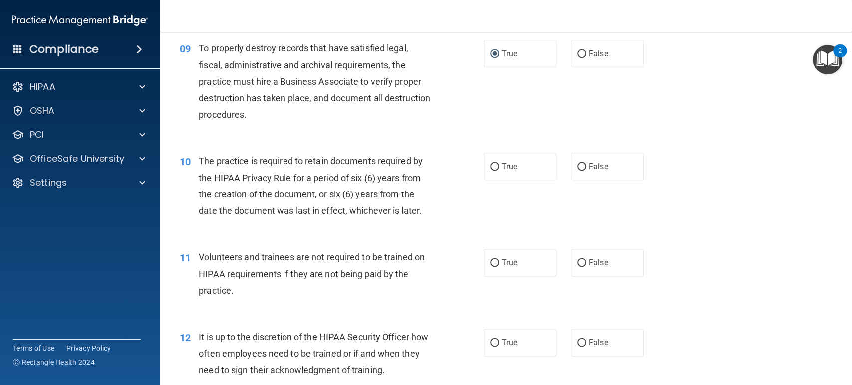
scroll to position [831, 0]
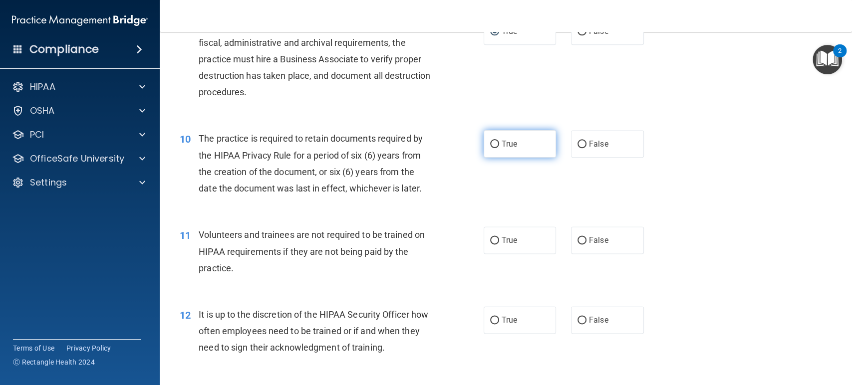
click at [493, 143] on input "True" at bounding box center [494, 144] width 9 height 7
radio input "true"
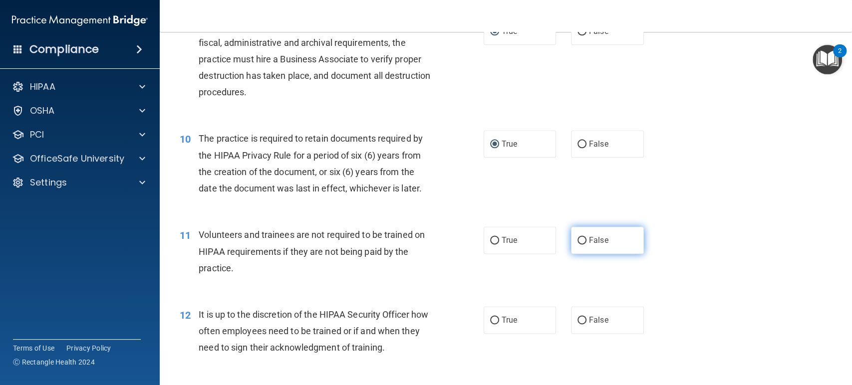
click at [589, 237] on span "False" at bounding box center [598, 240] width 19 height 9
click at [585, 237] on input "False" at bounding box center [581, 240] width 9 height 7
radio input "true"
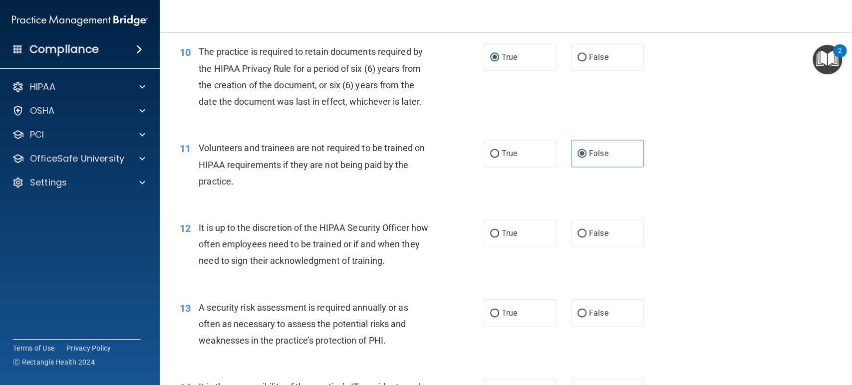
scroll to position [942, 0]
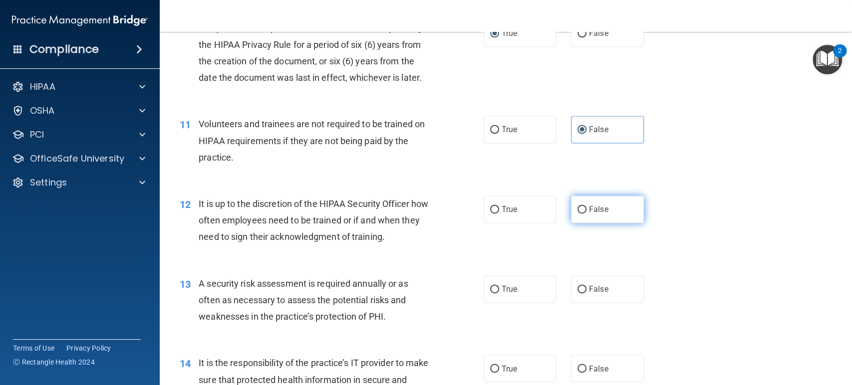
click at [580, 207] on input "False" at bounding box center [581, 209] width 9 height 7
radio input "true"
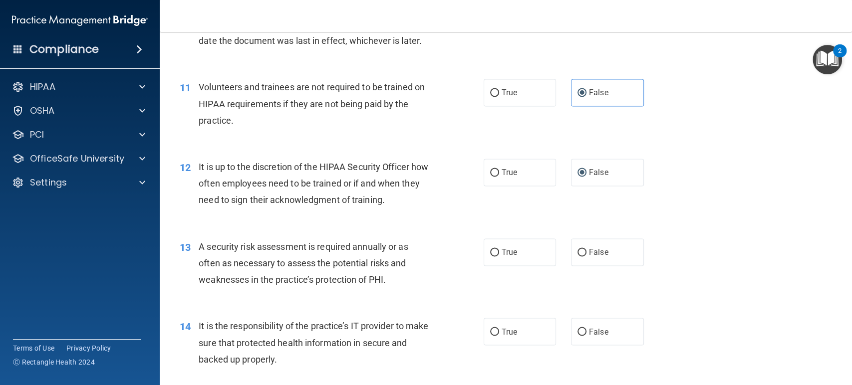
scroll to position [1054, 0]
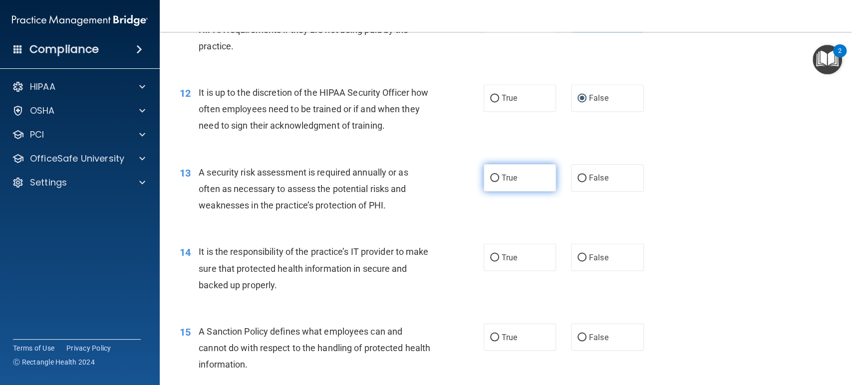
click at [492, 179] on input "True" at bounding box center [494, 178] width 9 height 7
radio input "true"
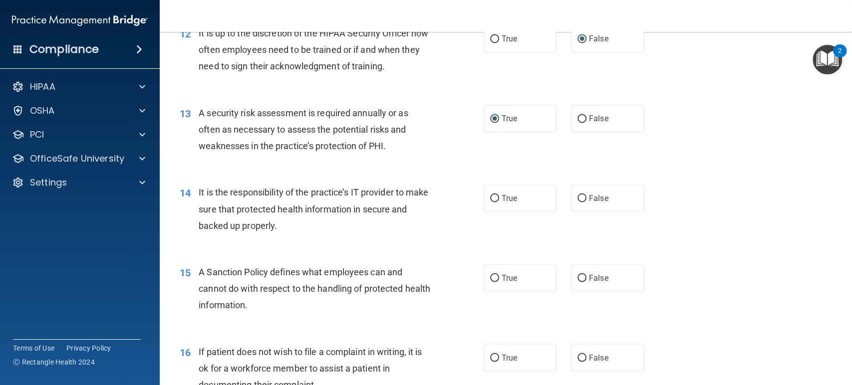
scroll to position [1164, 0]
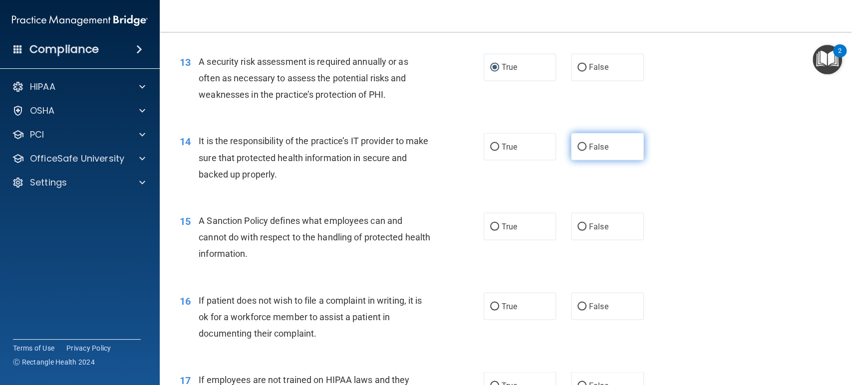
click at [577, 146] on input "False" at bounding box center [581, 146] width 9 height 7
radio input "true"
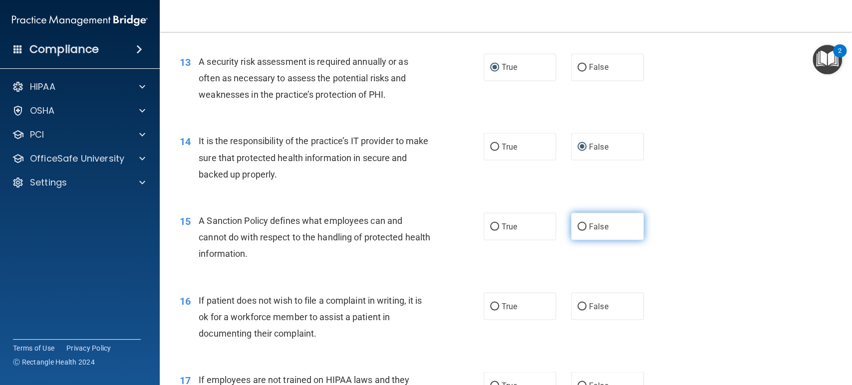
click at [577, 228] on input "False" at bounding box center [581, 226] width 9 height 7
radio input "true"
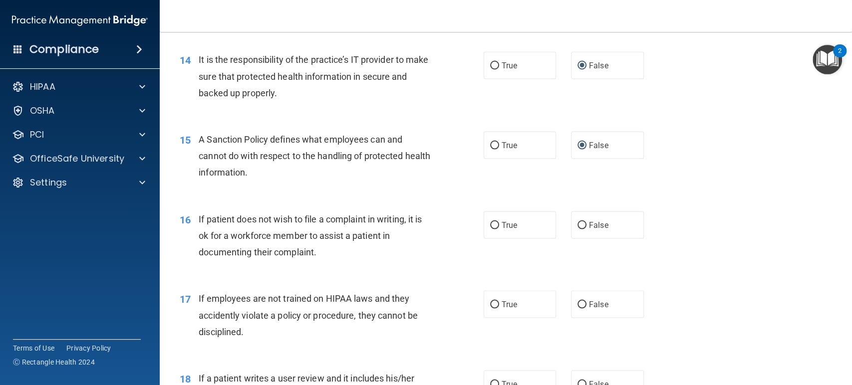
scroll to position [1275, 0]
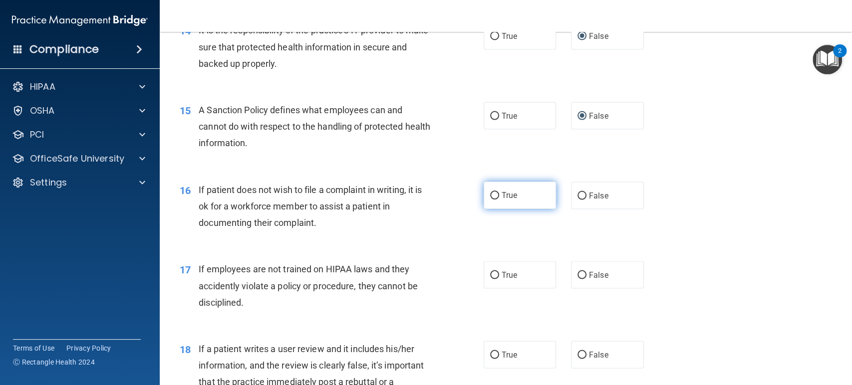
click at [493, 193] on input "True" at bounding box center [494, 195] width 9 height 7
radio input "true"
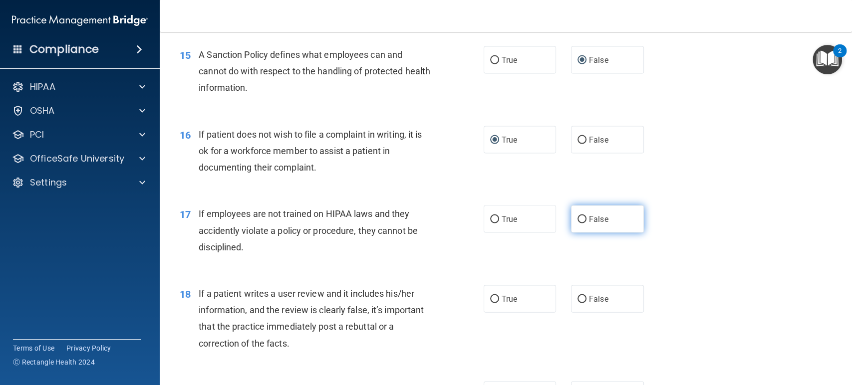
click at [579, 216] on input "False" at bounding box center [581, 219] width 9 height 7
radio input "true"
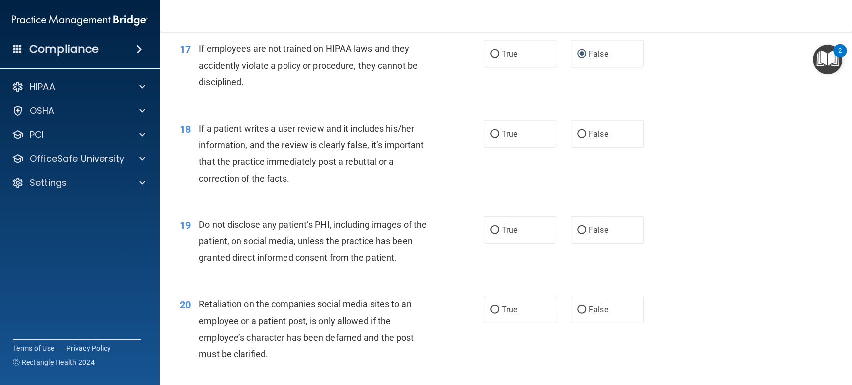
scroll to position [1497, 0]
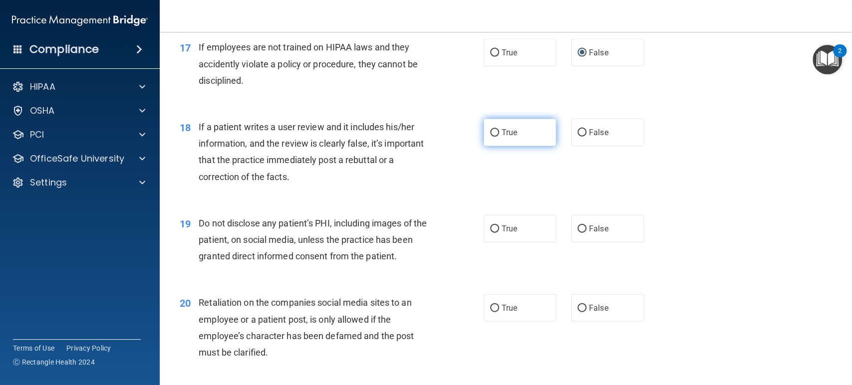
click at [490, 134] on input "True" at bounding box center [494, 132] width 9 height 7
radio input "true"
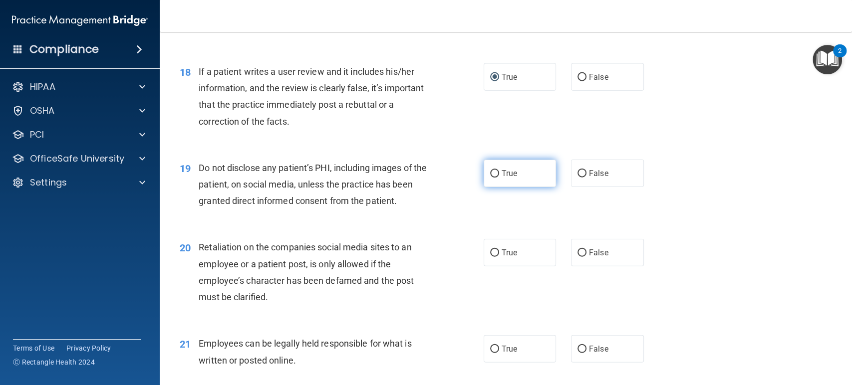
click at [493, 172] on input "True" at bounding box center [494, 173] width 9 height 7
radio input "true"
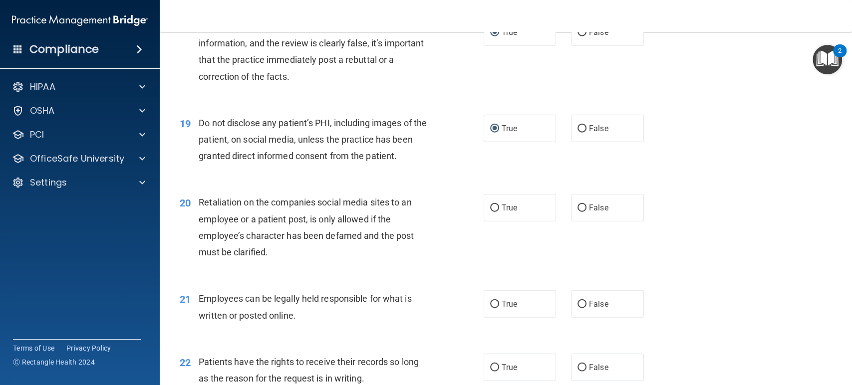
scroll to position [1663, 0]
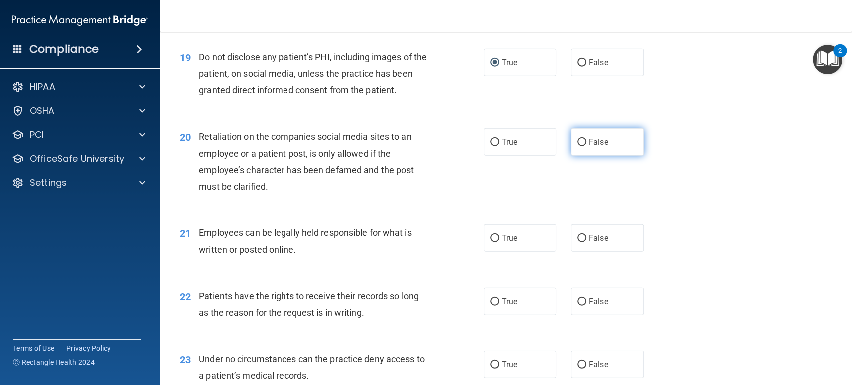
click at [577, 141] on input "False" at bounding box center [581, 142] width 9 height 7
radio input "true"
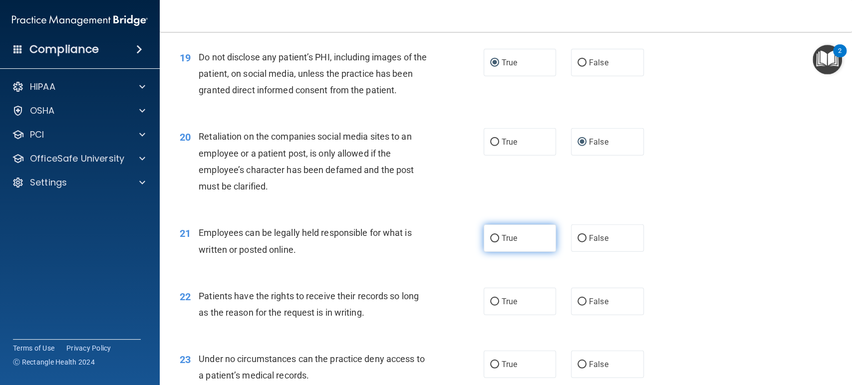
click at [490, 236] on input "True" at bounding box center [494, 238] width 9 height 7
radio input "true"
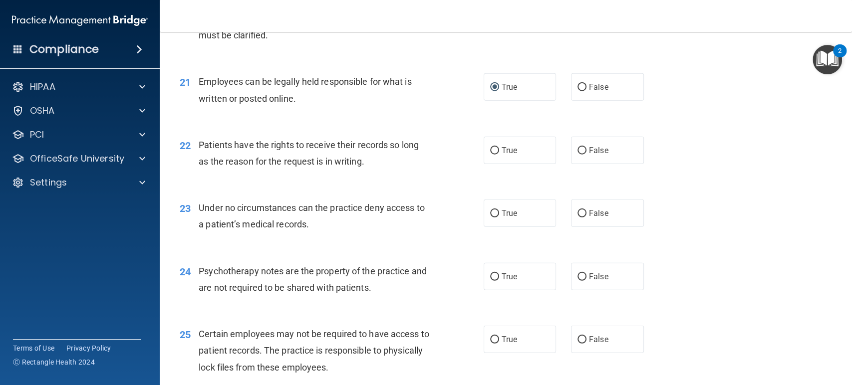
scroll to position [1830, 0]
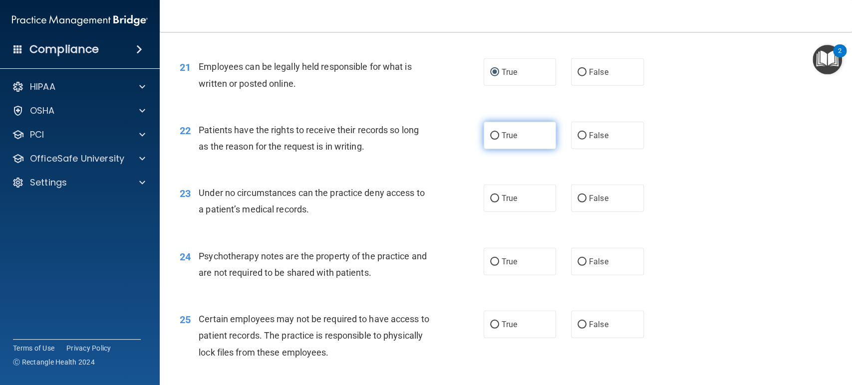
click at [490, 133] on input "True" at bounding box center [494, 135] width 9 height 7
radio input "true"
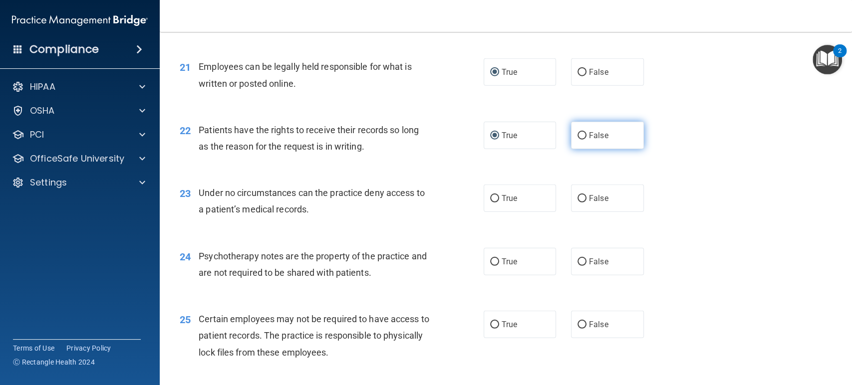
click at [578, 132] on input "False" at bounding box center [581, 135] width 9 height 7
radio input "true"
radio input "false"
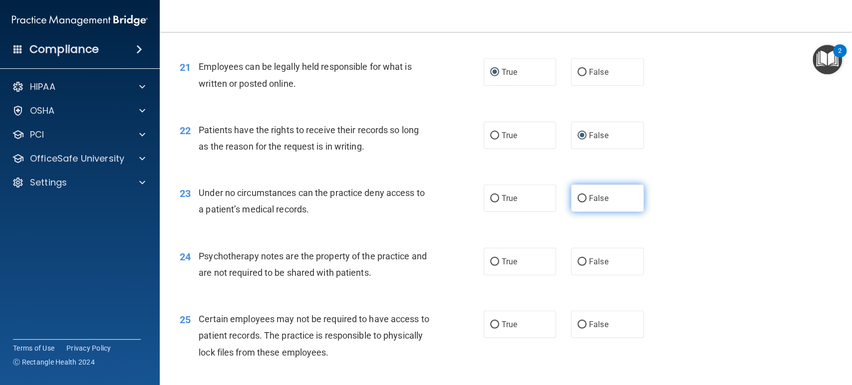
click at [579, 197] on input "False" at bounding box center [581, 198] width 9 height 7
radio input "true"
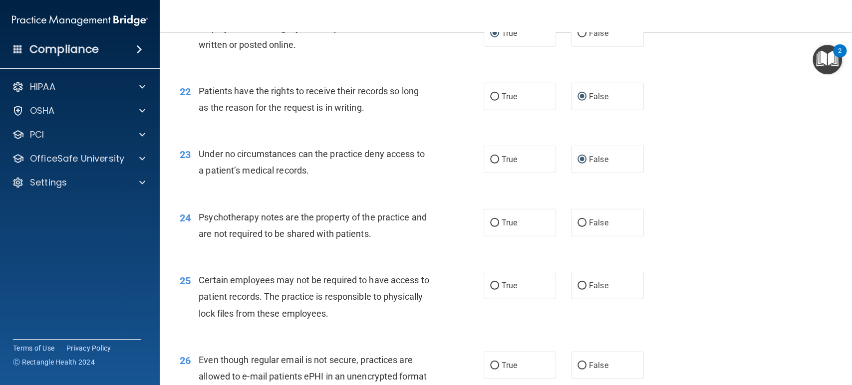
scroll to position [1940, 0]
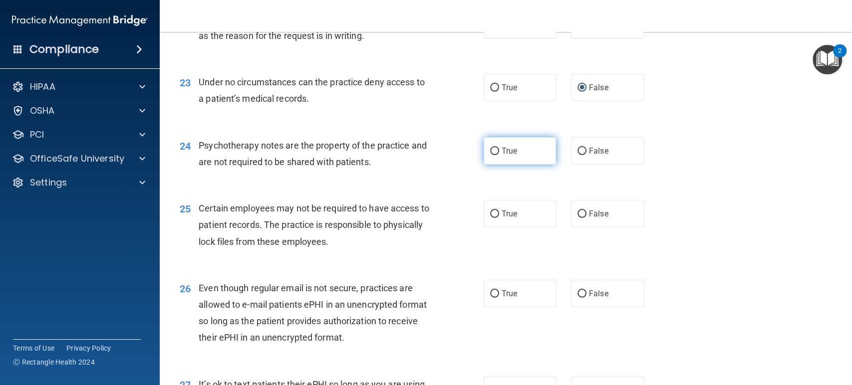
click at [490, 148] on input "True" at bounding box center [494, 151] width 9 height 7
radio input "true"
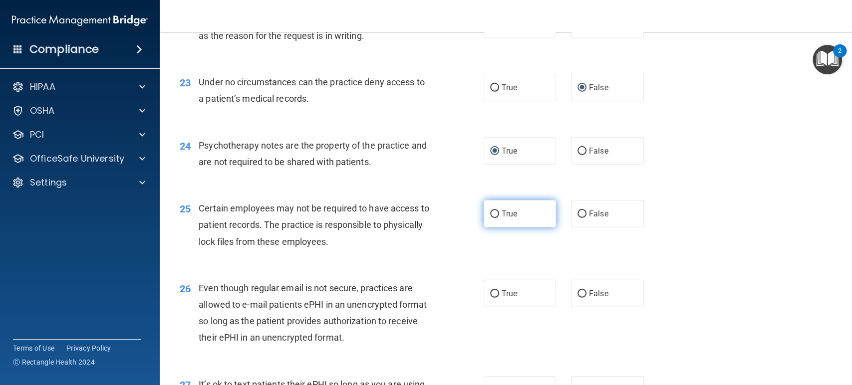
click at [494, 215] on input "True" at bounding box center [494, 214] width 9 height 7
radio input "true"
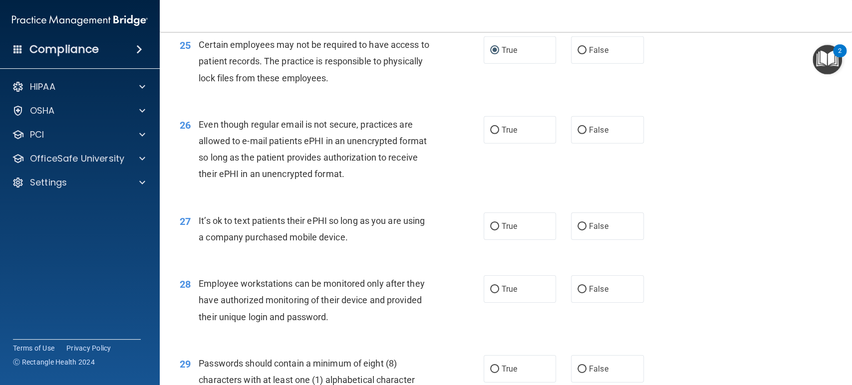
scroll to position [2107, 0]
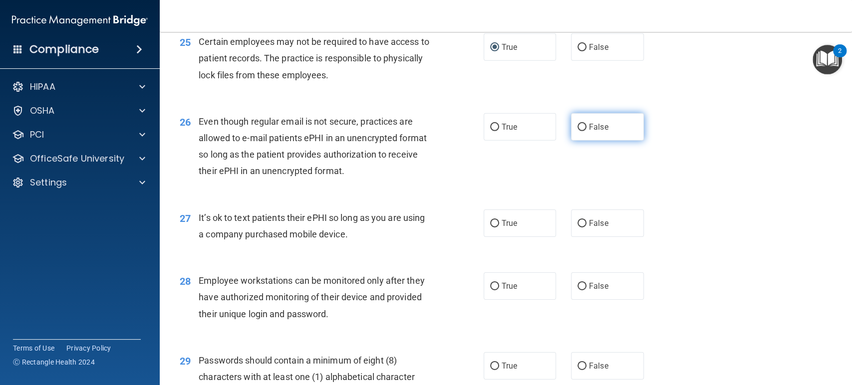
click at [581, 128] on input "False" at bounding box center [581, 127] width 9 height 7
radio input "true"
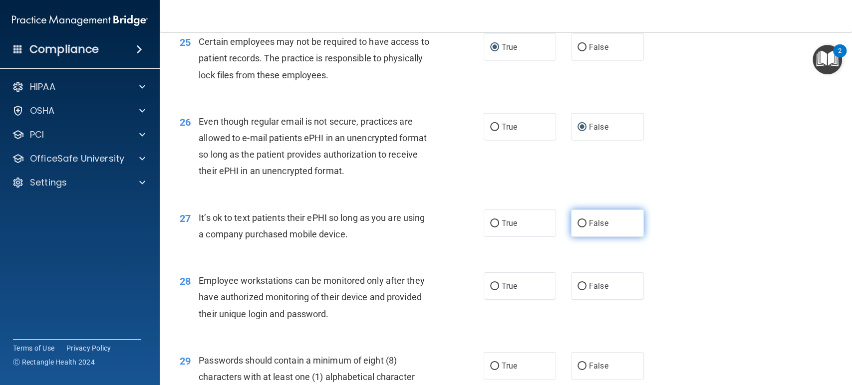
click at [577, 222] on input "False" at bounding box center [581, 223] width 9 height 7
radio input "true"
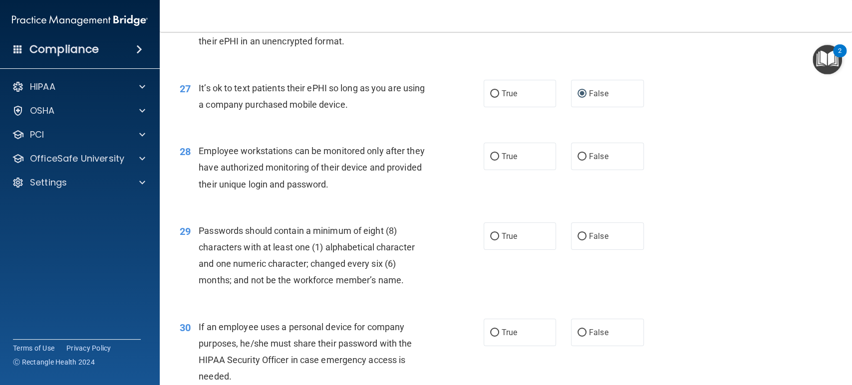
scroll to position [2273, 0]
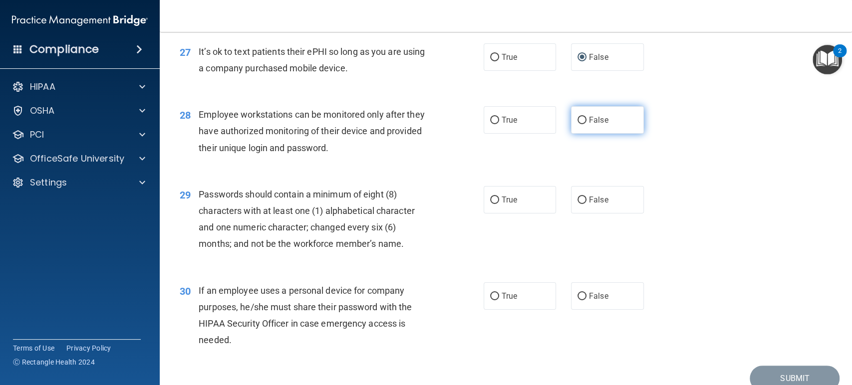
click at [577, 120] on input "False" at bounding box center [581, 120] width 9 height 7
radio input "true"
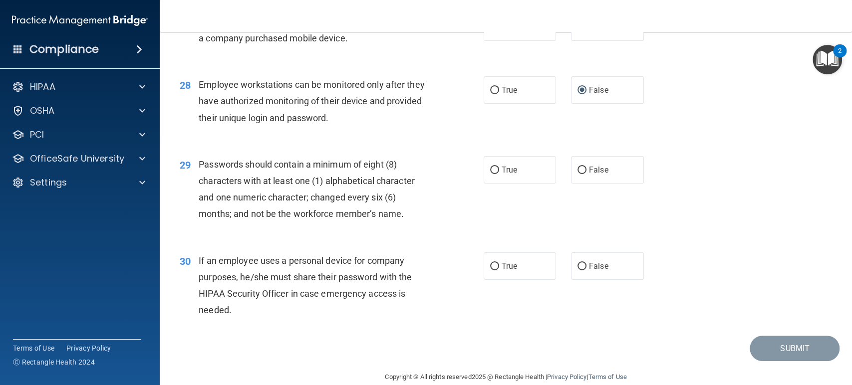
scroll to position [2319, 0]
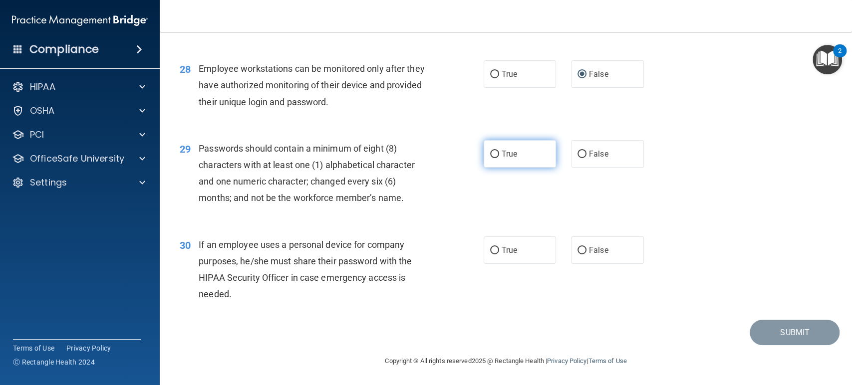
click at [502, 153] on span "True" at bounding box center [509, 153] width 15 height 9
click at [498, 153] on input "True" at bounding box center [494, 154] width 9 height 7
radio input "true"
click at [578, 252] on input "False" at bounding box center [581, 250] width 9 height 7
radio input "true"
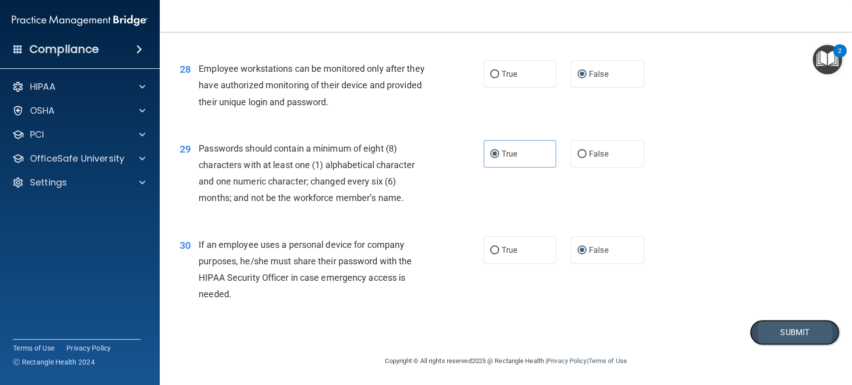
click at [778, 331] on button "Submit" at bounding box center [795, 332] width 90 height 25
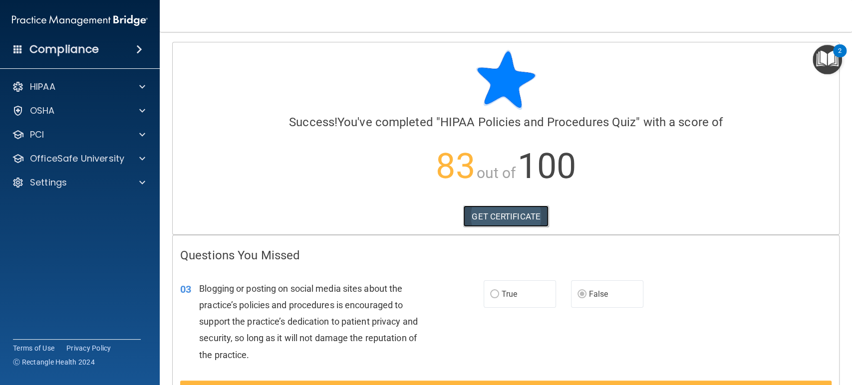
click at [499, 214] on link "GET CERTIFICATE" at bounding box center [505, 217] width 85 height 22
click at [132, 160] on div at bounding box center [140, 159] width 25 height 12
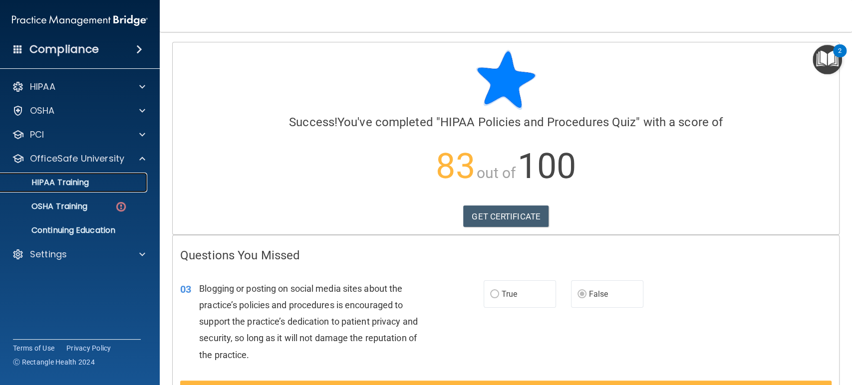
click at [67, 183] on p "HIPAA Training" at bounding box center [47, 183] width 82 height 10
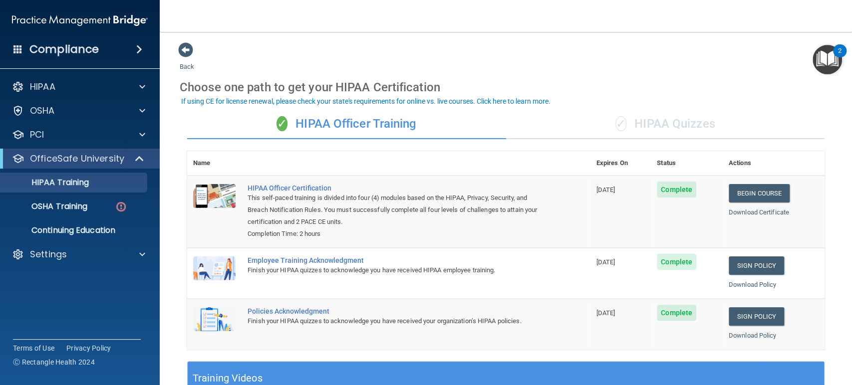
click at [683, 122] on div "✓ HIPAA Quizzes" at bounding box center [665, 124] width 319 height 30
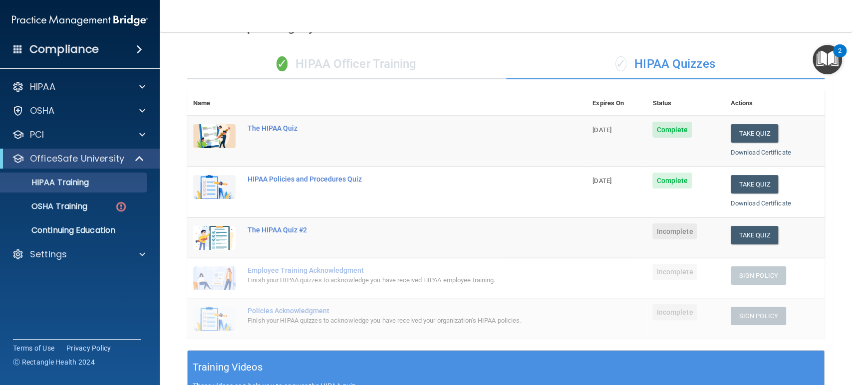
scroll to position [55, 0]
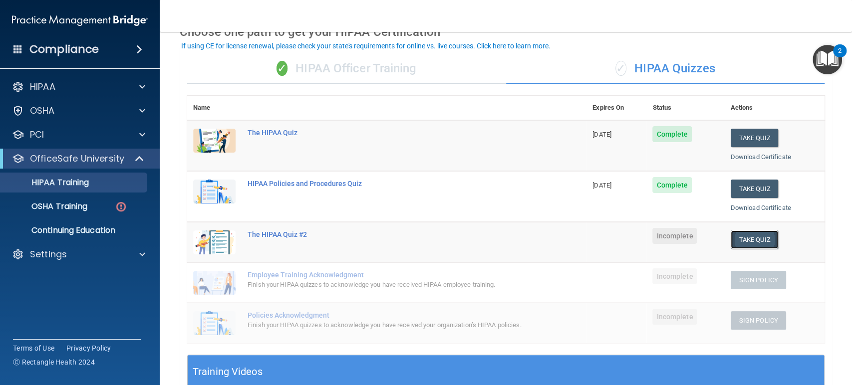
click at [755, 239] on button "Take Quiz" at bounding box center [755, 240] width 48 height 18
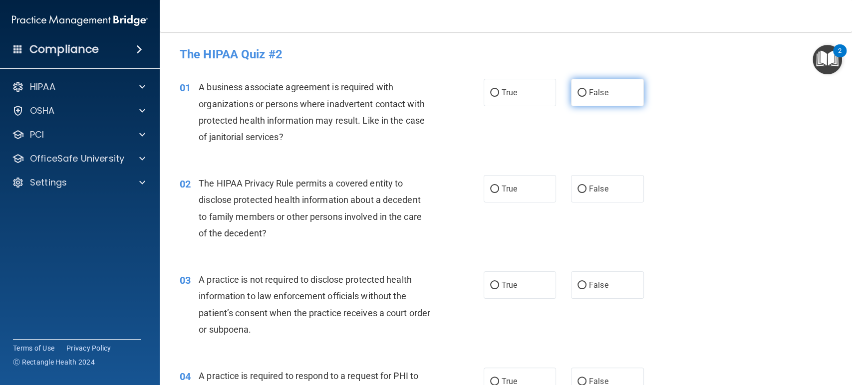
click at [577, 91] on input "False" at bounding box center [581, 92] width 9 height 7
radio input "true"
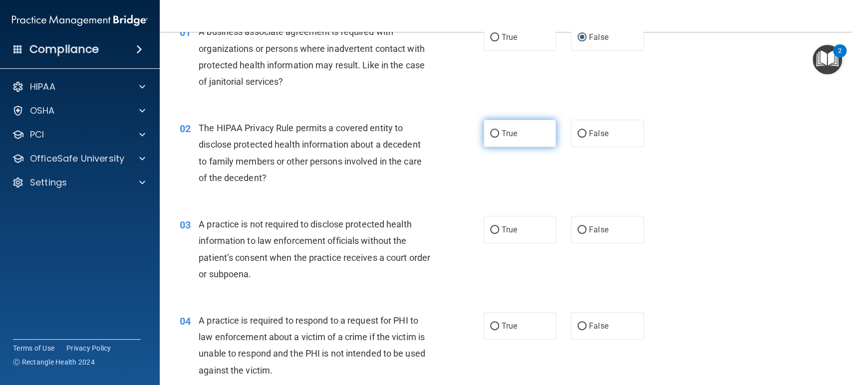
click at [491, 131] on input "True" at bounding box center [494, 133] width 9 height 7
radio input "true"
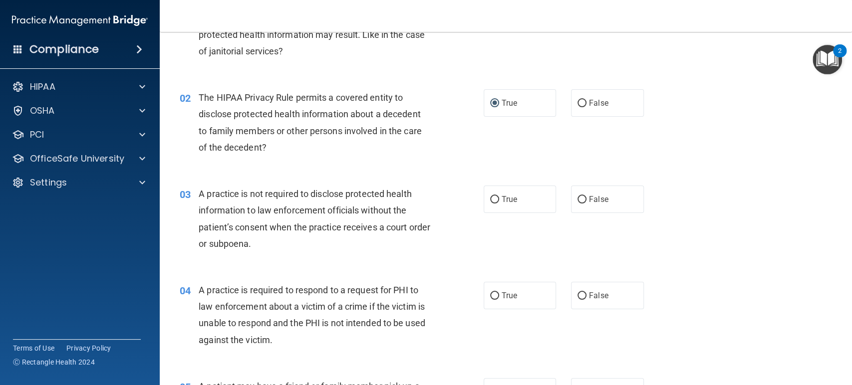
scroll to position [111, 0]
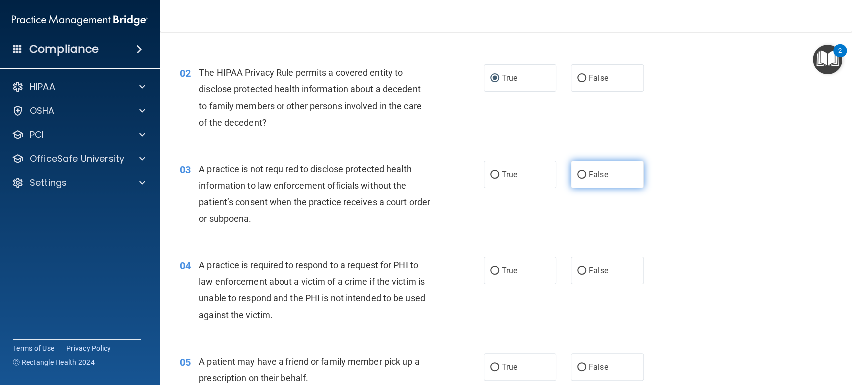
click at [577, 172] on input "False" at bounding box center [581, 174] width 9 height 7
radio input "true"
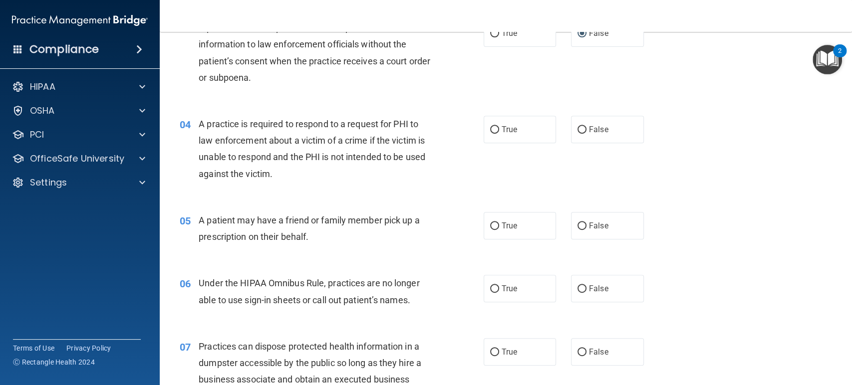
scroll to position [277, 0]
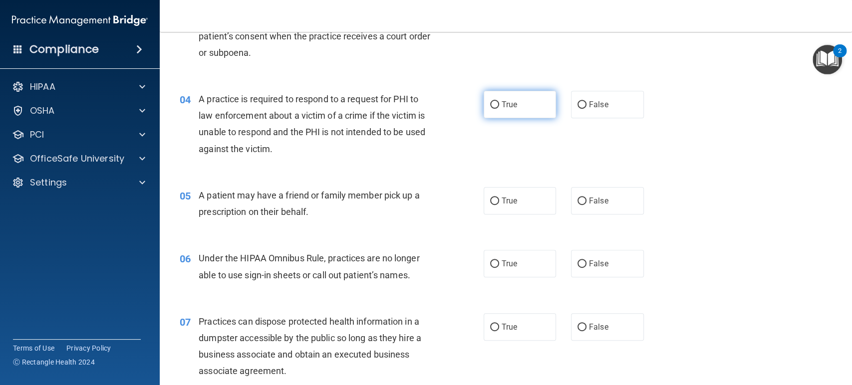
click at [490, 104] on input "True" at bounding box center [494, 104] width 9 height 7
radio input "true"
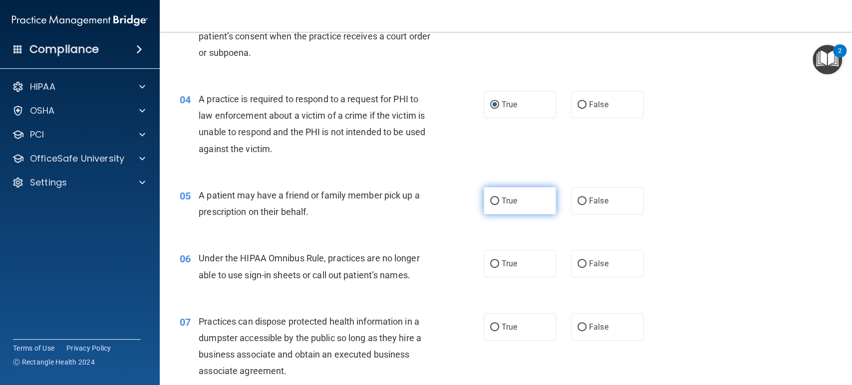
click at [493, 198] on input "True" at bounding box center [494, 201] width 9 height 7
radio input "true"
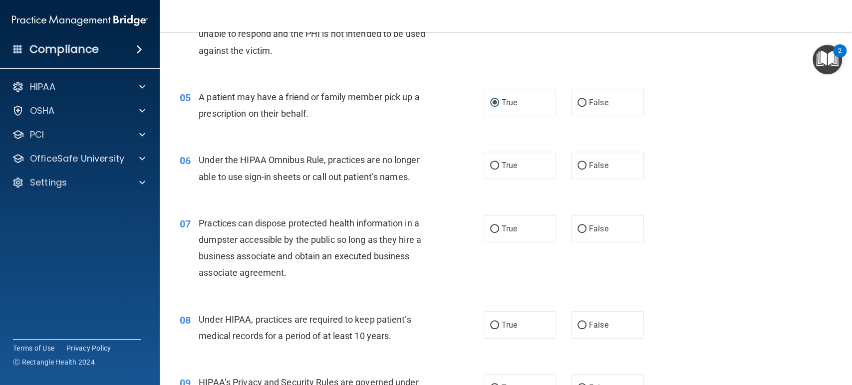
scroll to position [388, 0]
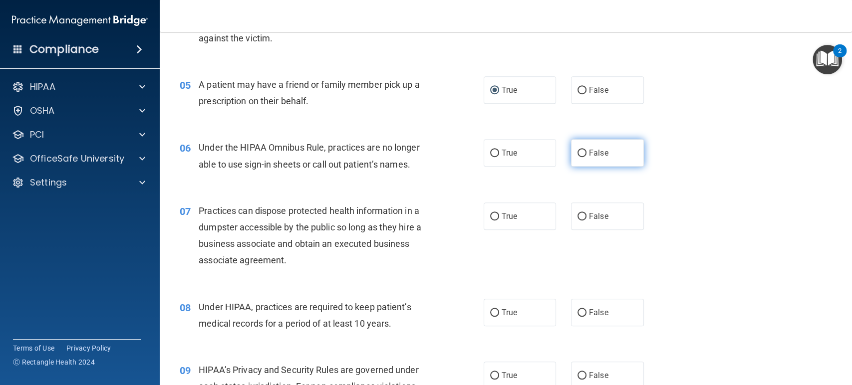
click at [578, 154] on input "False" at bounding box center [581, 153] width 9 height 7
radio input "true"
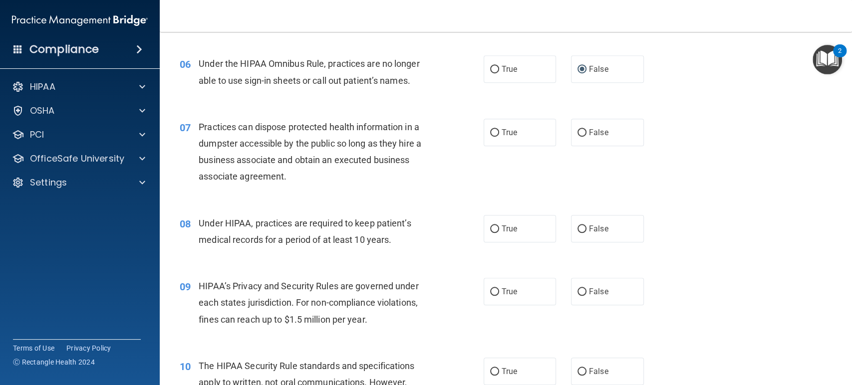
scroll to position [499, 0]
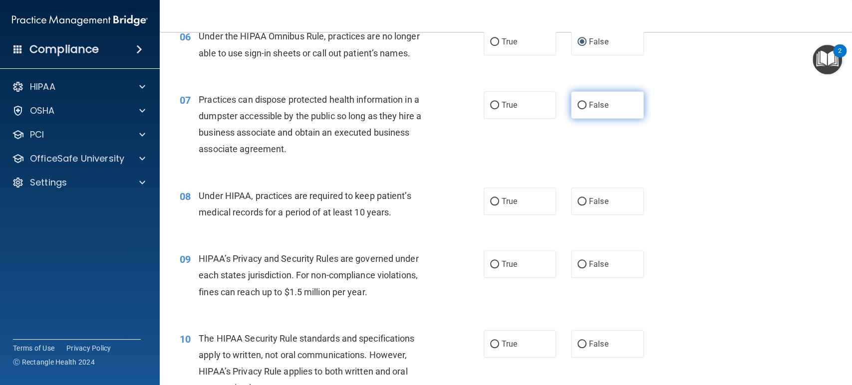
click at [590, 107] on span "False" at bounding box center [598, 104] width 19 height 9
click at [586, 107] on input "False" at bounding box center [581, 105] width 9 height 7
radio input "true"
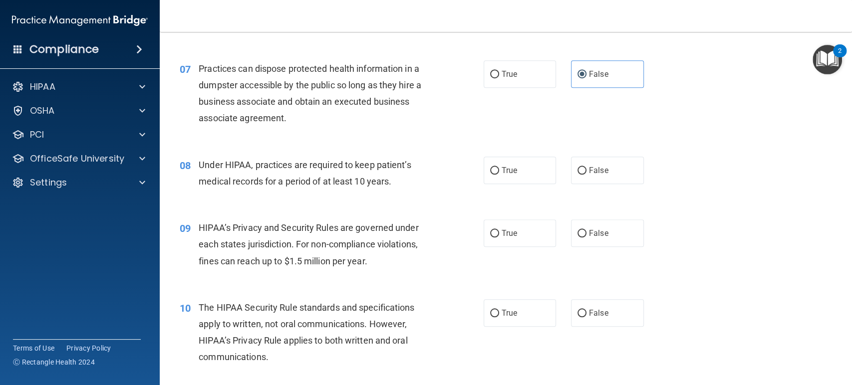
scroll to position [554, 0]
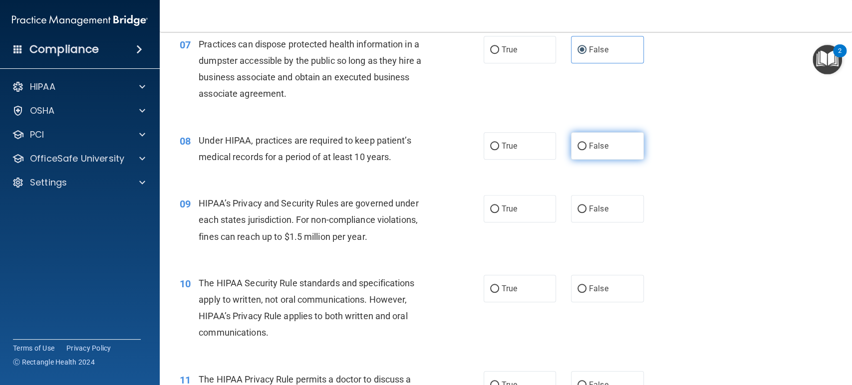
click at [582, 145] on label "False" at bounding box center [607, 145] width 73 height 27
click at [582, 145] on input "False" at bounding box center [581, 146] width 9 height 7
radio input "true"
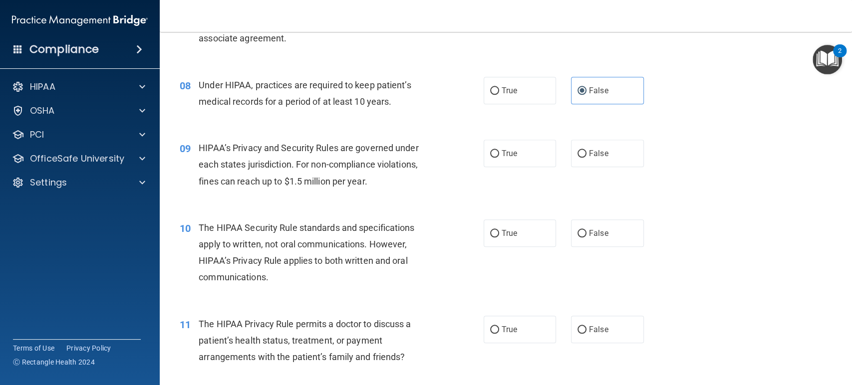
scroll to position [665, 0]
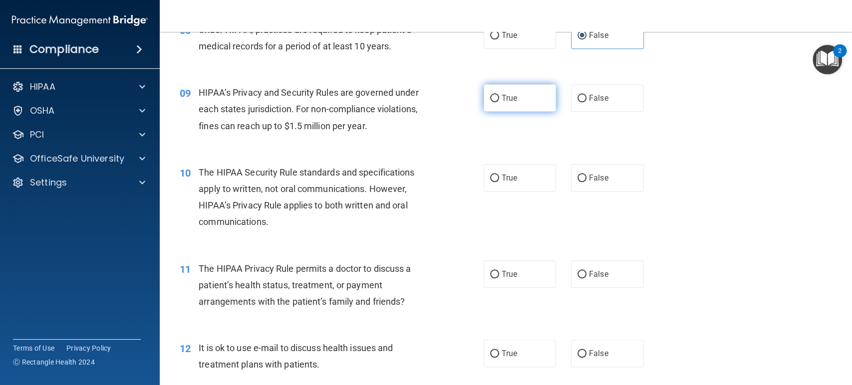
click at [490, 98] on input "True" at bounding box center [494, 98] width 9 height 7
radio input "true"
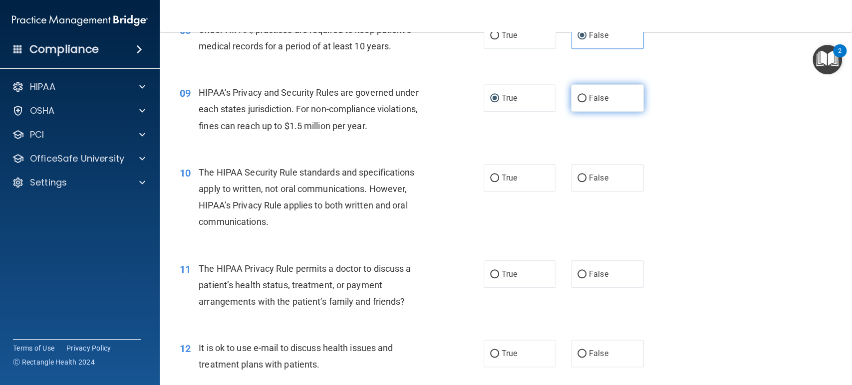
click at [577, 97] on input "False" at bounding box center [581, 98] width 9 height 7
radio input "true"
radio input "false"
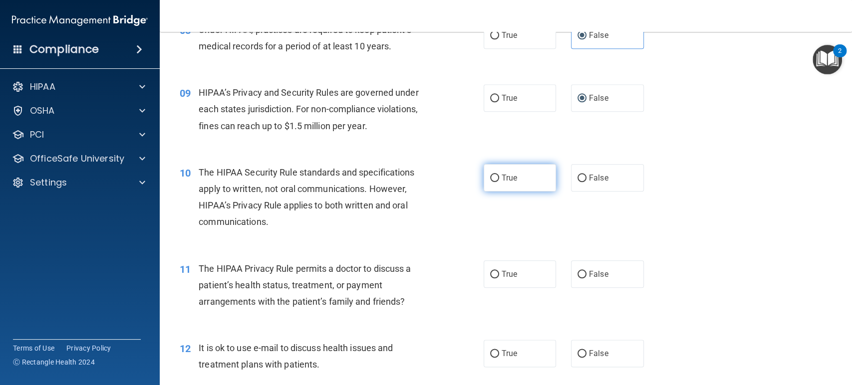
click at [492, 178] on input "True" at bounding box center [494, 178] width 9 height 7
radio input "true"
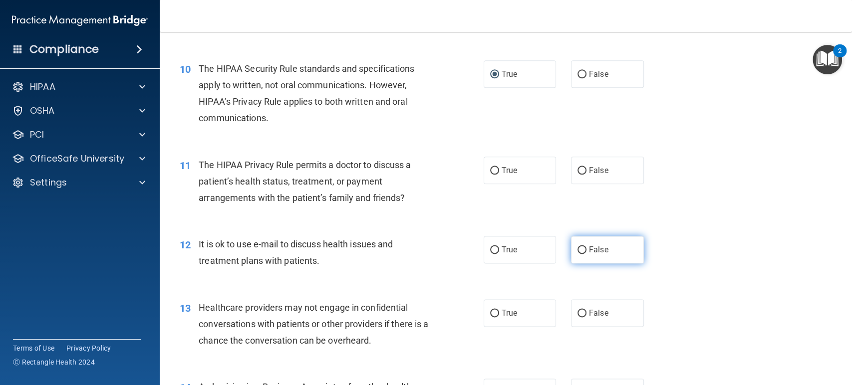
scroll to position [776, 0]
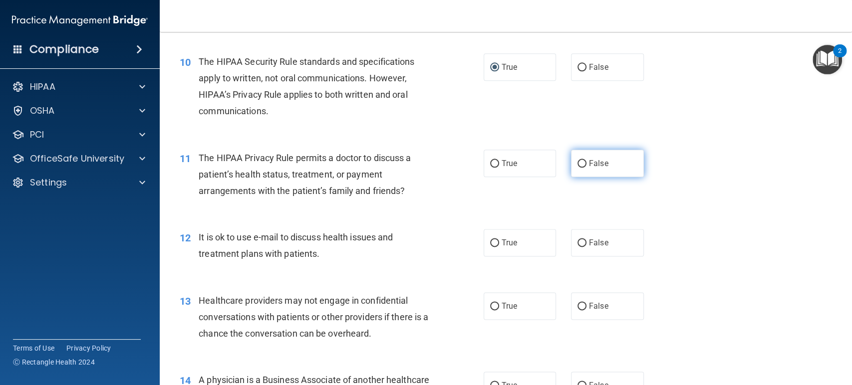
click at [577, 161] on input "False" at bounding box center [581, 163] width 9 height 7
radio input "true"
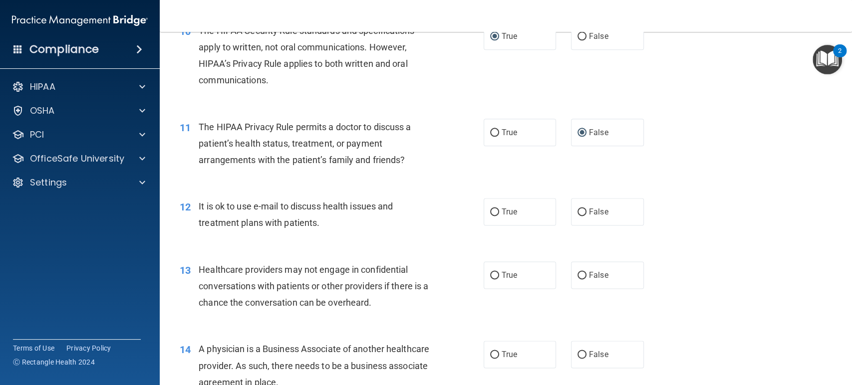
scroll to position [887, 0]
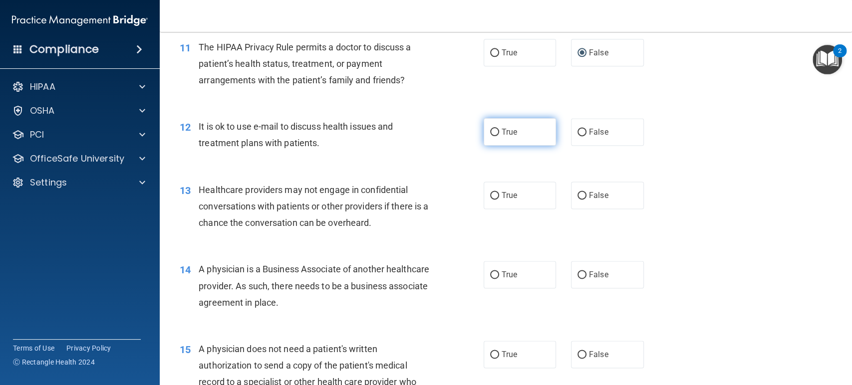
click at [490, 129] on input "True" at bounding box center [494, 132] width 9 height 7
radio input "true"
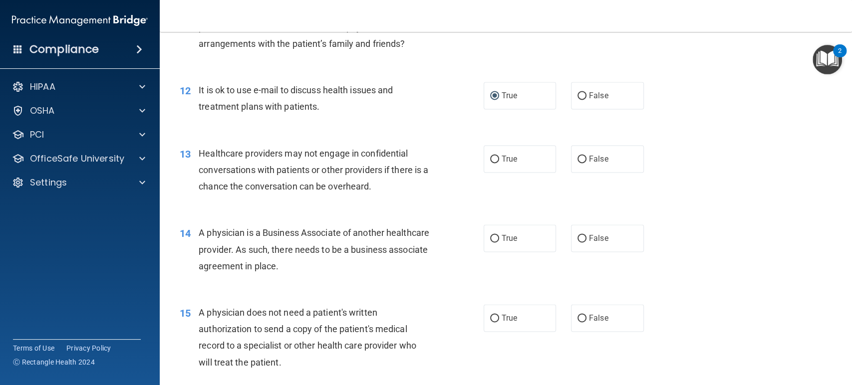
scroll to position [942, 0]
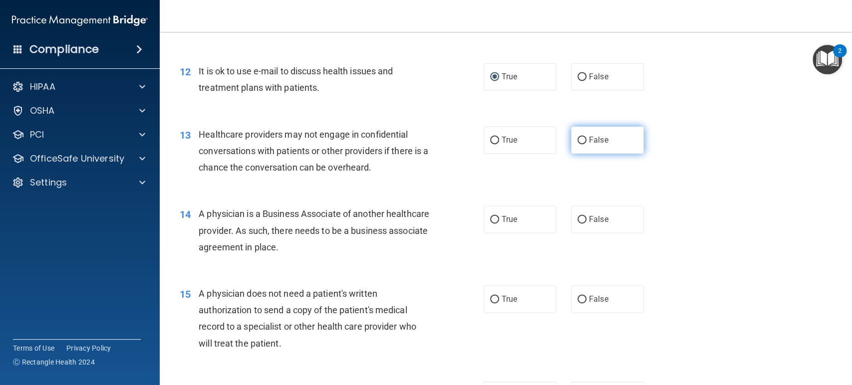
click at [575, 144] on label "False" at bounding box center [607, 139] width 73 height 27
click at [577, 144] on input "False" at bounding box center [581, 140] width 9 height 7
radio input "true"
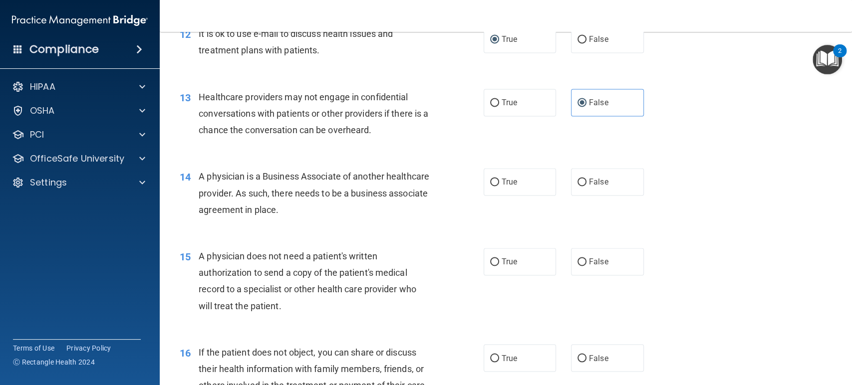
scroll to position [1054, 0]
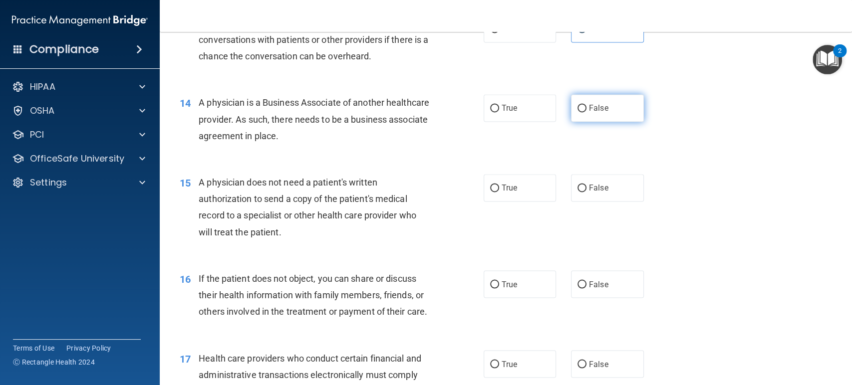
click at [583, 106] on label "False" at bounding box center [607, 107] width 73 height 27
click at [583, 106] on input "False" at bounding box center [581, 108] width 9 height 7
radio input "true"
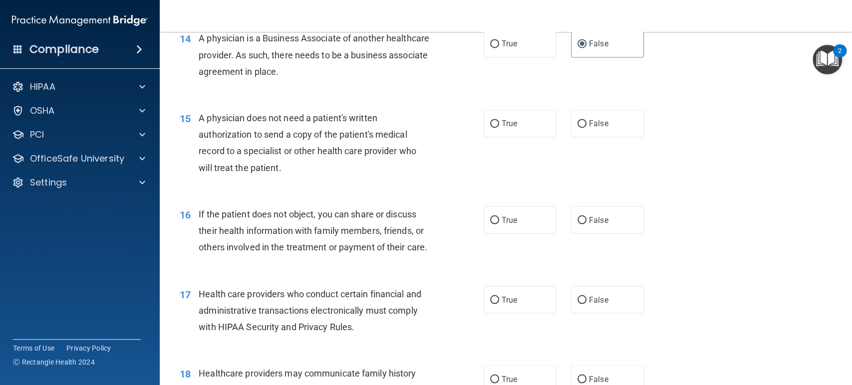
scroll to position [1164, 0]
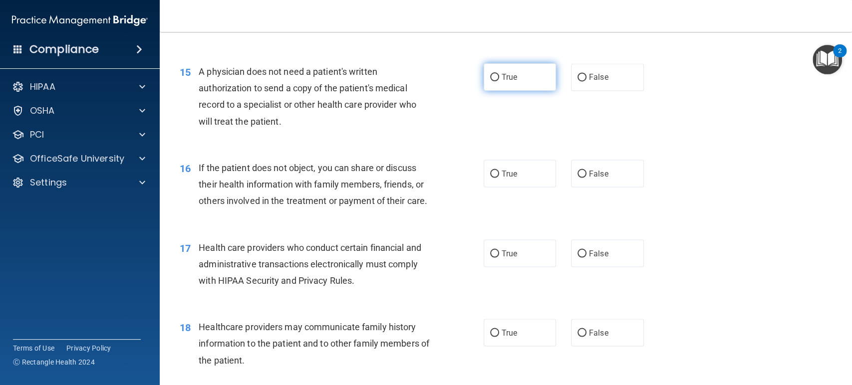
click at [495, 76] on label "True" at bounding box center [520, 76] width 73 height 27
click at [495, 76] on input "True" at bounding box center [494, 77] width 9 height 7
radio input "true"
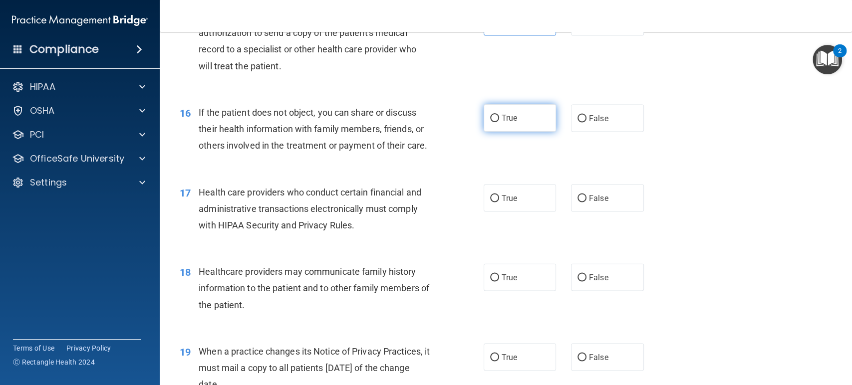
click at [490, 119] on input "True" at bounding box center [494, 118] width 9 height 7
radio input "true"
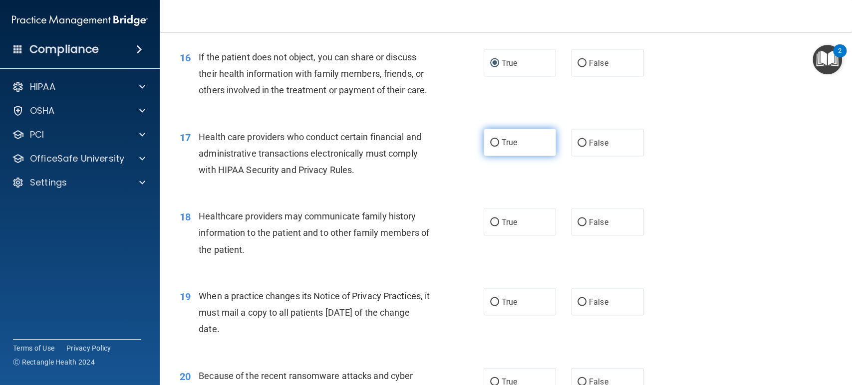
click at [491, 147] on input "True" at bounding box center [494, 142] width 9 height 7
radio input "true"
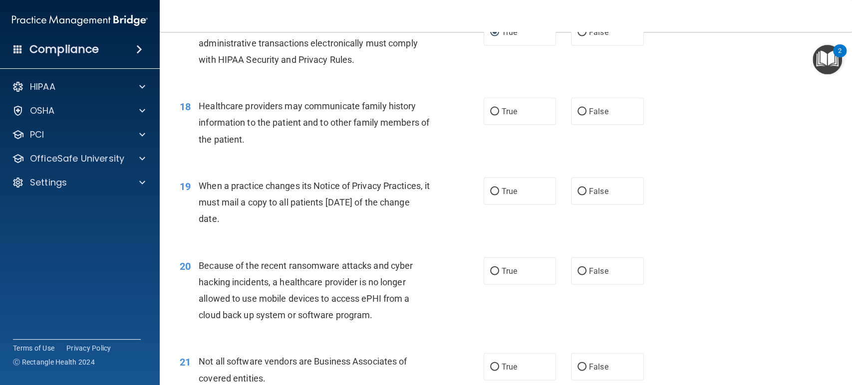
scroll to position [1386, 0]
click at [491, 115] on input "True" at bounding box center [494, 111] width 9 height 7
radio input "true"
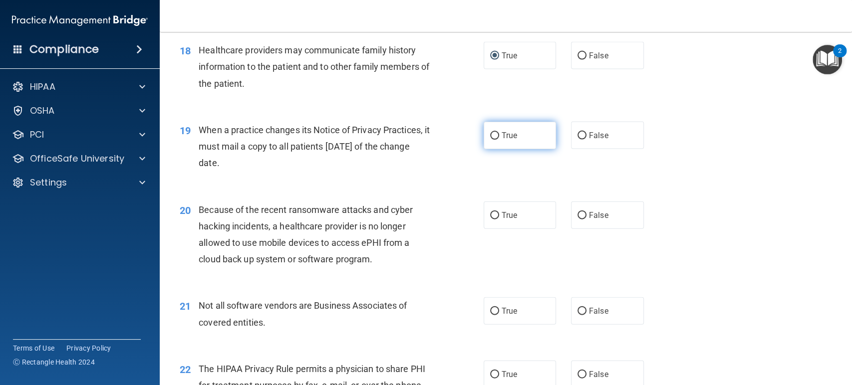
click at [490, 140] on input "True" at bounding box center [494, 135] width 9 height 7
radio input "true"
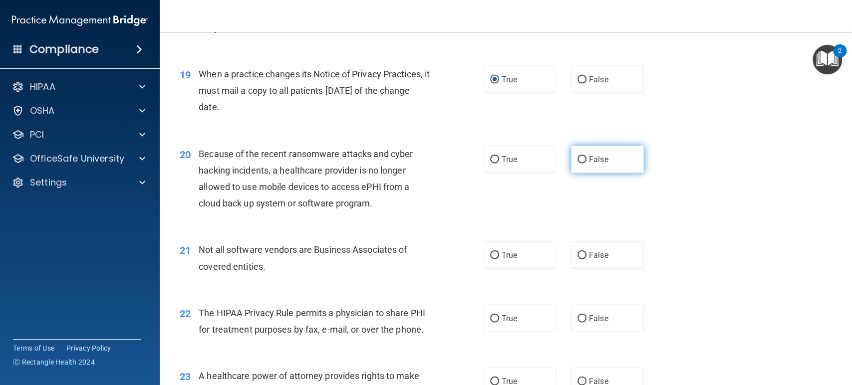
click at [578, 164] on input "False" at bounding box center [581, 159] width 9 height 7
radio input "true"
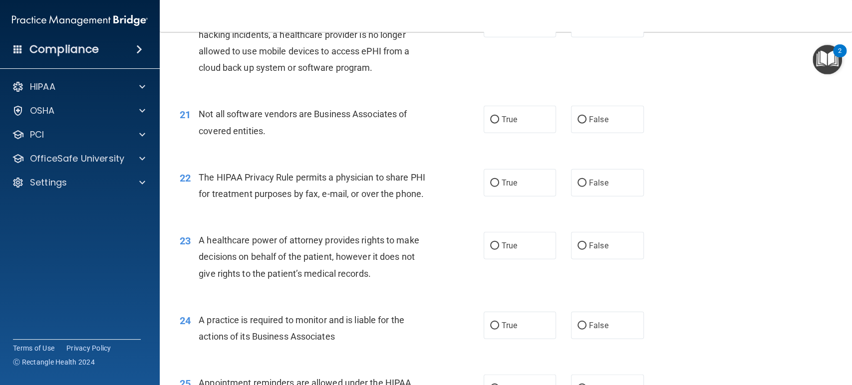
scroll to position [1608, 0]
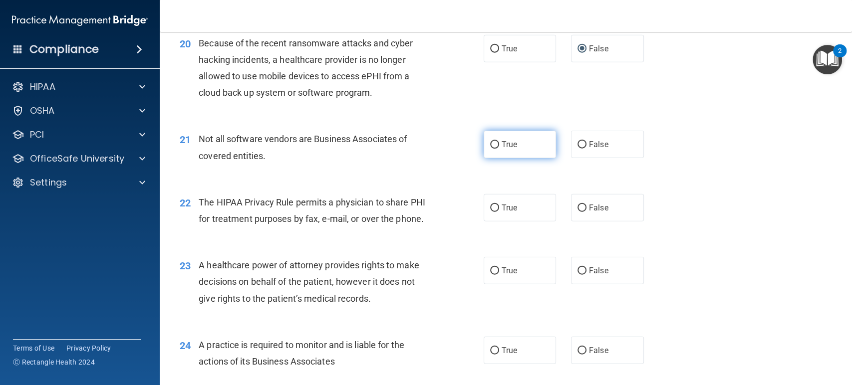
click at [485, 158] on label "True" at bounding box center [520, 144] width 73 height 27
click at [490, 149] on input "True" at bounding box center [494, 144] width 9 height 7
radio input "true"
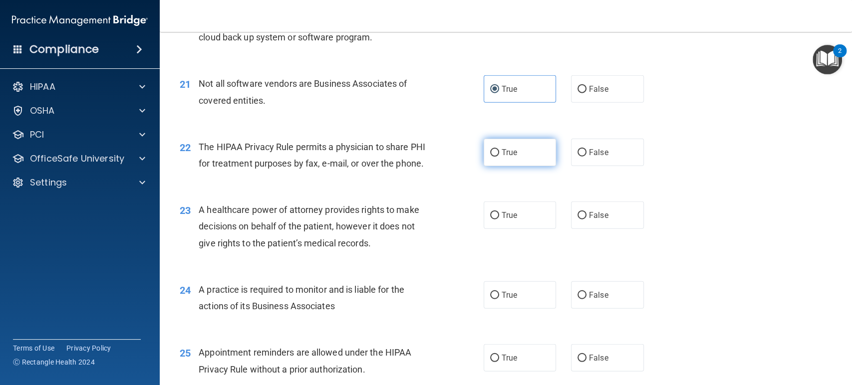
click at [502, 157] on span "True" at bounding box center [509, 152] width 15 height 9
click at [498, 157] on input "True" at bounding box center [494, 152] width 9 height 7
radio input "true"
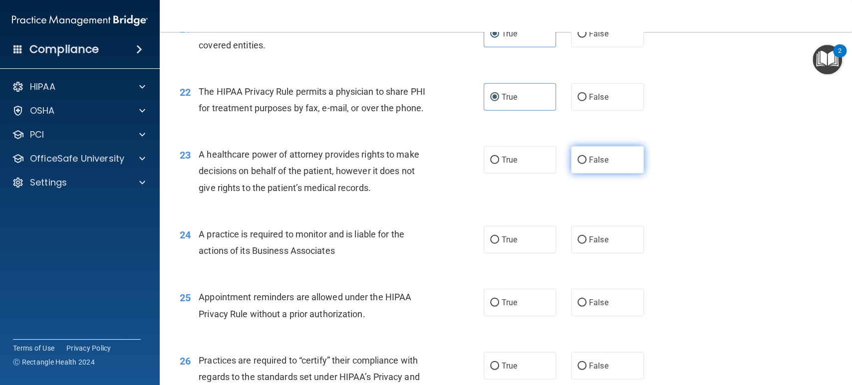
click at [577, 164] on input "False" at bounding box center [581, 160] width 9 height 7
radio input "true"
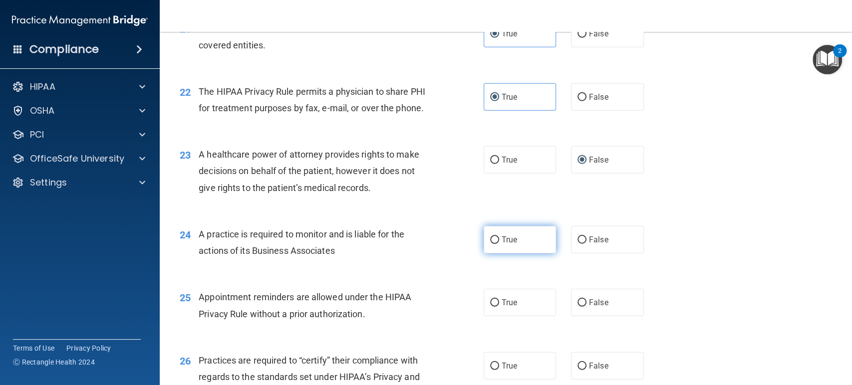
click at [492, 244] on input "True" at bounding box center [494, 240] width 9 height 7
radio input "true"
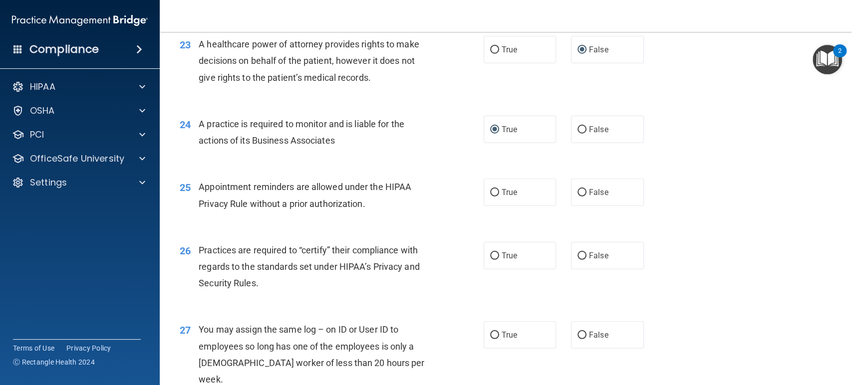
scroll to position [1830, 0]
click at [490, 196] on input "True" at bounding box center [494, 192] width 9 height 7
radio input "true"
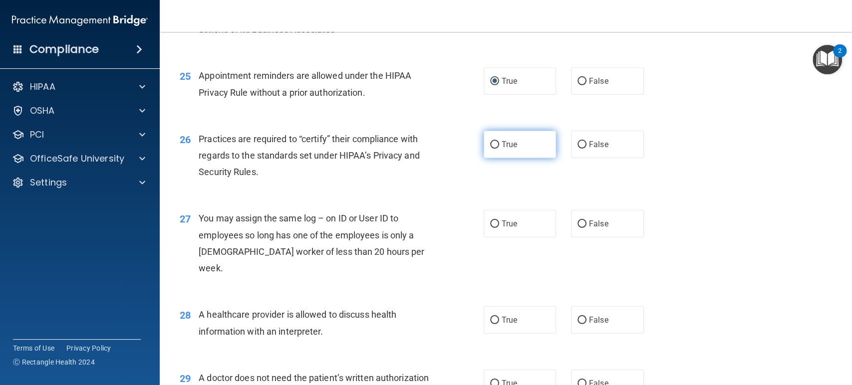
click at [490, 149] on input "True" at bounding box center [494, 144] width 9 height 7
radio input "true"
click at [578, 228] on input "False" at bounding box center [581, 224] width 9 height 7
radio input "true"
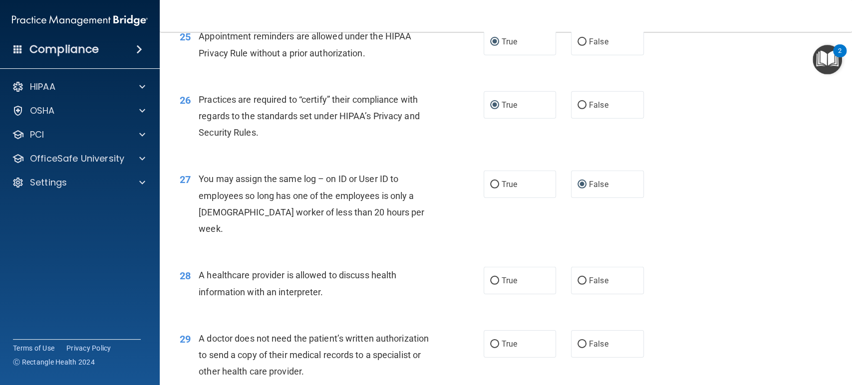
scroll to position [2052, 0]
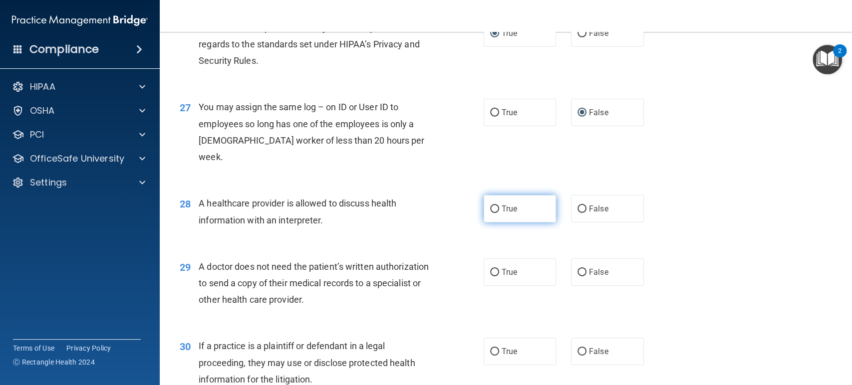
click at [490, 210] on input "True" at bounding box center [494, 209] width 9 height 7
radio input "true"
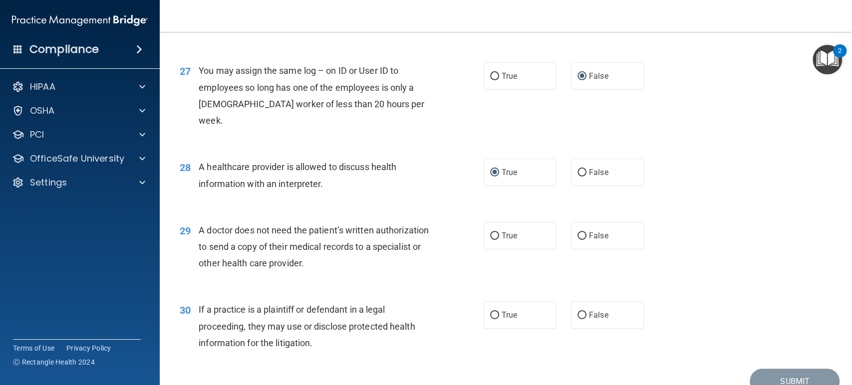
scroll to position [2137, 0]
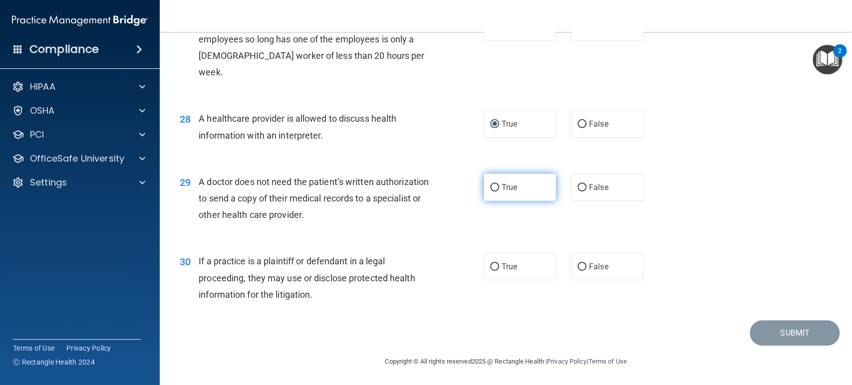
click at [493, 184] on input "True" at bounding box center [494, 187] width 9 height 7
radio input "true"
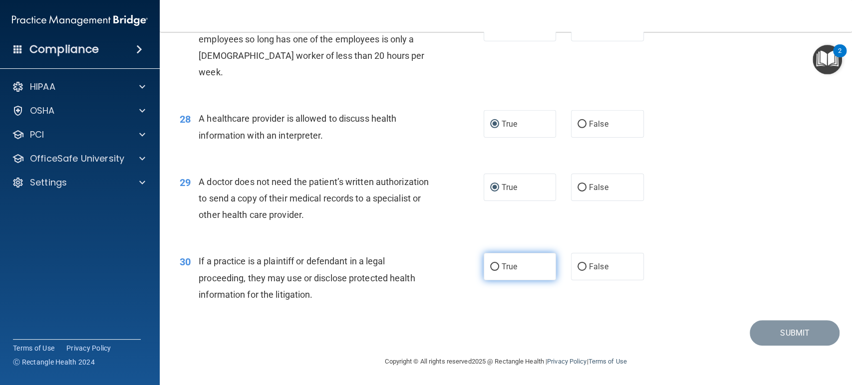
click at [490, 265] on input "True" at bounding box center [494, 267] width 9 height 7
radio input "true"
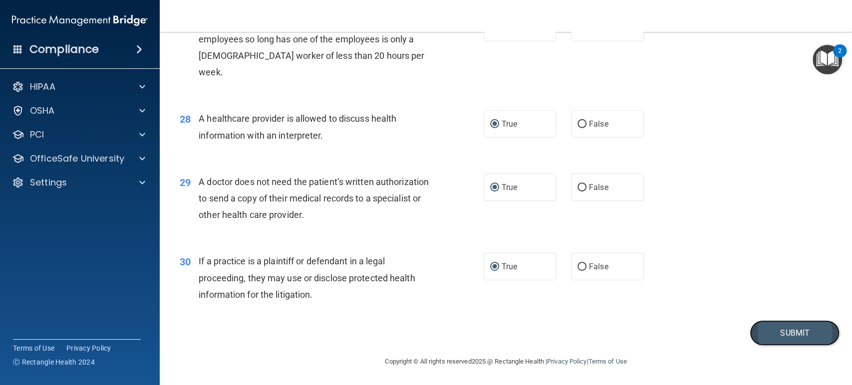
click at [784, 334] on button "Submit" at bounding box center [795, 332] width 90 height 25
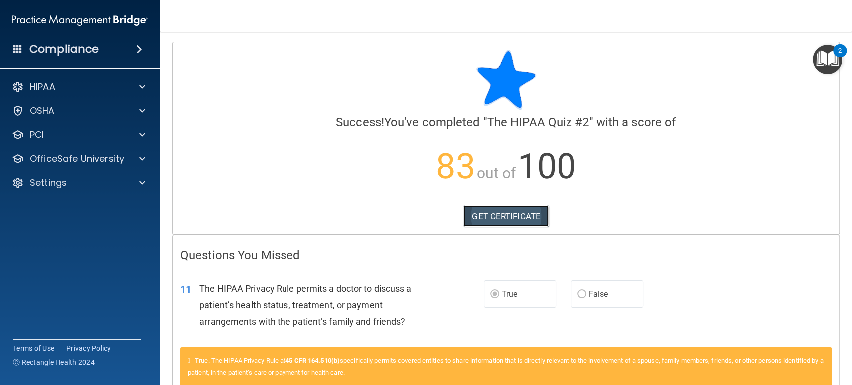
click at [495, 220] on link "GET CERTIFICATE" at bounding box center [505, 217] width 85 height 22
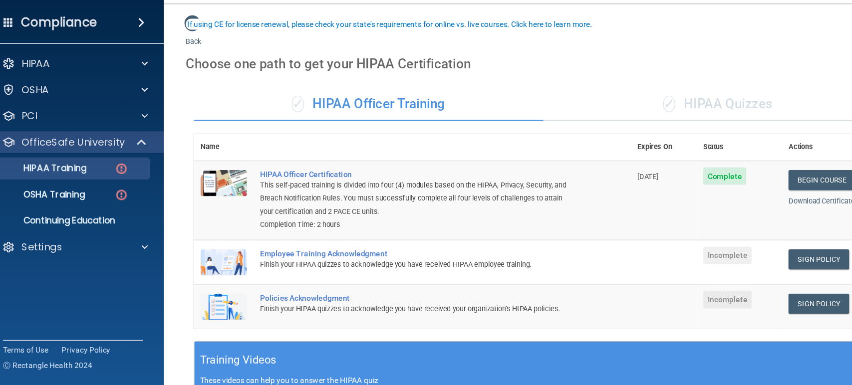
scroll to position [50, 0]
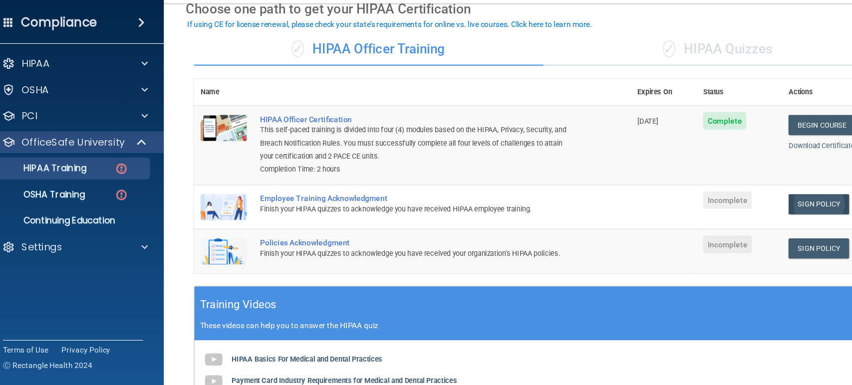
click at [758, 208] on link "Sign Policy" at bounding box center [757, 215] width 55 height 18
click at [143, 253] on span at bounding box center [142, 255] width 6 height 12
click at [64, 299] on p "My Users" at bounding box center [74, 302] width 136 height 10
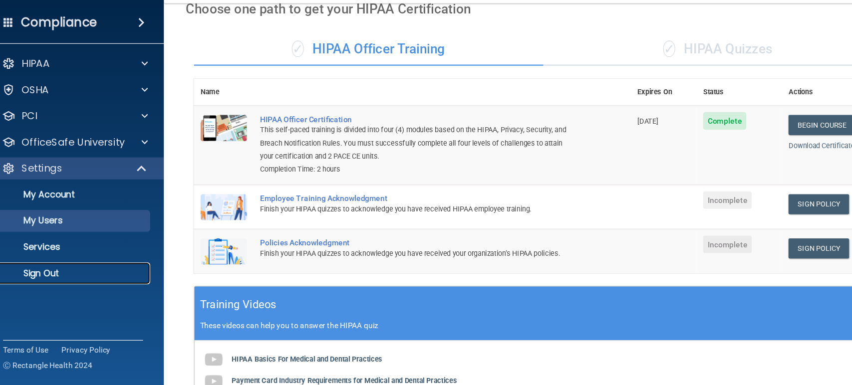
click at [52, 278] on p "Sign Out" at bounding box center [74, 279] width 136 height 10
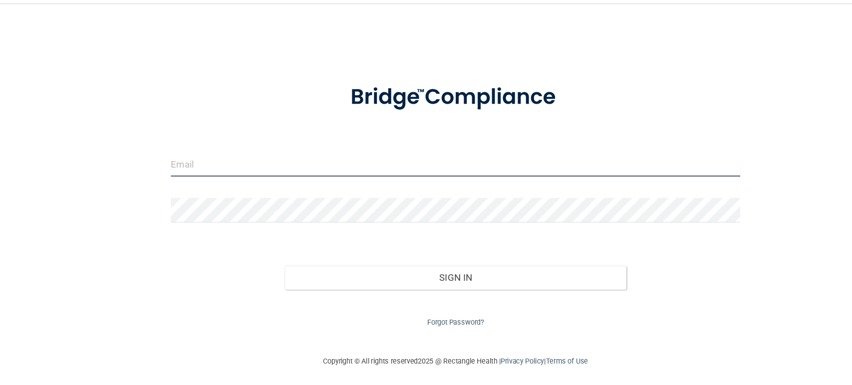
type input "[EMAIL_ADDRESS][DOMAIN_NAME]"
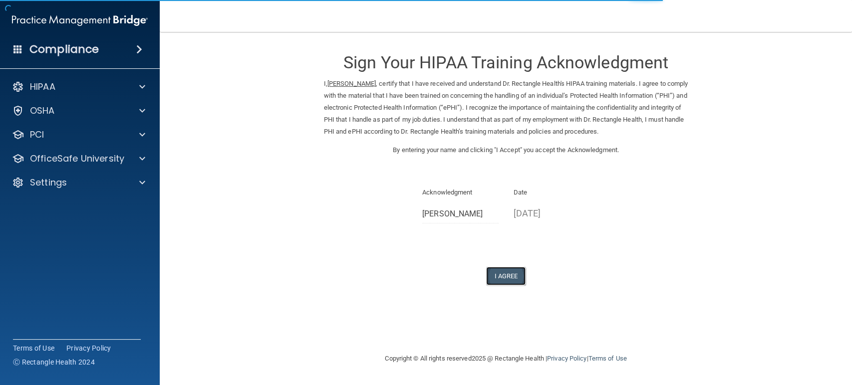
click at [506, 282] on button "I Agree" at bounding box center [506, 276] width 40 height 18
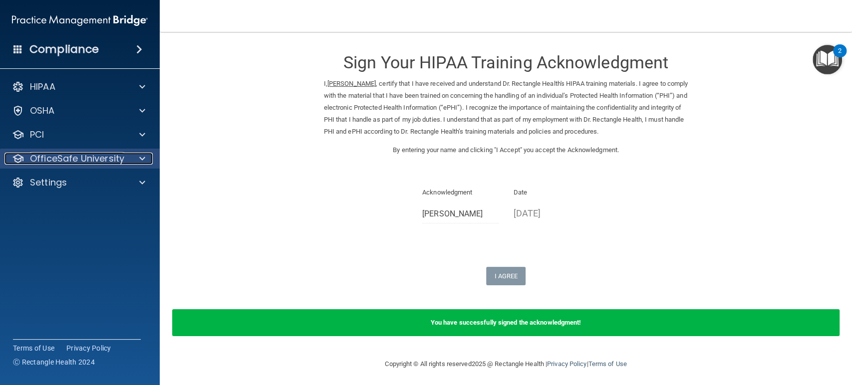
click at [140, 155] on span at bounding box center [142, 159] width 6 height 12
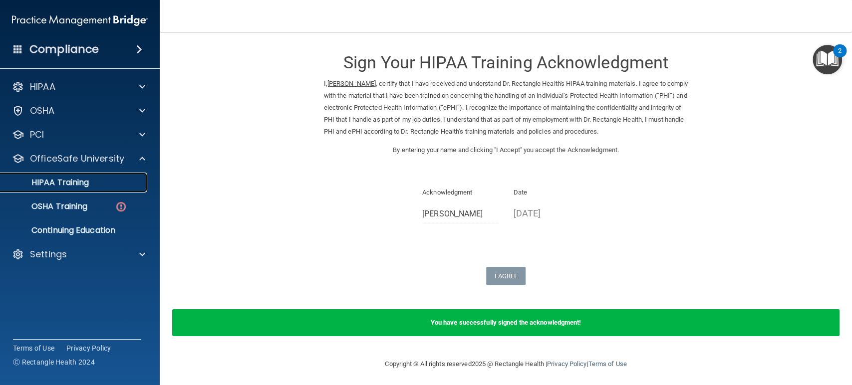
click at [65, 180] on p "HIPAA Training" at bounding box center [47, 183] width 82 height 10
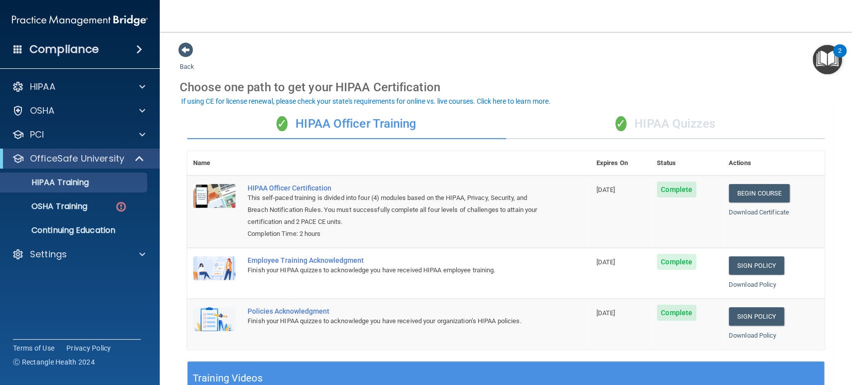
click at [692, 126] on div "✓ HIPAA Quizzes" at bounding box center [665, 124] width 319 height 30
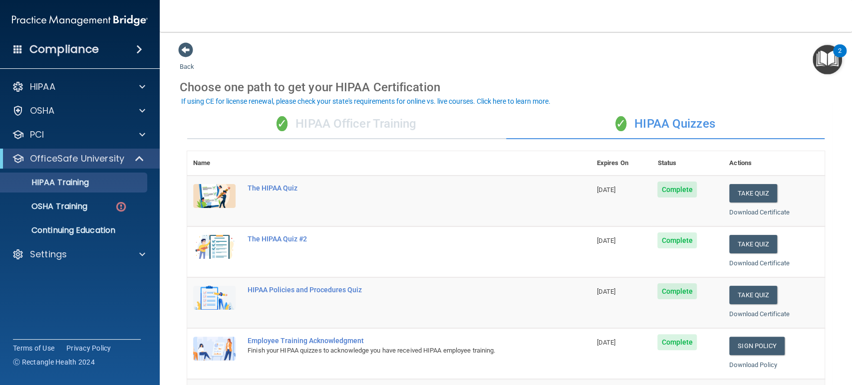
click at [362, 123] on div "✓ HIPAA Officer Training" at bounding box center [346, 124] width 319 height 30
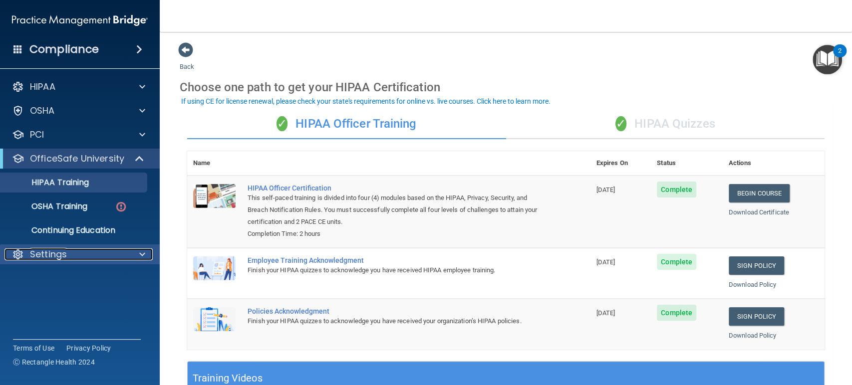
click at [140, 253] on span at bounding box center [142, 255] width 6 height 12
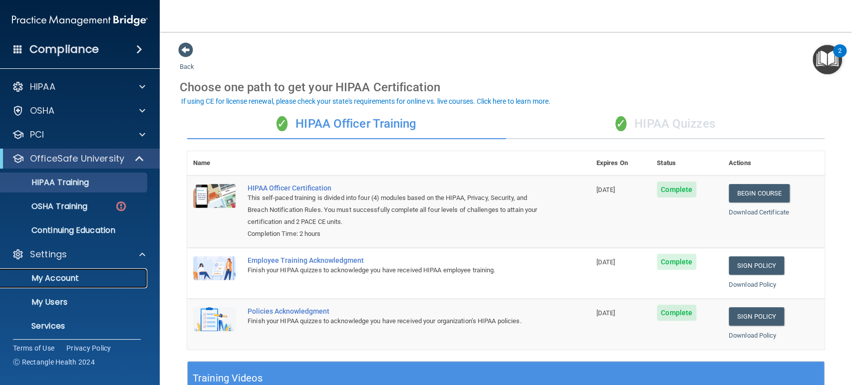
click at [57, 276] on p "My Account" at bounding box center [74, 279] width 136 height 10
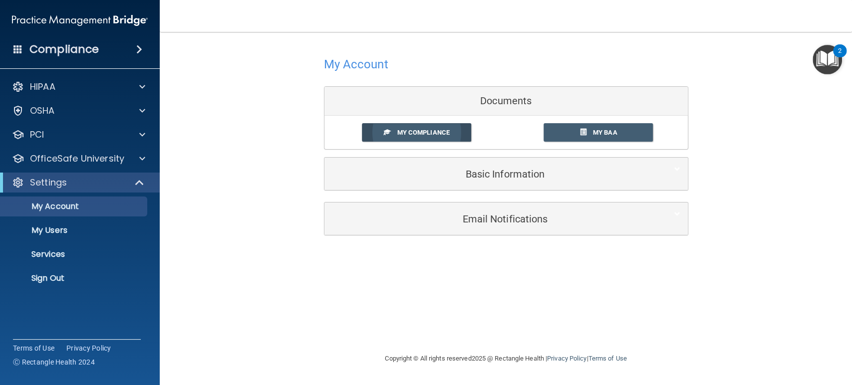
click at [435, 131] on span "My Compliance" at bounding box center [423, 132] width 52 height 7
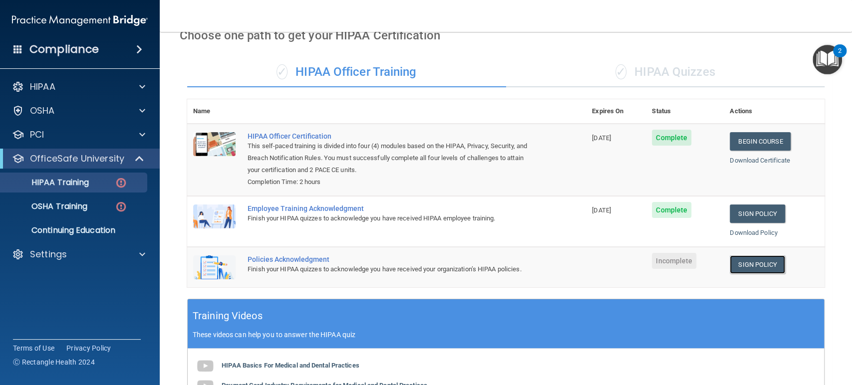
scroll to position [5, 0]
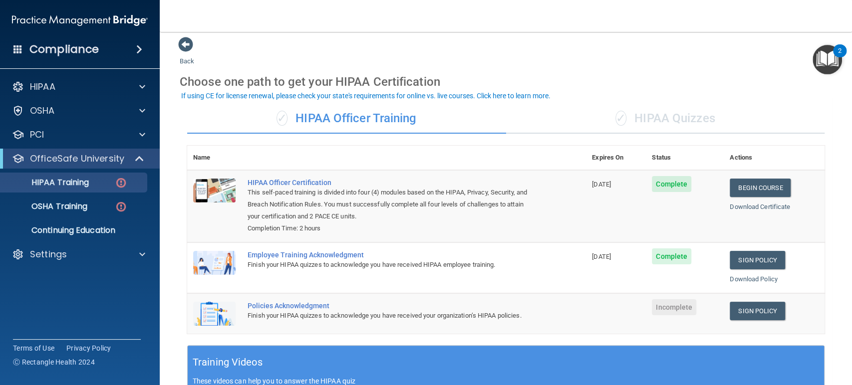
click at [640, 111] on div "✓ HIPAA Quizzes" at bounding box center [665, 119] width 319 height 30
